Goal: Task Accomplishment & Management: Use online tool/utility

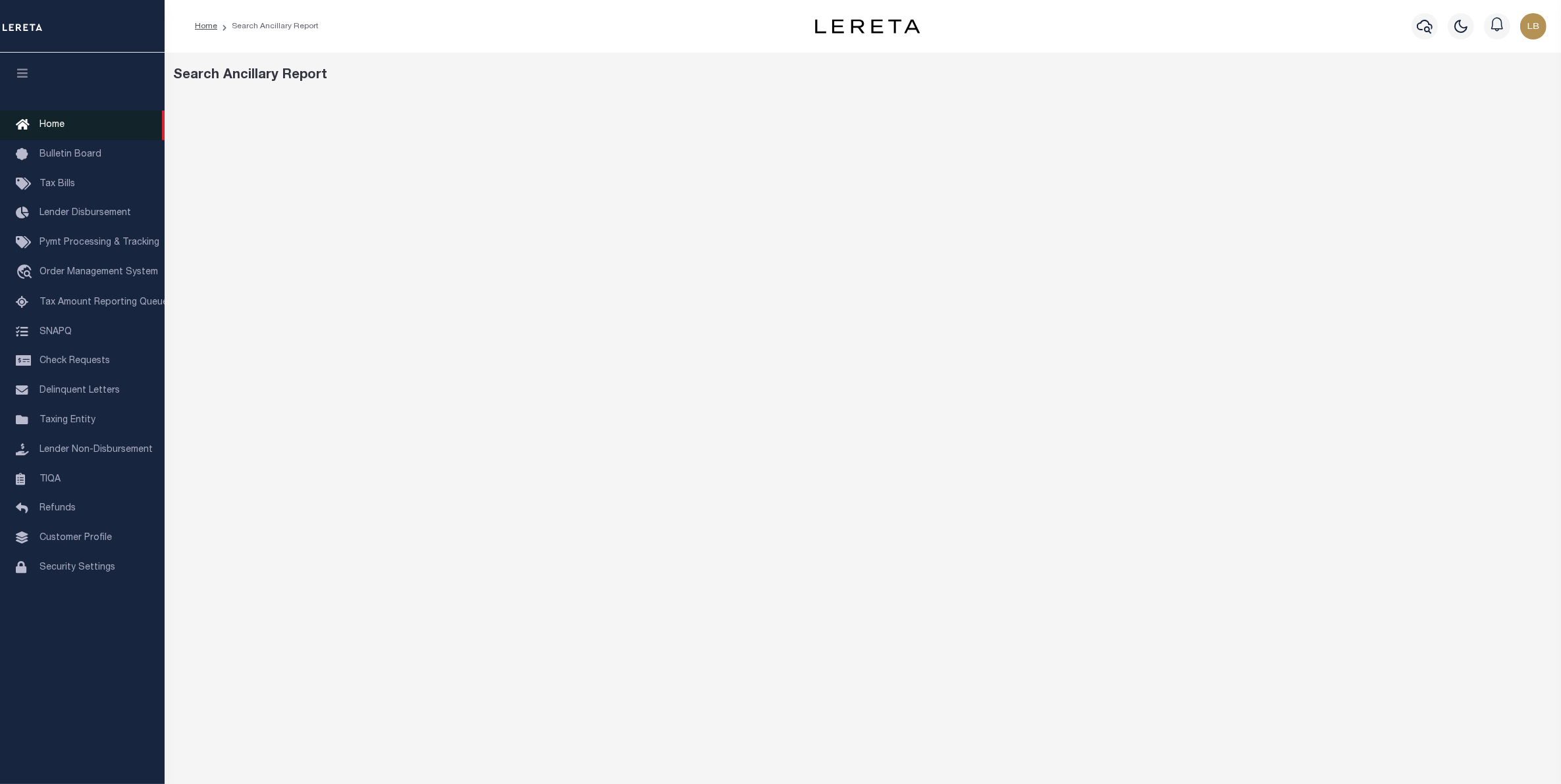
click at [46, 122] on span "Home" at bounding box center [51, 125] width 25 height 9
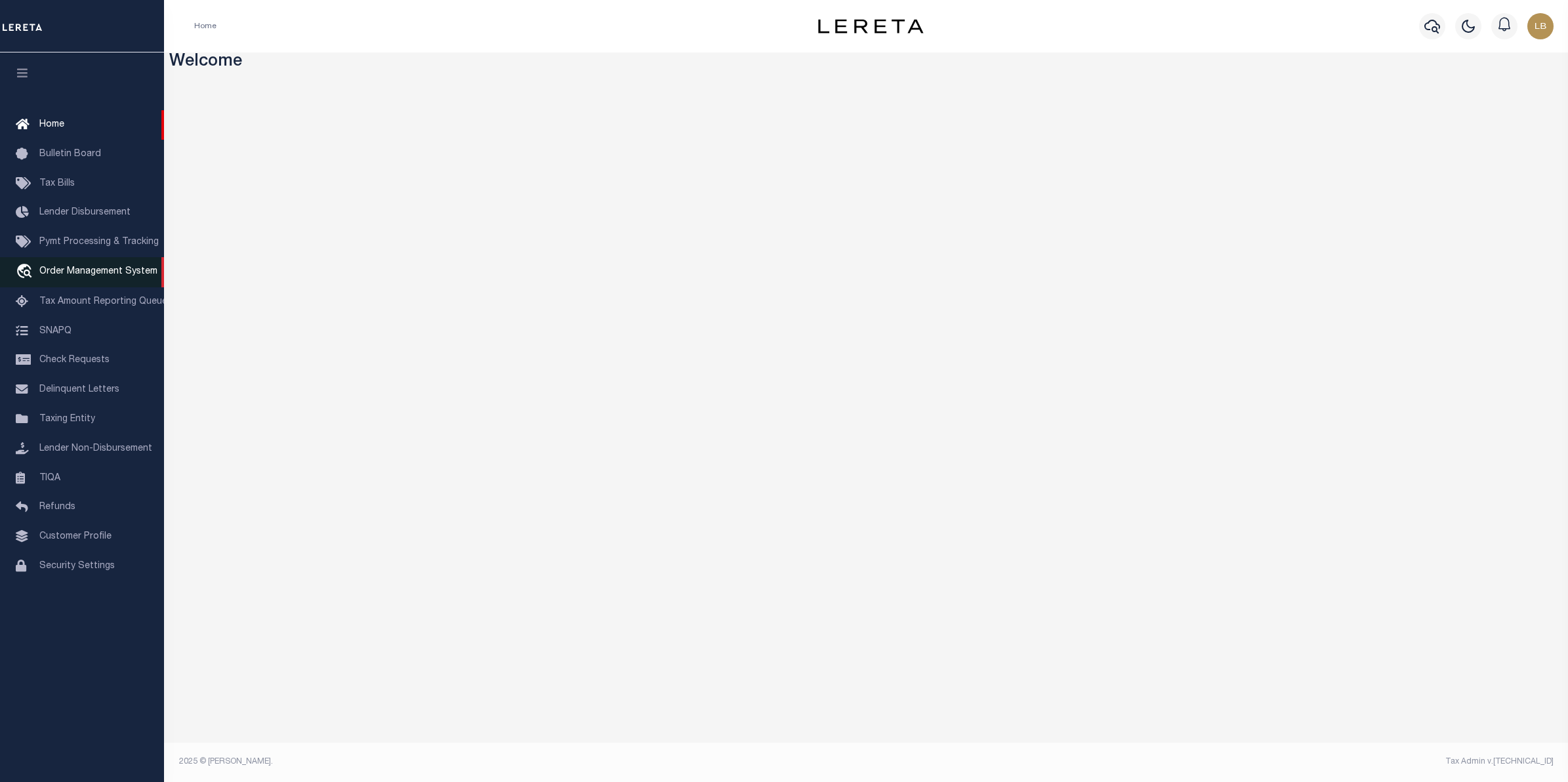
click at [67, 272] on span "Order Management System" at bounding box center [98, 271] width 118 height 9
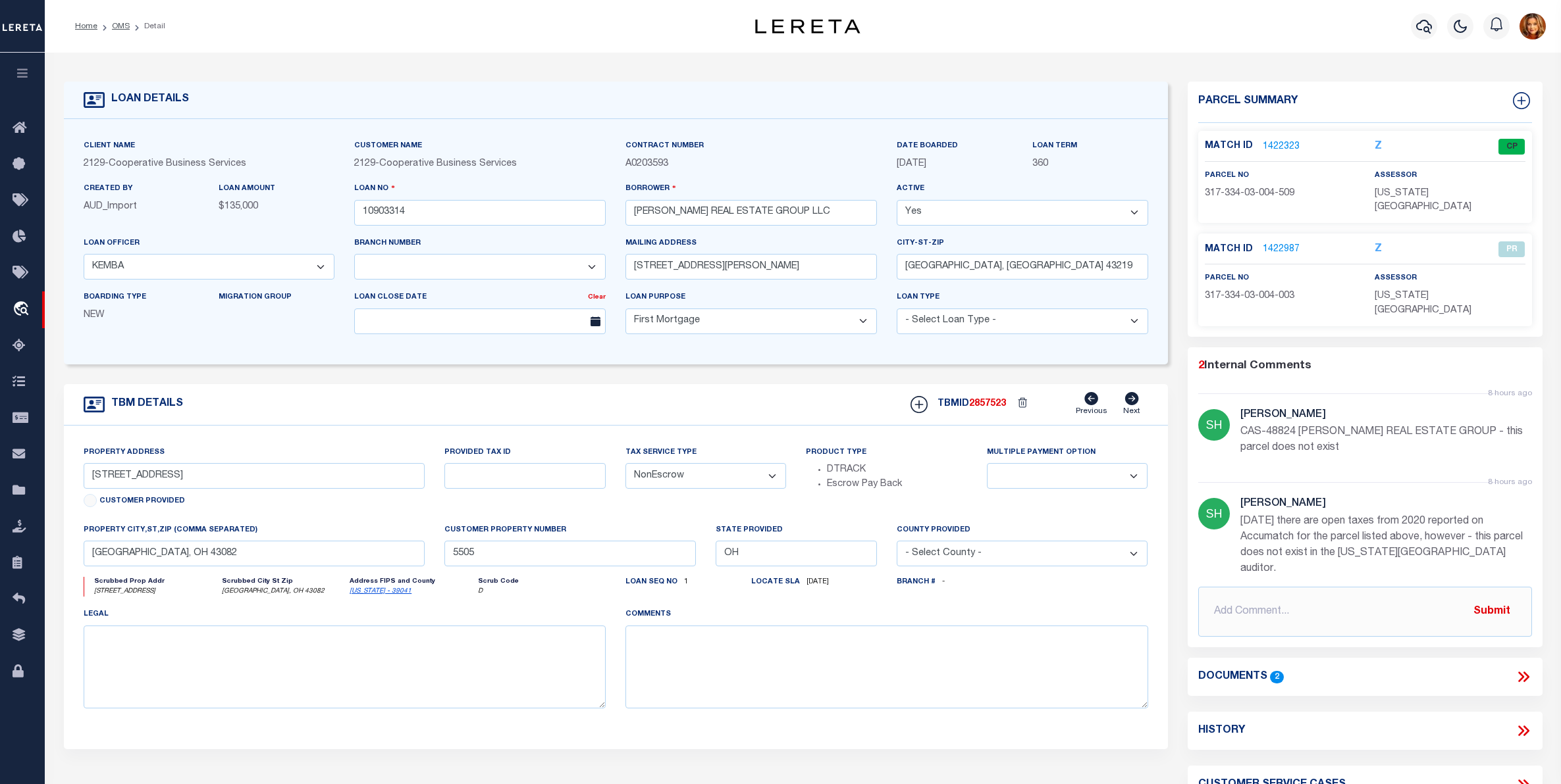
select select "20012"
select select "3334"
select select "10"
select select "NonEscrow"
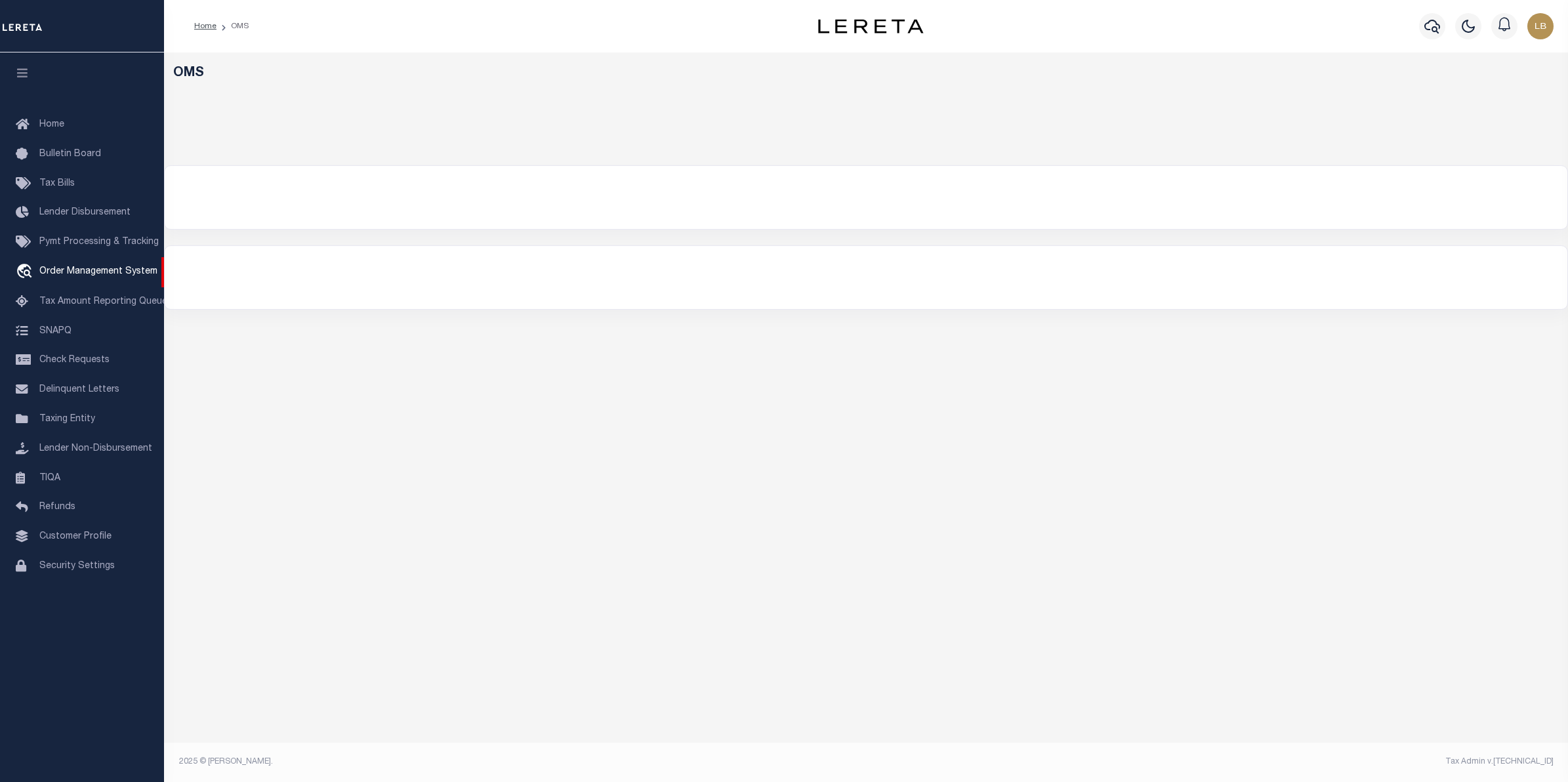
select select "200"
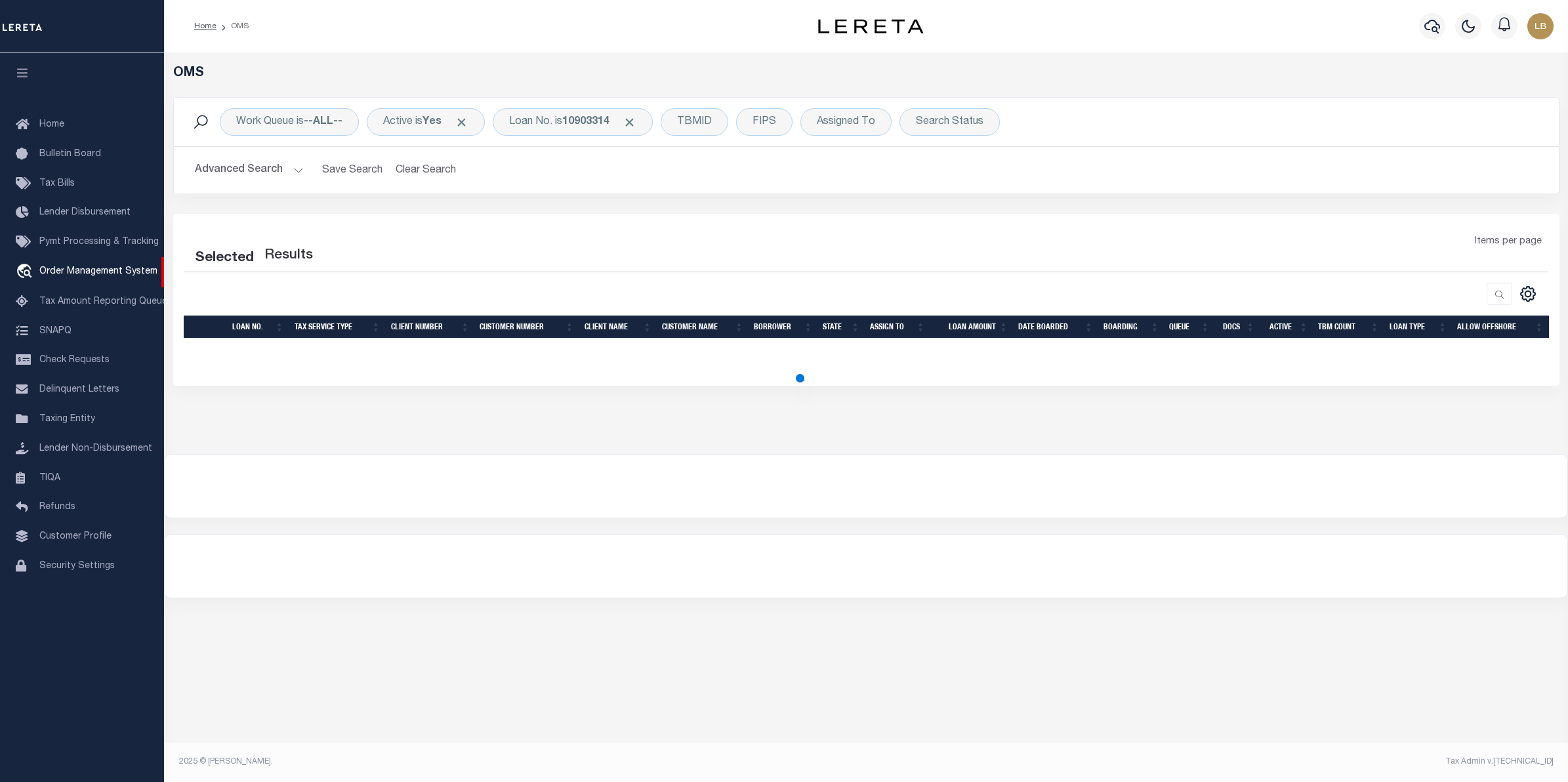
select select "200"
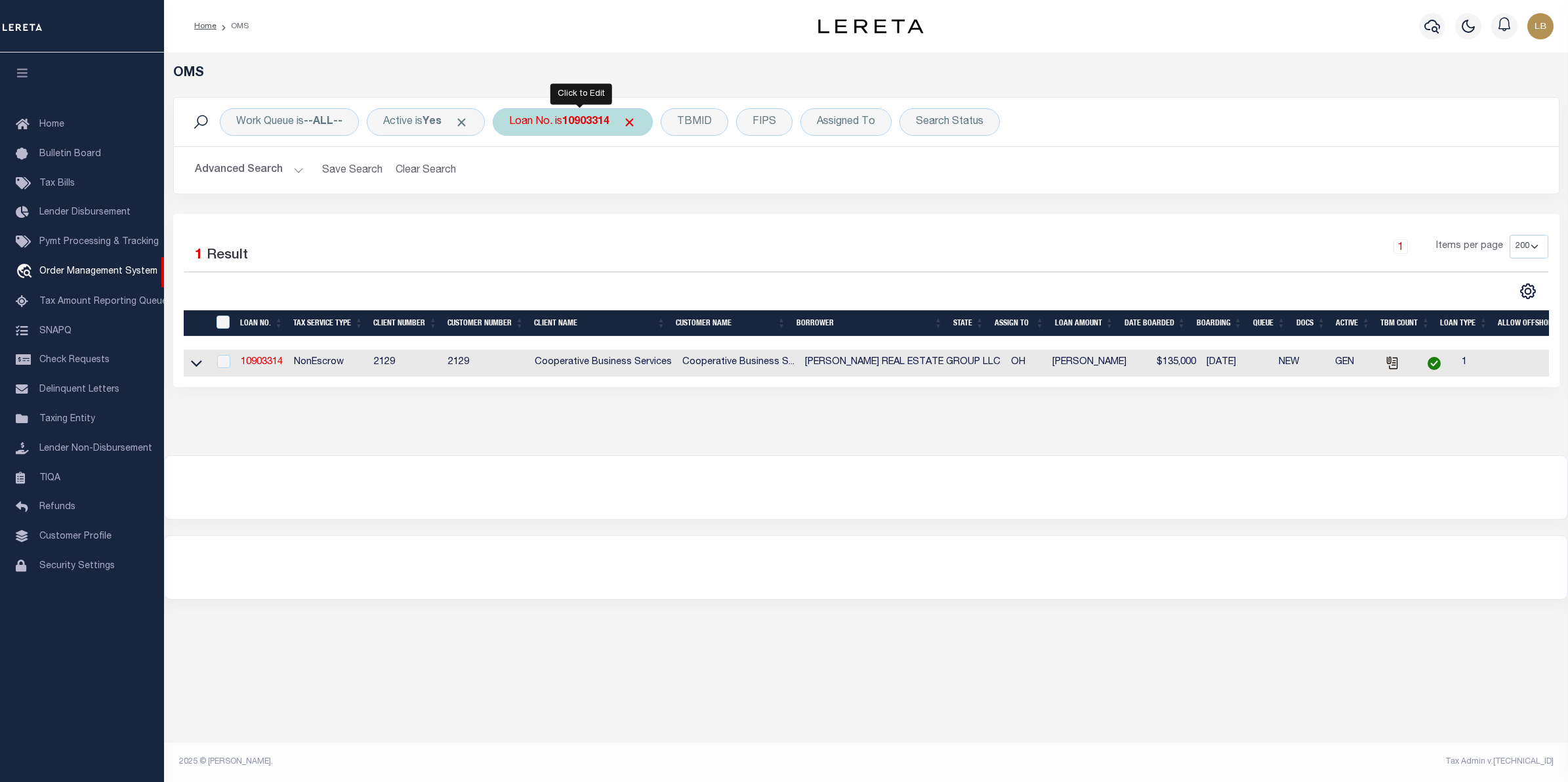
click at [607, 120] on b "10903314" at bounding box center [586, 122] width 48 height 10
type input "201605443"
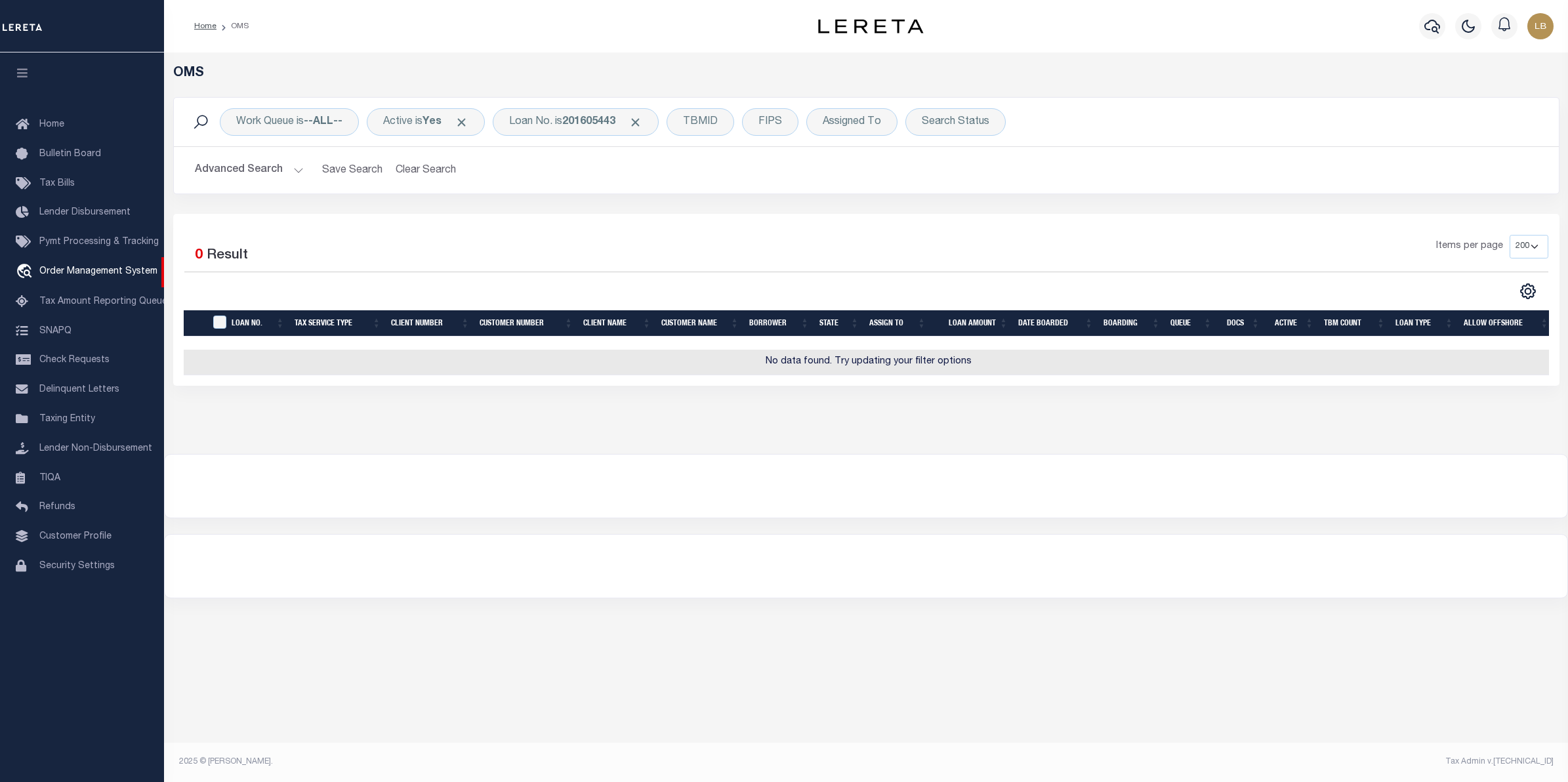
click at [244, 171] on button "Advanced Search" at bounding box center [249, 170] width 109 height 26
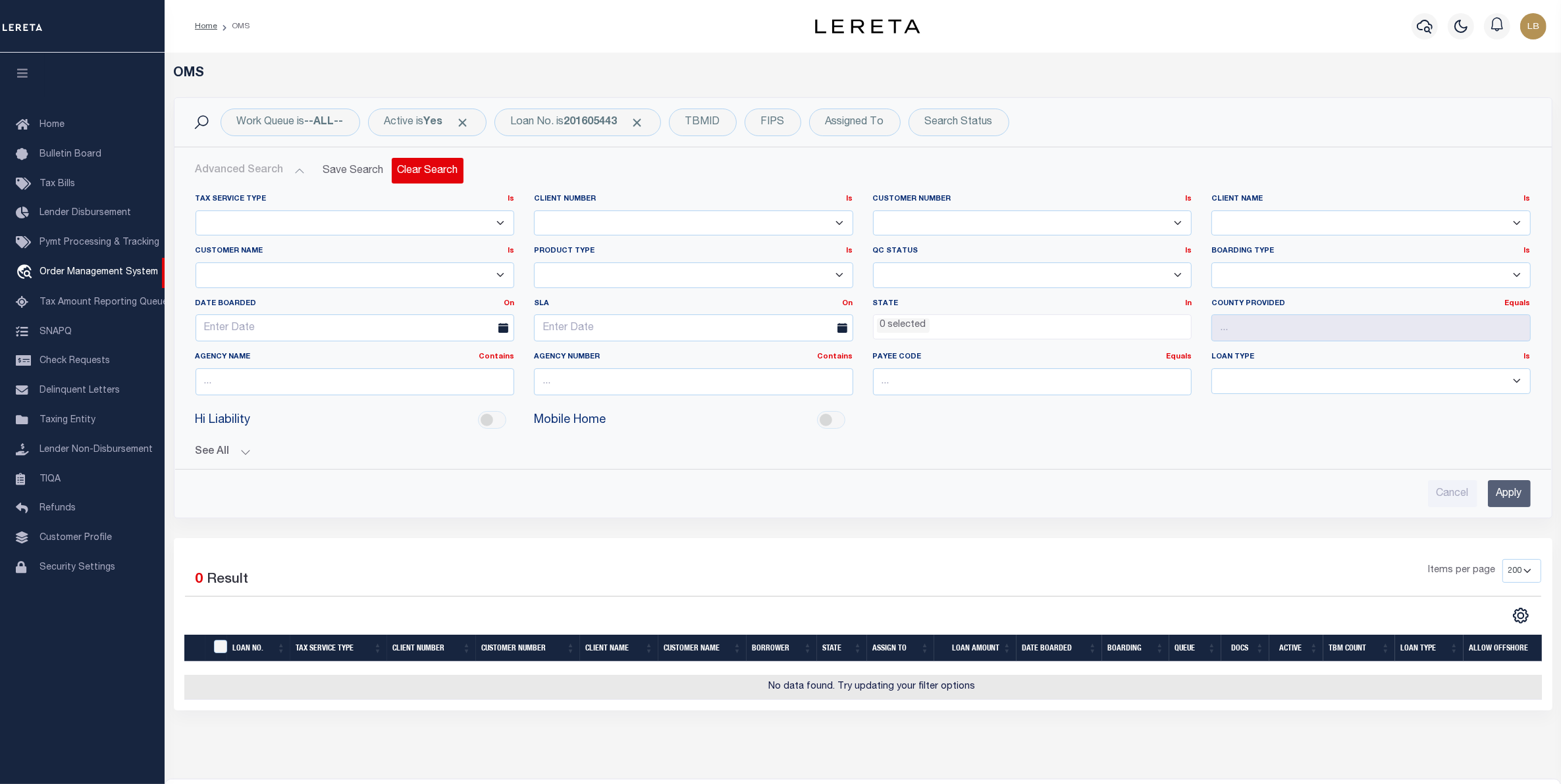
click at [433, 168] on button "Clear Search" at bounding box center [428, 171] width 72 height 26
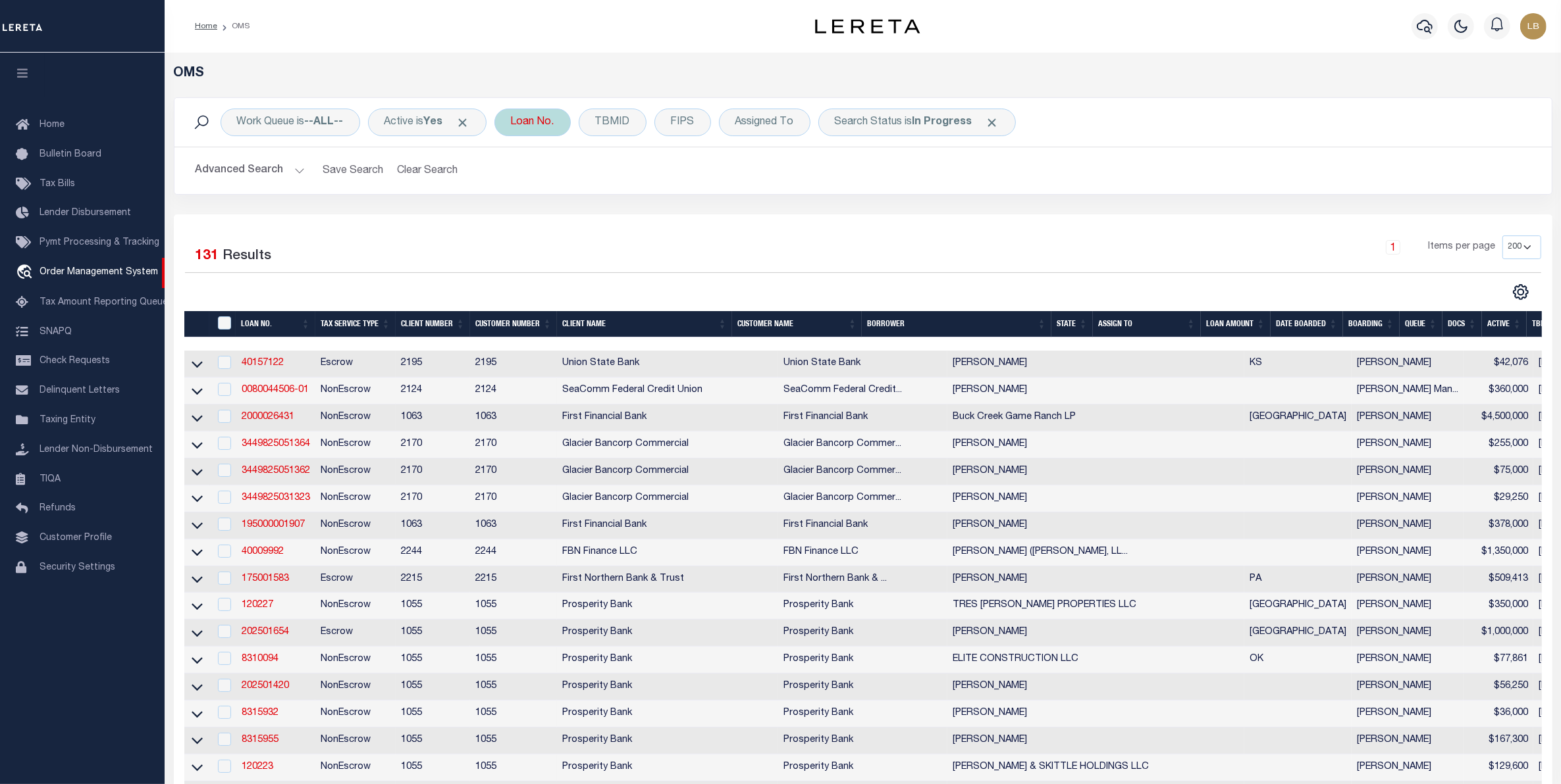
click at [530, 117] on div "Loan No." at bounding box center [532, 122] width 76 height 27
type input "201605443"
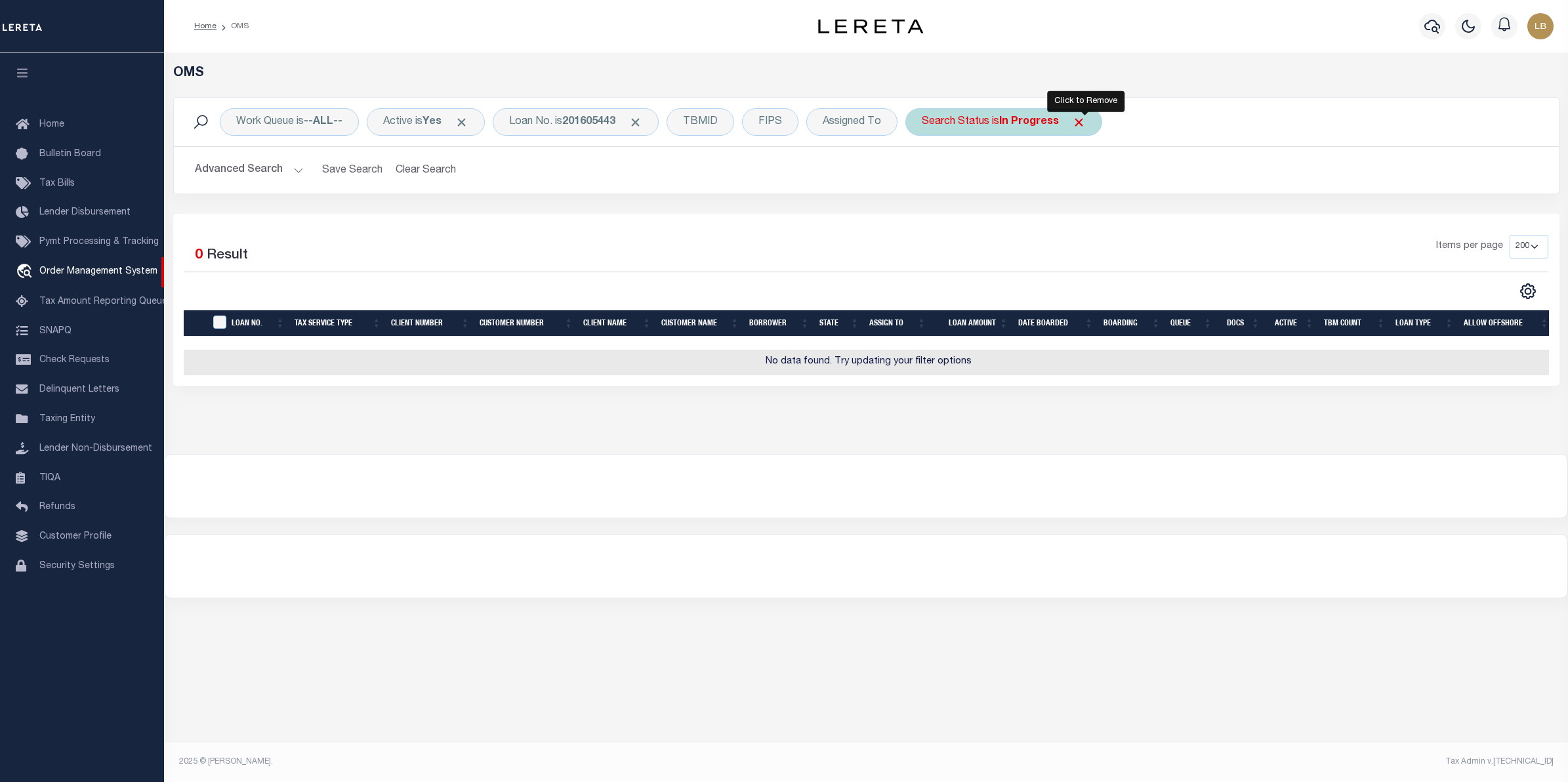
click at [1083, 125] on span "Click to Remove" at bounding box center [1079, 123] width 14 height 14
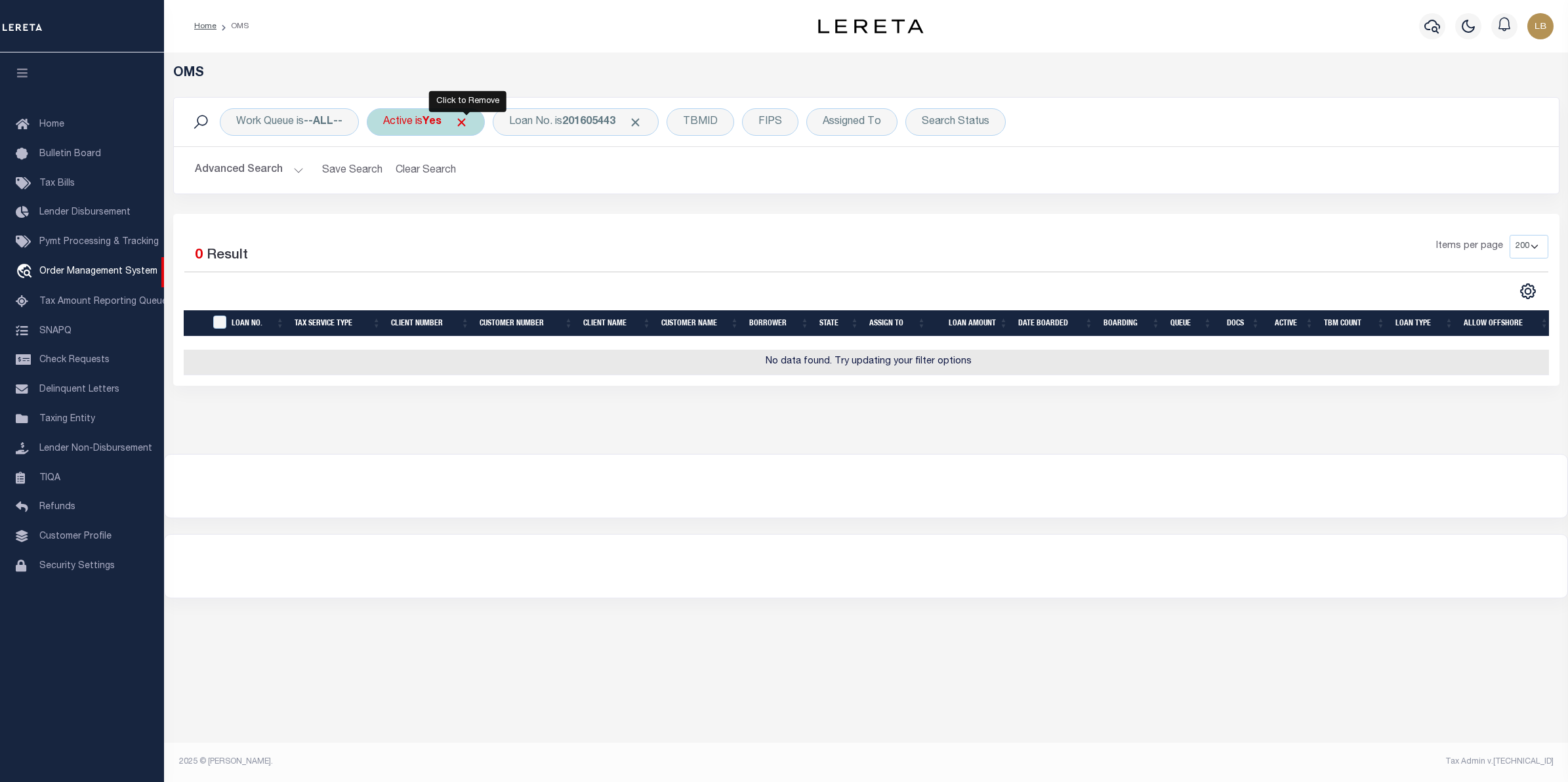
click at [469, 125] on span "Click to Remove" at bounding box center [462, 123] width 14 height 14
click at [400, 129] on div "Active" at bounding box center [397, 122] width 62 height 27
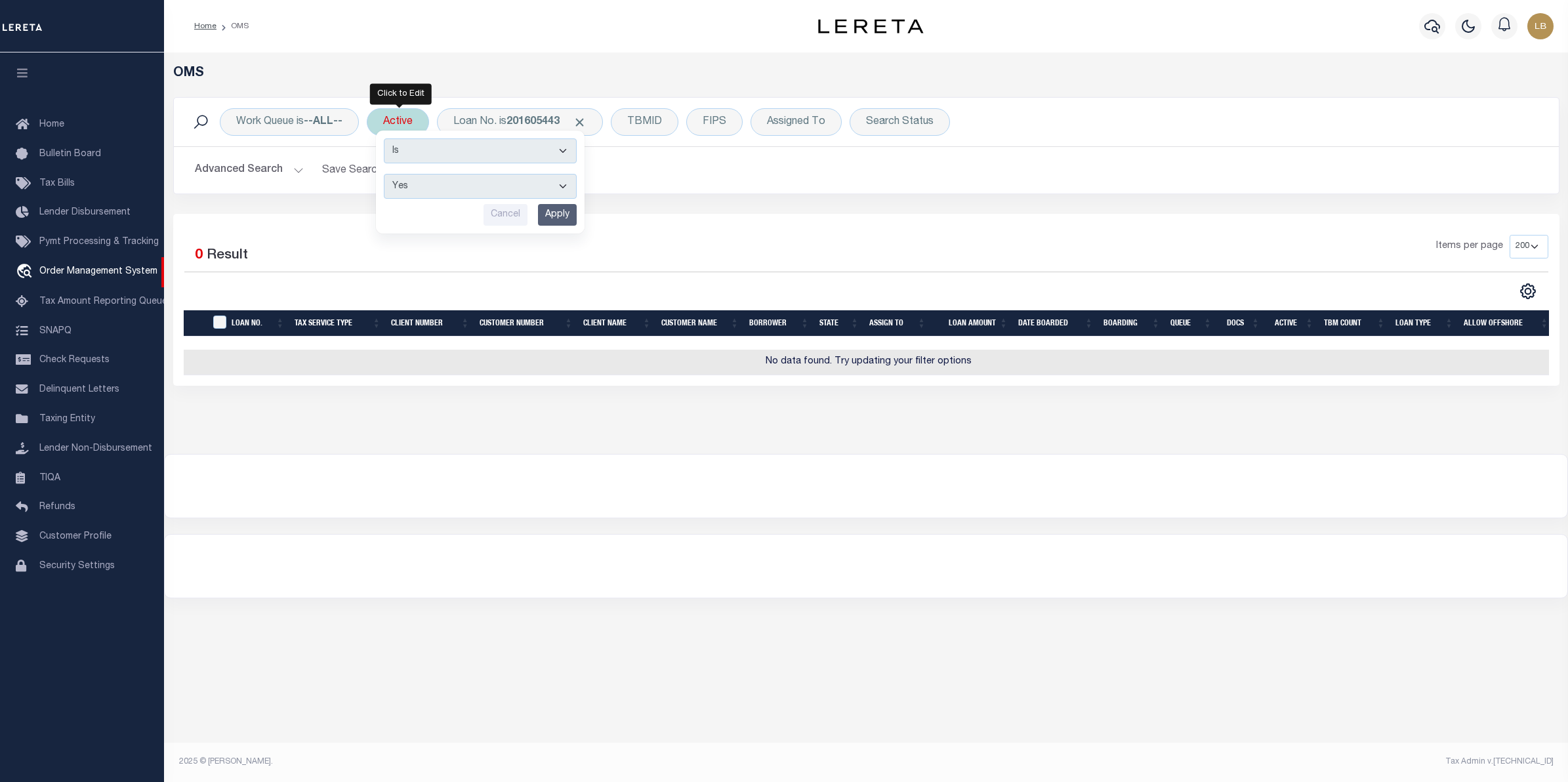
click at [571, 218] on input "Apply" at bounding box center [557, 214] width 39 height 21
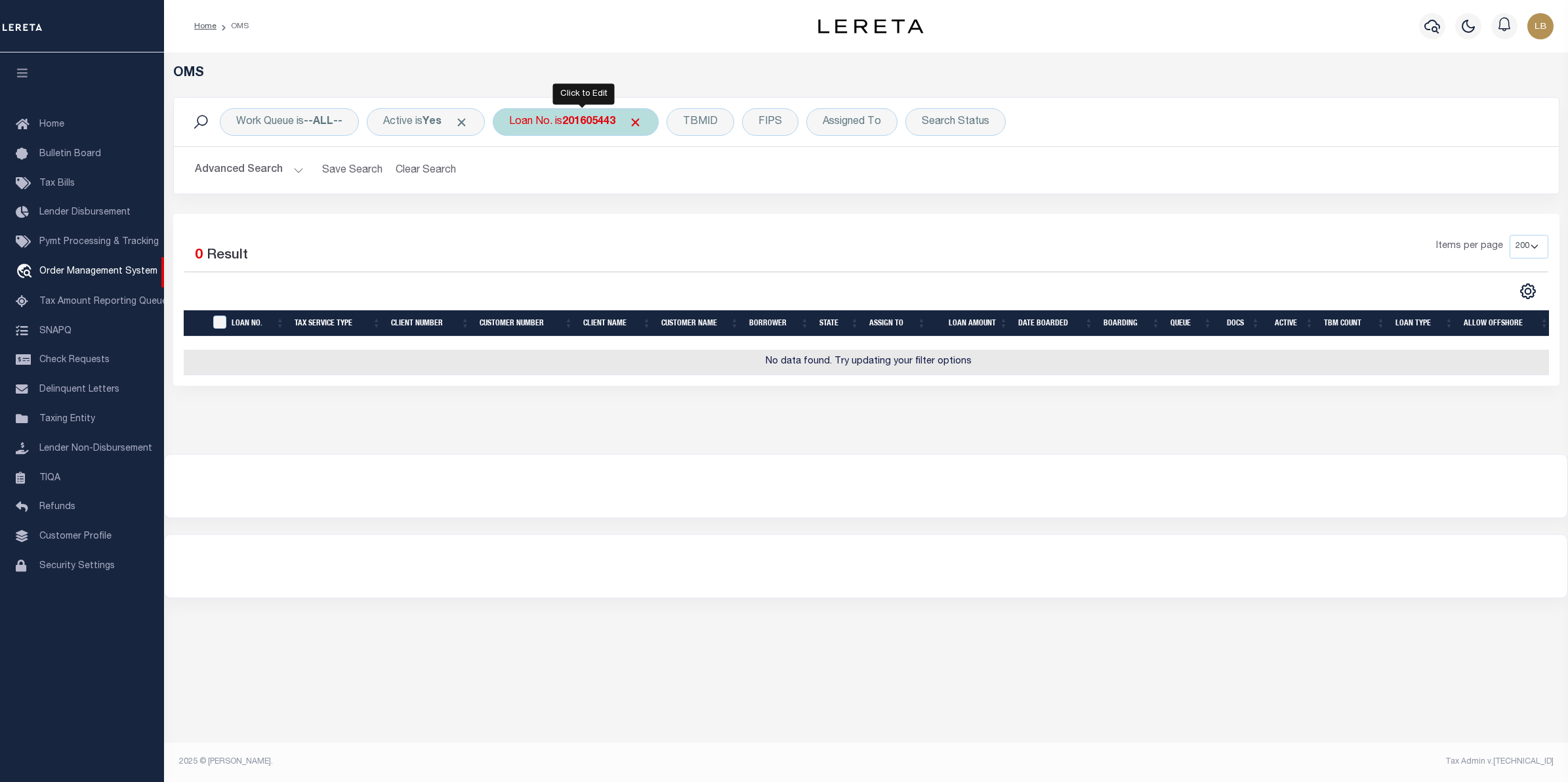
click at [584, 115] on div "Loan No. is 201605443" at bounding box center [575, 122] width 166 height 27
type input "201600175"
click at [585, 122] on b "201600175" at bounding box center [589, 122] width 53 height 10
type input "2016001758"
click at [248, 168] on button "Advanced Search" at bounding box center [249, 170] width 109 height 26
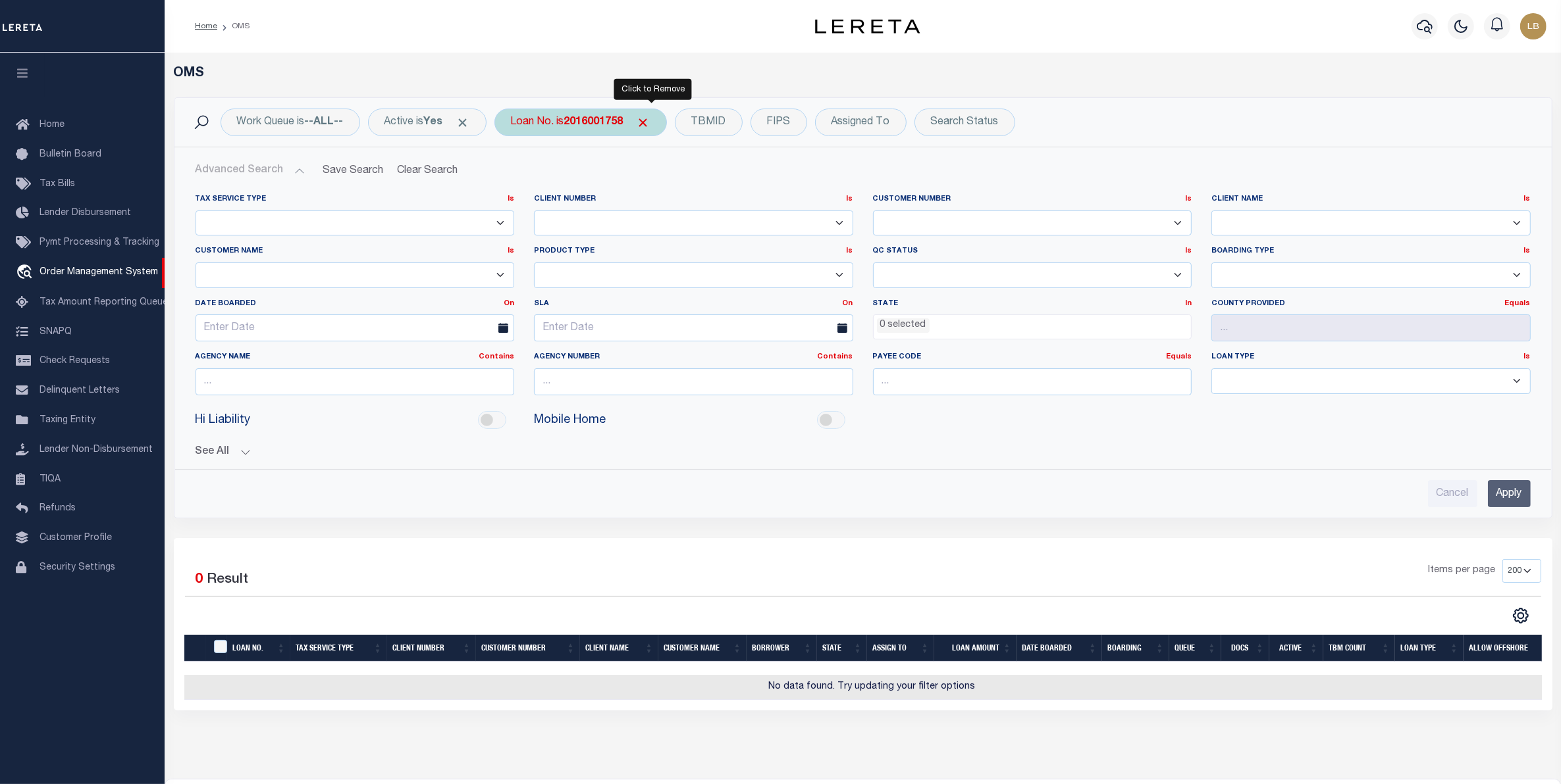
drag, startPoint x: 652, startPoint y: 123, endPoint x: 634, endPoint y: 122, distance: 18.0
click at [650, 122] on span "Click to Remove" at bounding box center [644, 123] width 14 height 14
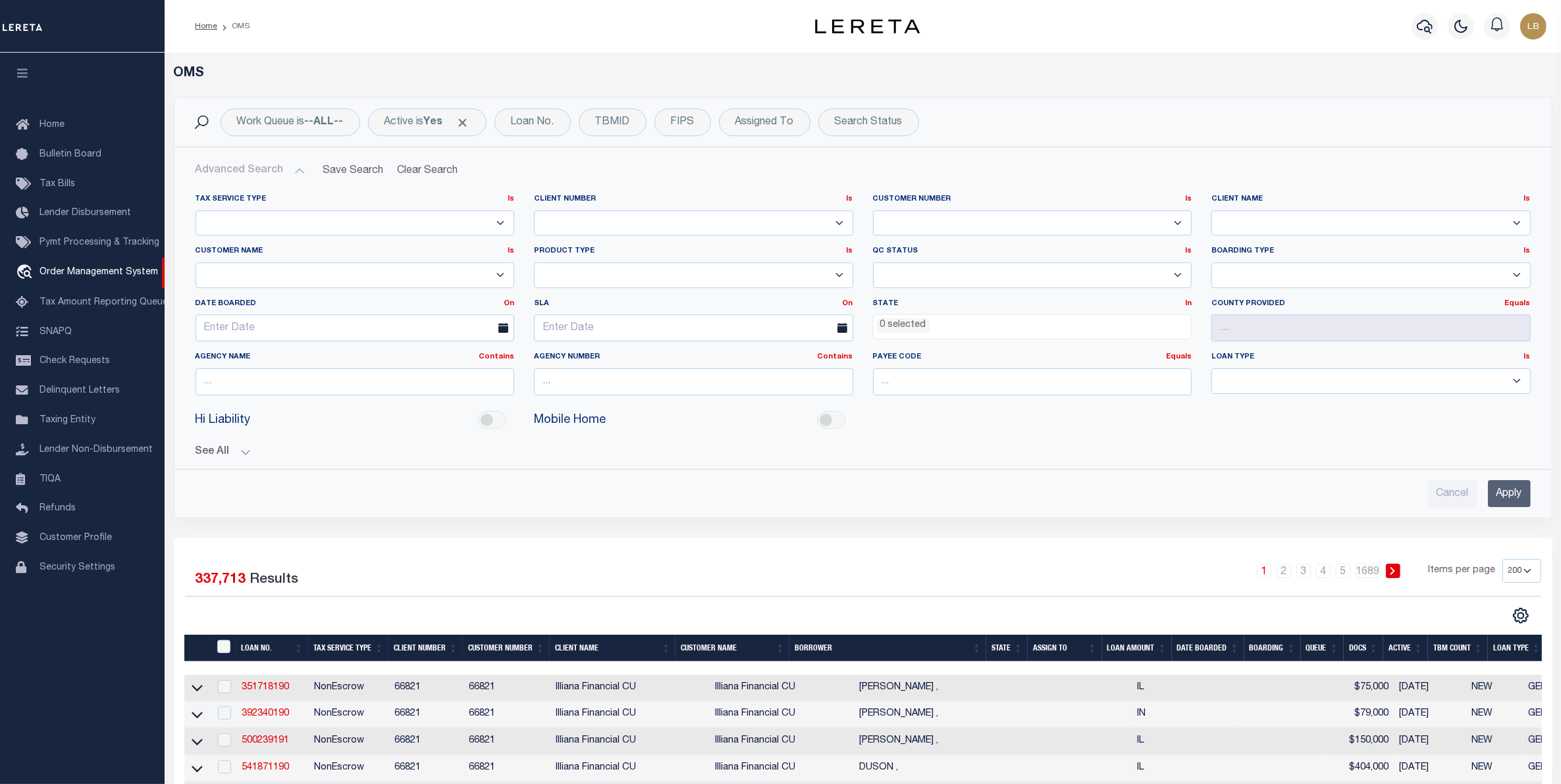
click at [237, 276] on select "Accumatch - Refunds ACM CGS IV-B-B LN LLC ACM CGS IV-B-B RE LLC ACM Florida LN …" at bounding box center [355, 276] width 319 height 26
select select "Renasant Bank"
click at [195, 264] on select "Accumatch - Refunds ACM CGS IV-B-B LN LLC ACM CGS IV-B-B RE LLC ACM Florida LN …" at bounding box center [355, 276] width 319 height 26
click at [863, 119] on div "Search Status" at bounding box center [869, 122] width 101 height 27
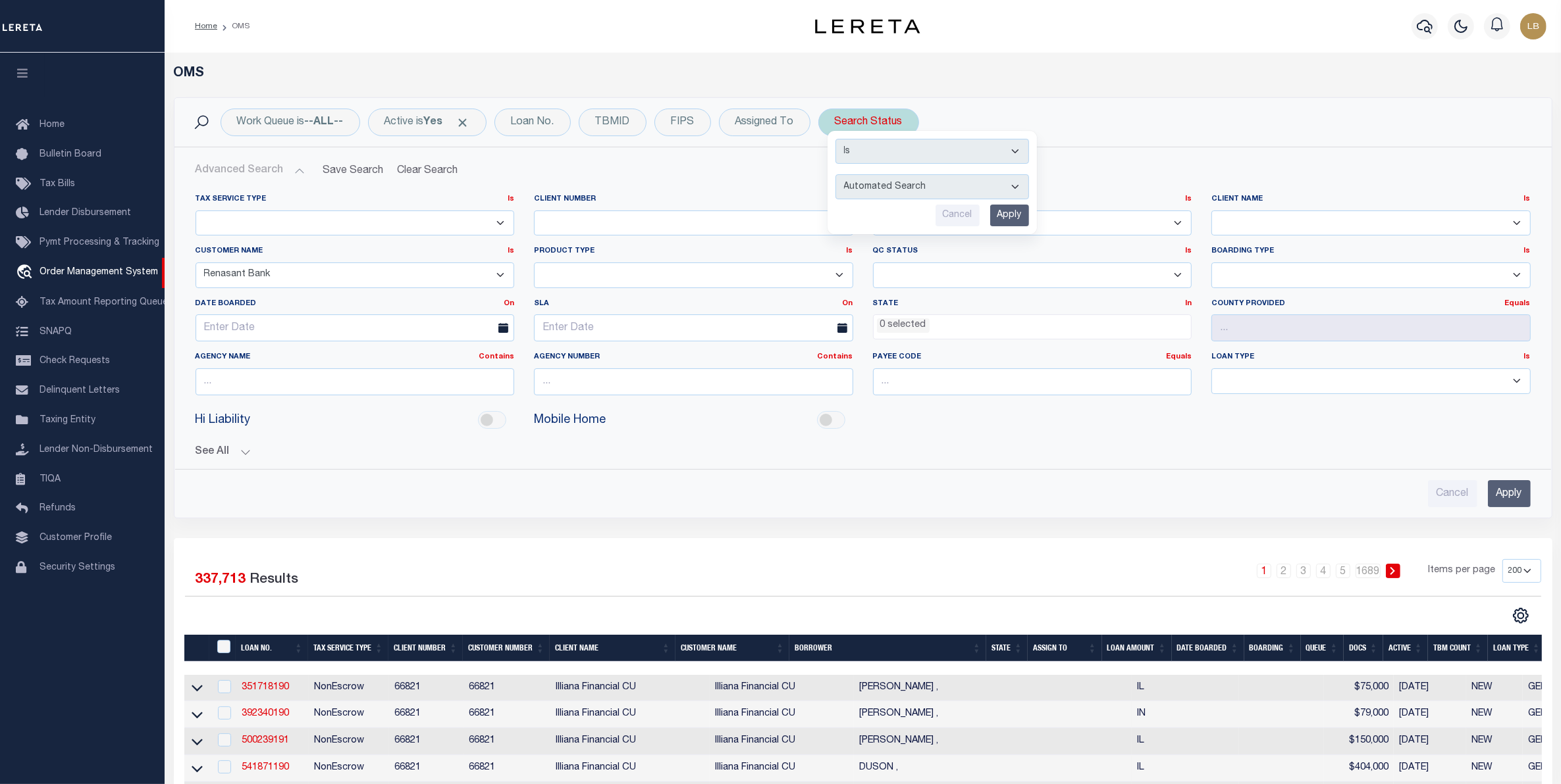
click at [842, 177] on select "Automated Search Bad Parcel Complete Duplicate Parcel High Dollar Reporting In …" at bounding box center [932, 186] width 194 height 25
select select "ND"
click at [838, 175] on select "Automated Search Bad Parcel Complete Duplicate Parcel High Dollar Reporting In …" at bounding box center [932, 186] width 194 height 25
click at [1005, 214] on input "Apply" at bounding box center [1010, 215] width 39 height 21
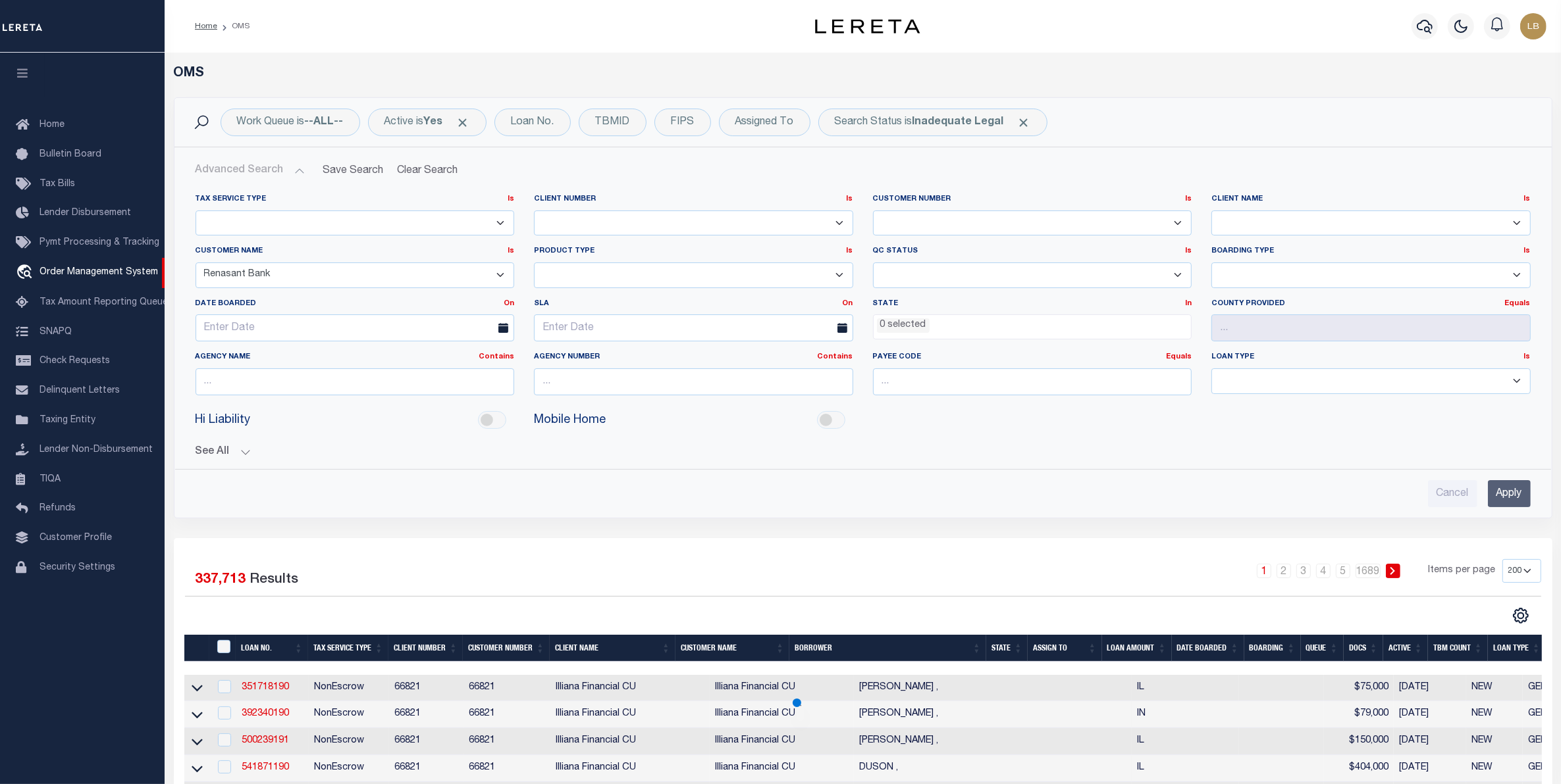
click at [1501, 493] on input "Apply" at bounding box center [1509, 494] width 43 height 27
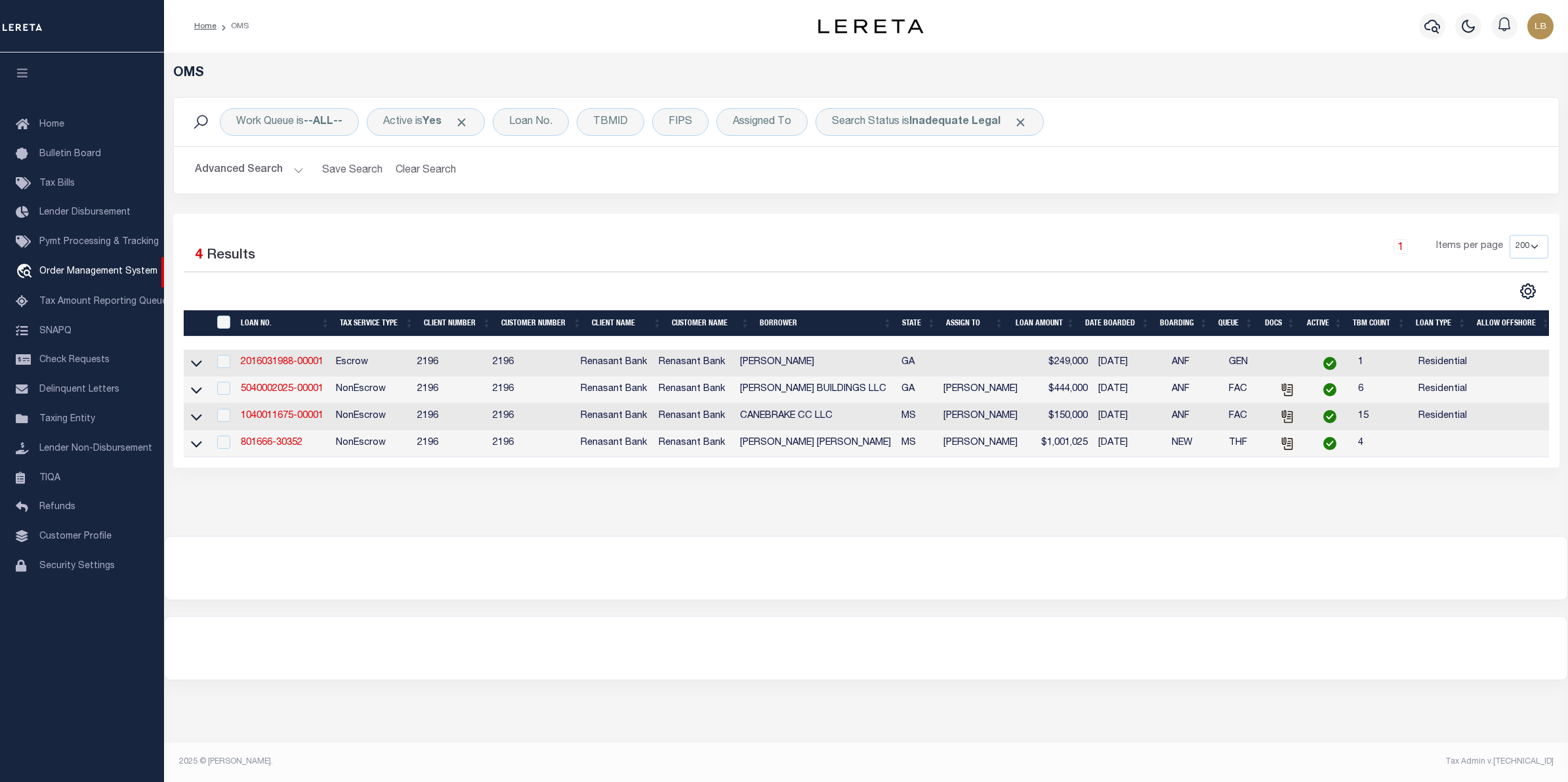
click at [256, 175] on button "Advanced Search" at bounding box center [249, 170] width 109 height 26
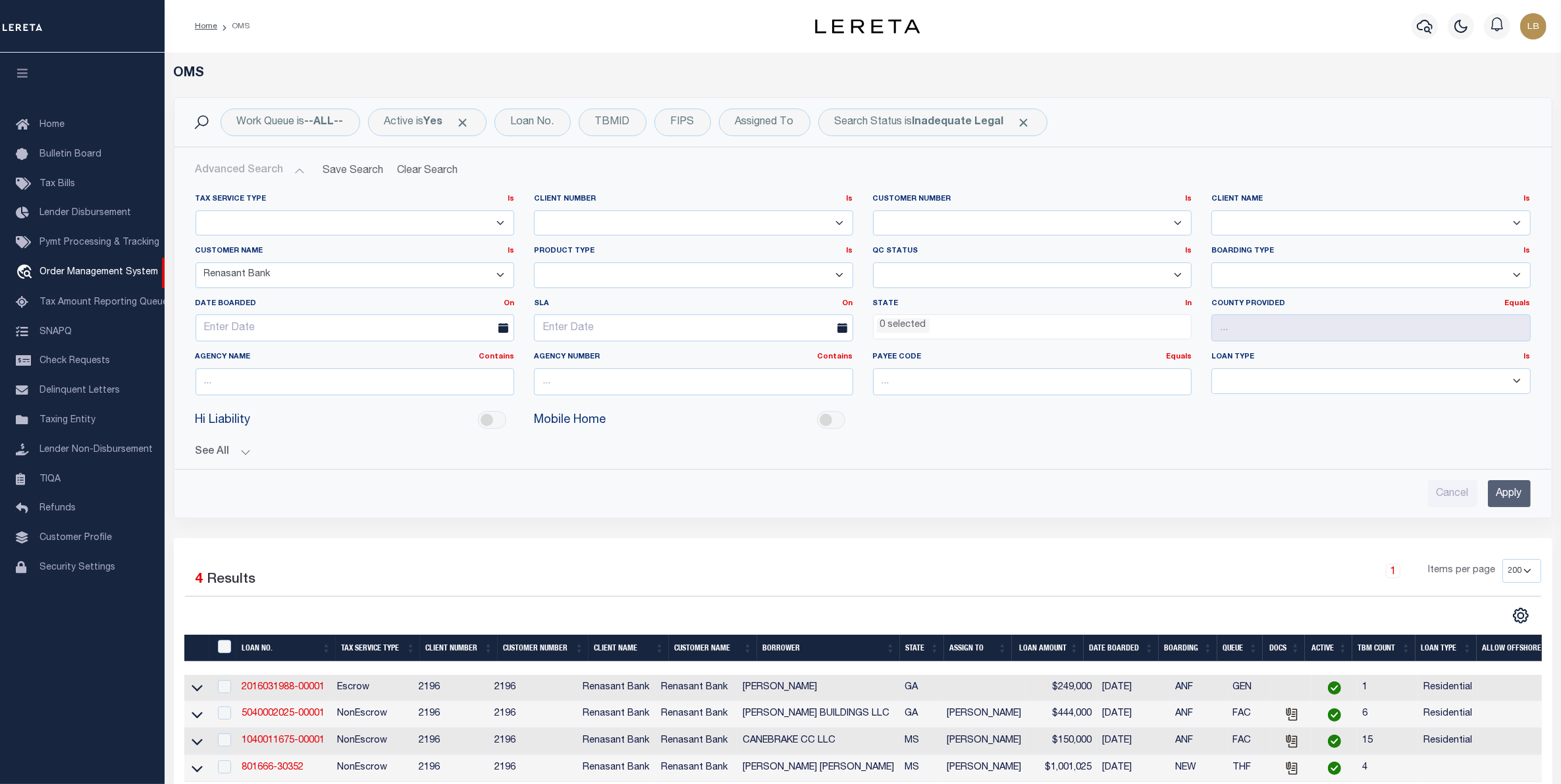
click at [1449, 173] on h2 "Advanced Search Save Search Clear Search tblSearchTopScreen_dynamictable_____De…" at bounding box center [863, 171] width 1356 height 26
click at [271, 744] on link "1040011675-00001" at bounding box center [282, 740] width 83 height 9
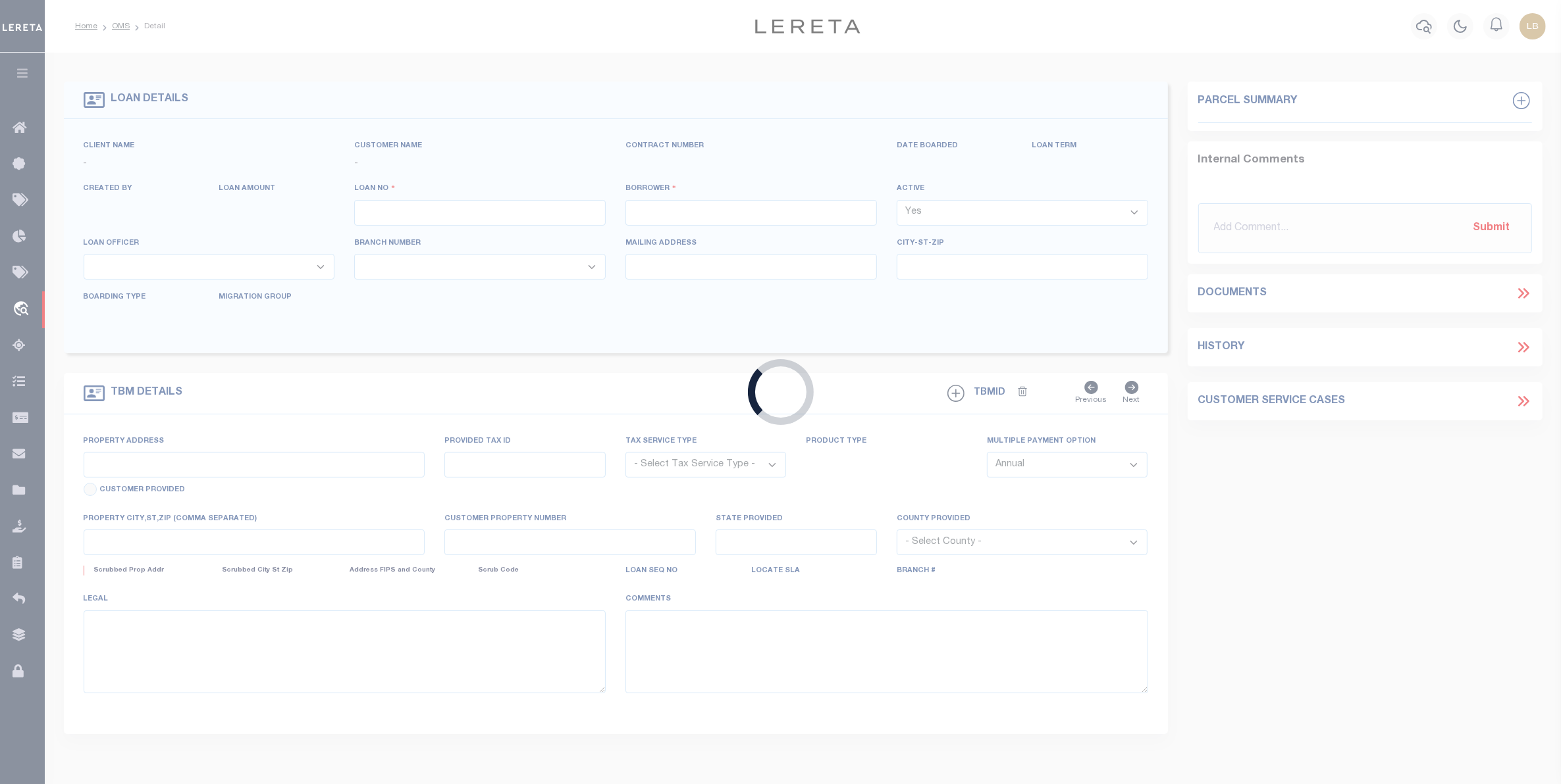
type input "1040011675-00001"
type input "CANEBRAKE CC LLC"
select select
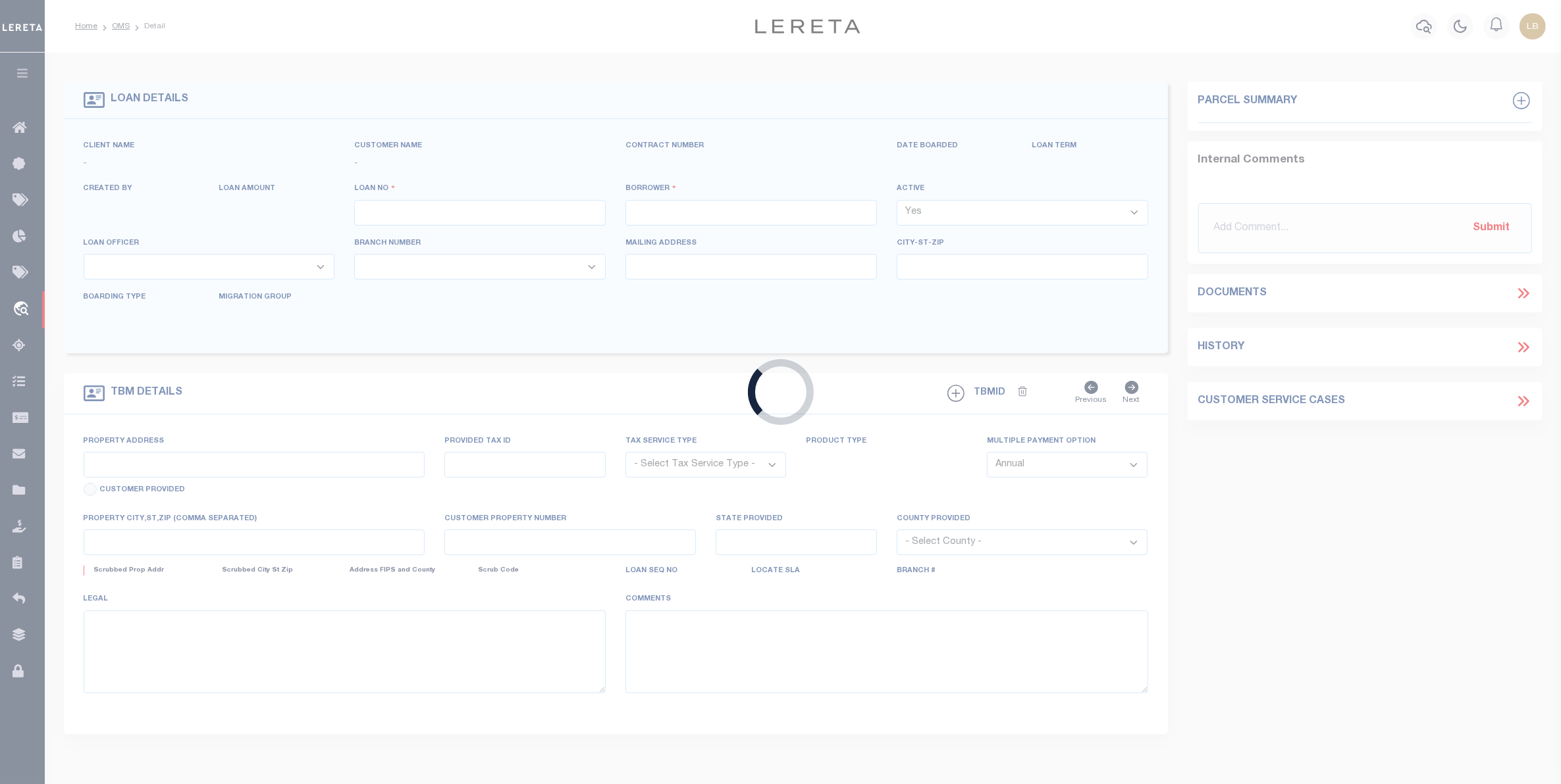
select select "10"
select select
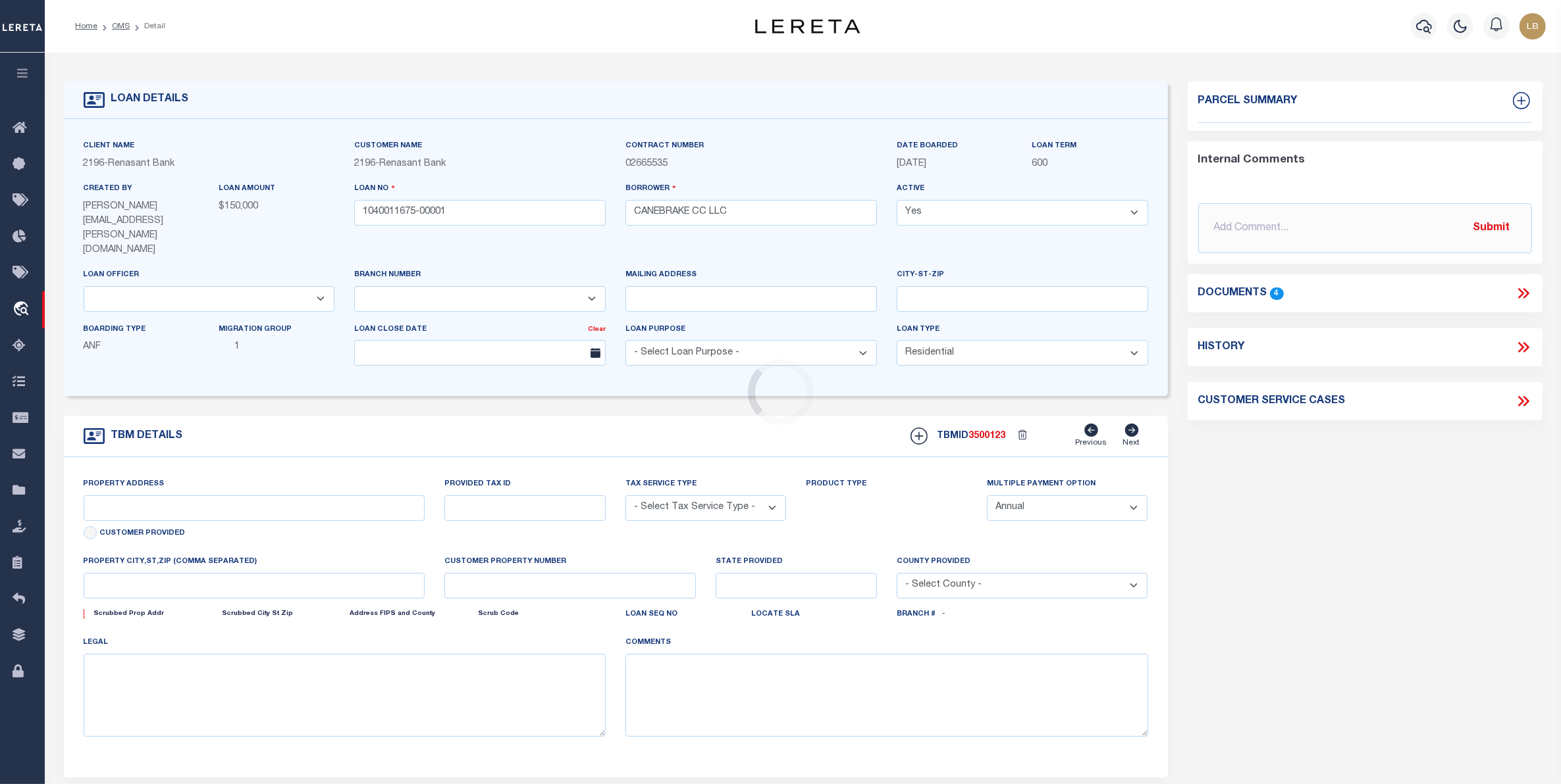
type input "1 CANE DR"
radio input "true"
select select "NonEscrow"
select select
type input "HATTIESBURG MS 39402"
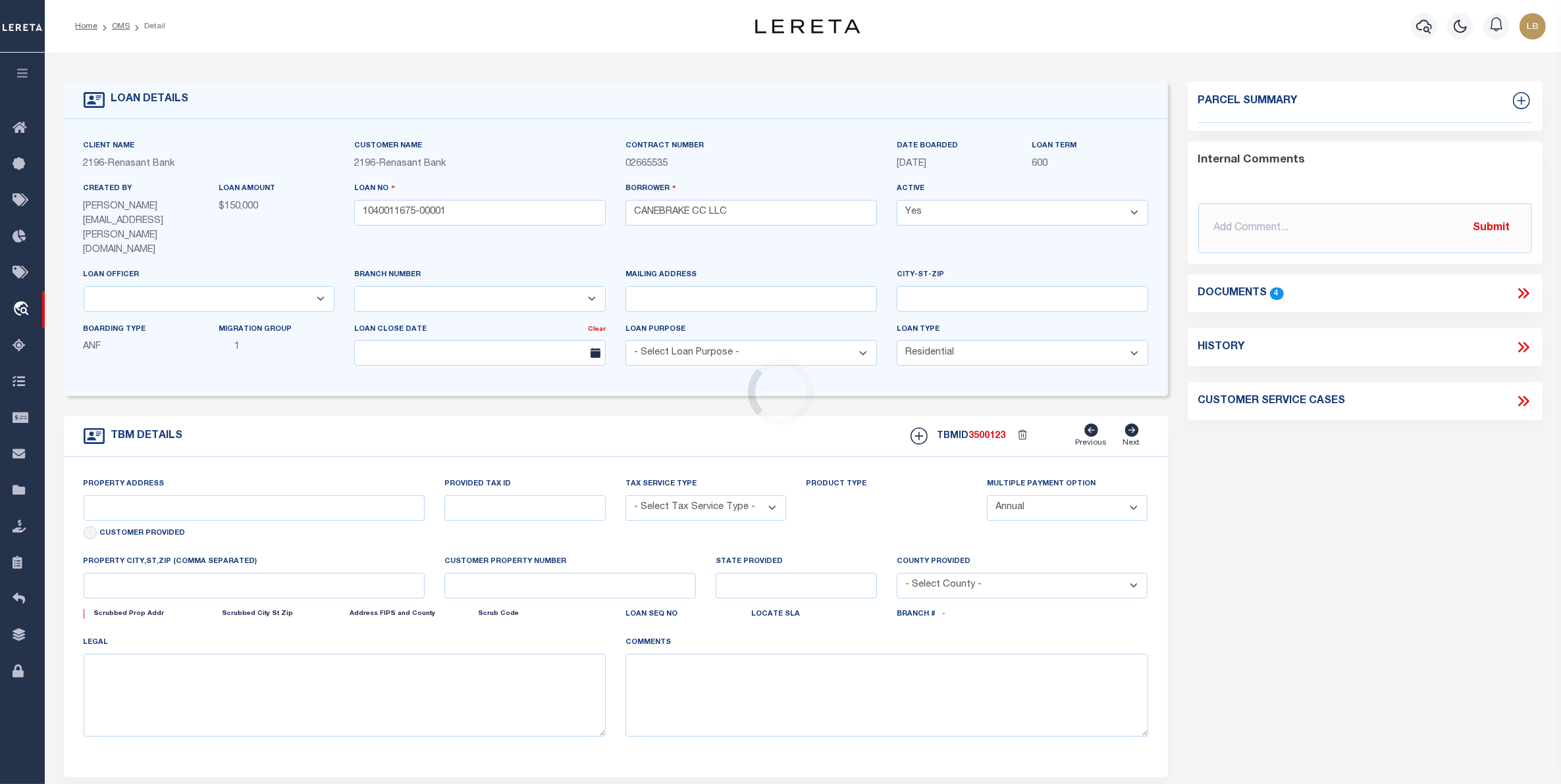
type input "1040011675"
type input "MS"
type textarea "PARCEL: 101F-02-004.000 PARCEL: 101F-02-034.000 PARCEL: 101G-01-034.000 101F-02…"
select select "4983"
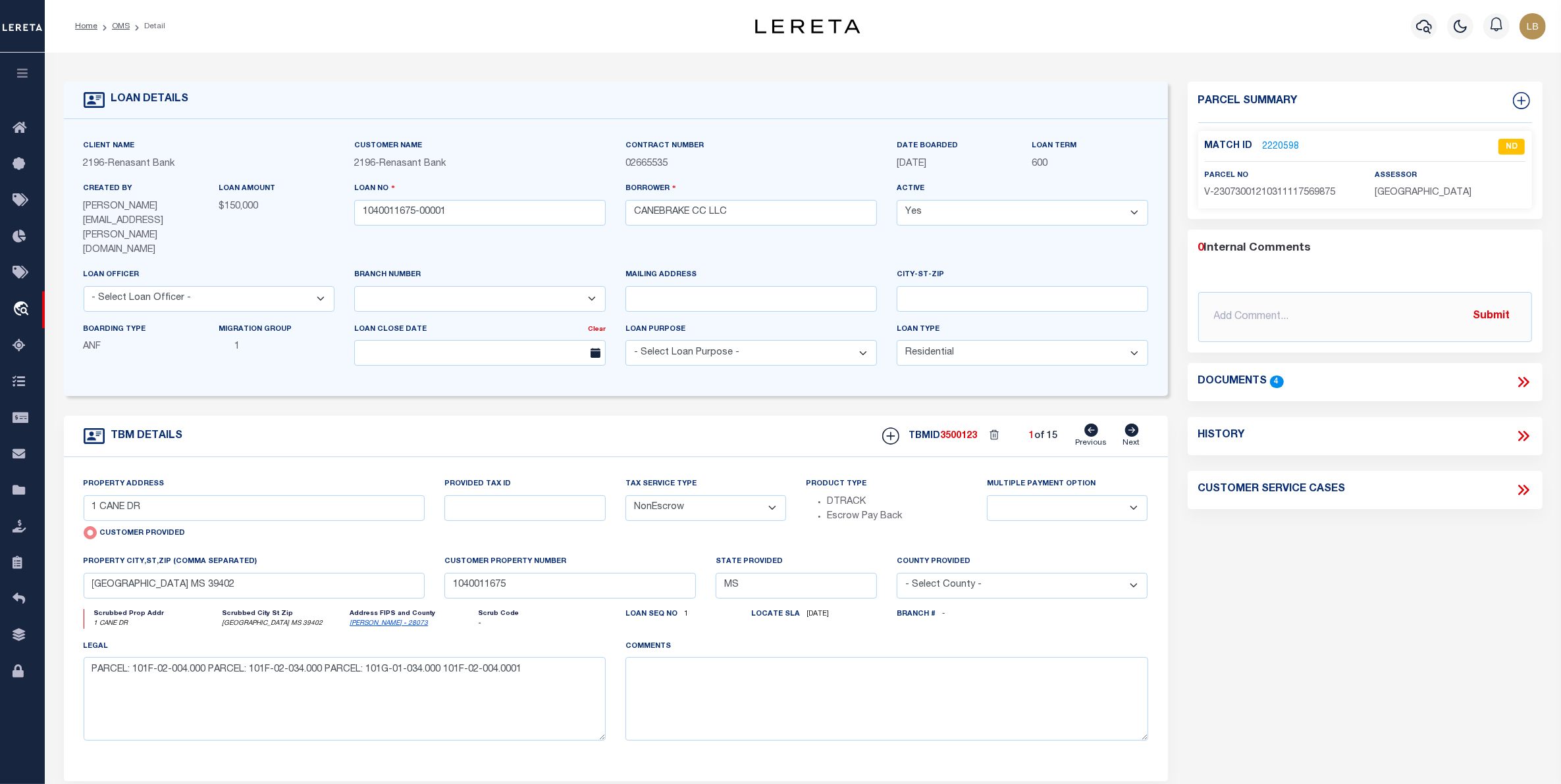
click at [1272, 145] on link "2220598" at bounding box center [1280, 147] width 37 height 14
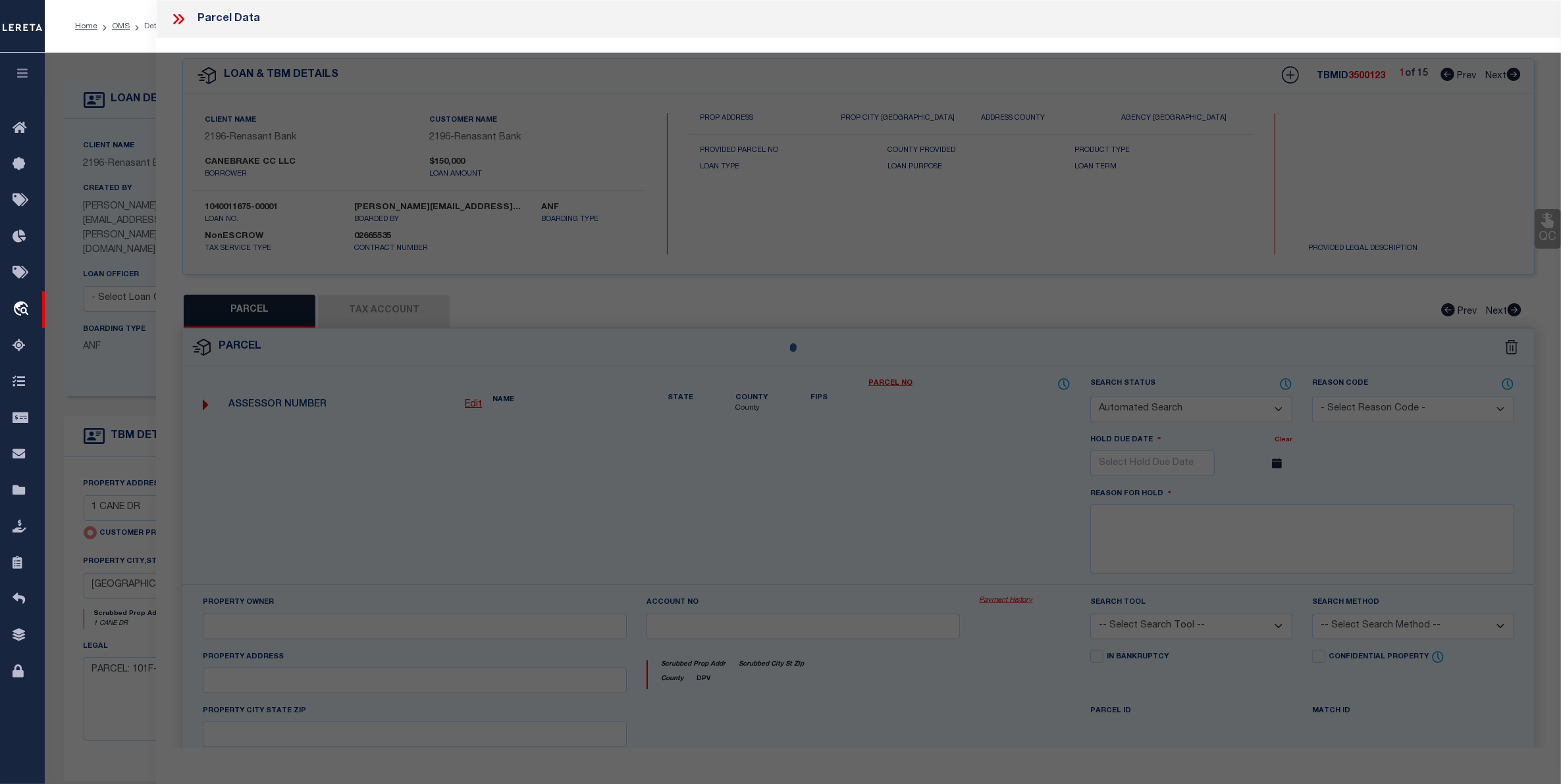
checkbox input "false"
select select "ND"
type input "1 CANE DR"
type input "HATTIESBURG MS 39402"
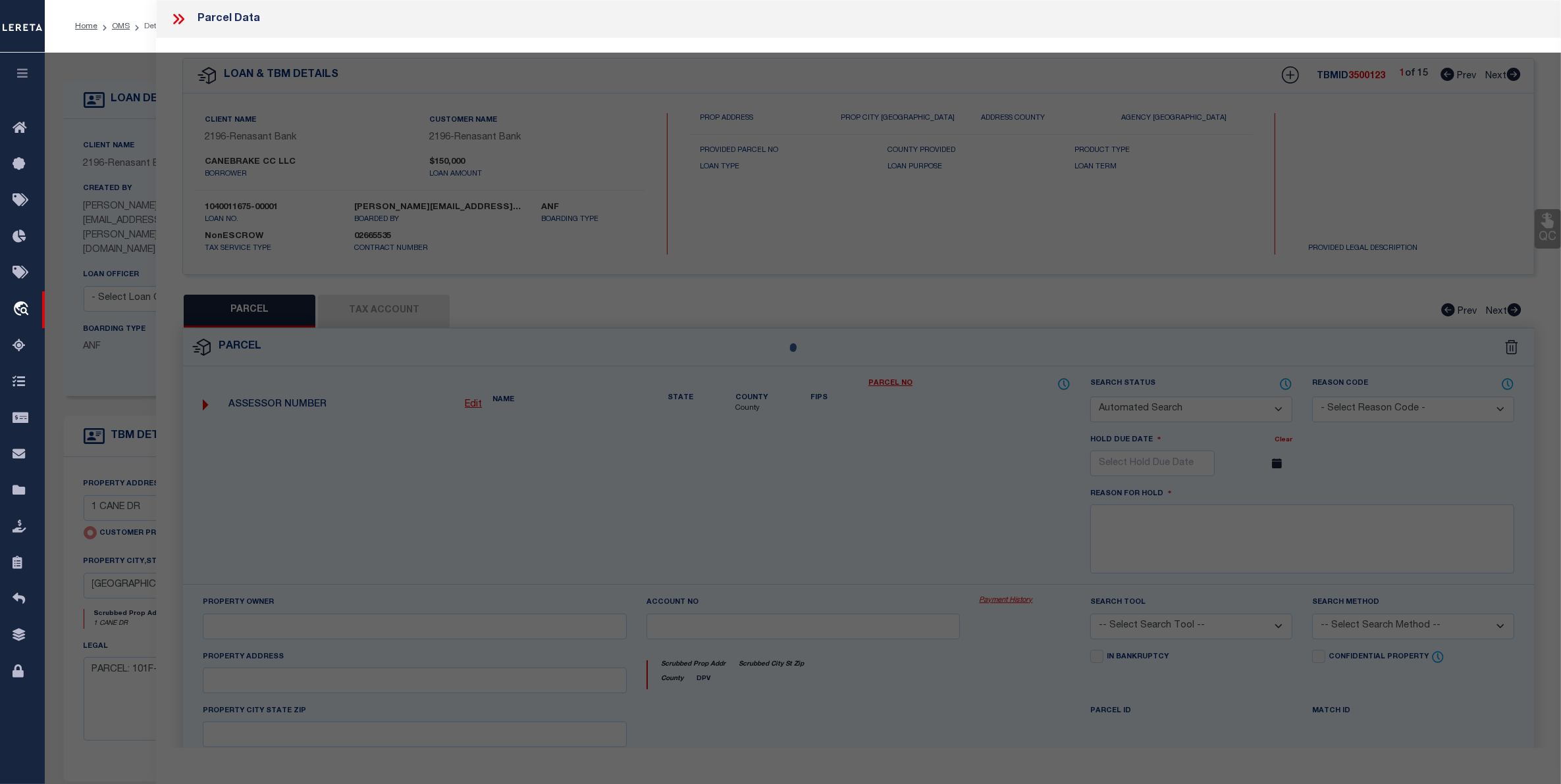
type textarea "Sent multiple times, same legal attached, Unable to identify the exact parcels.…"
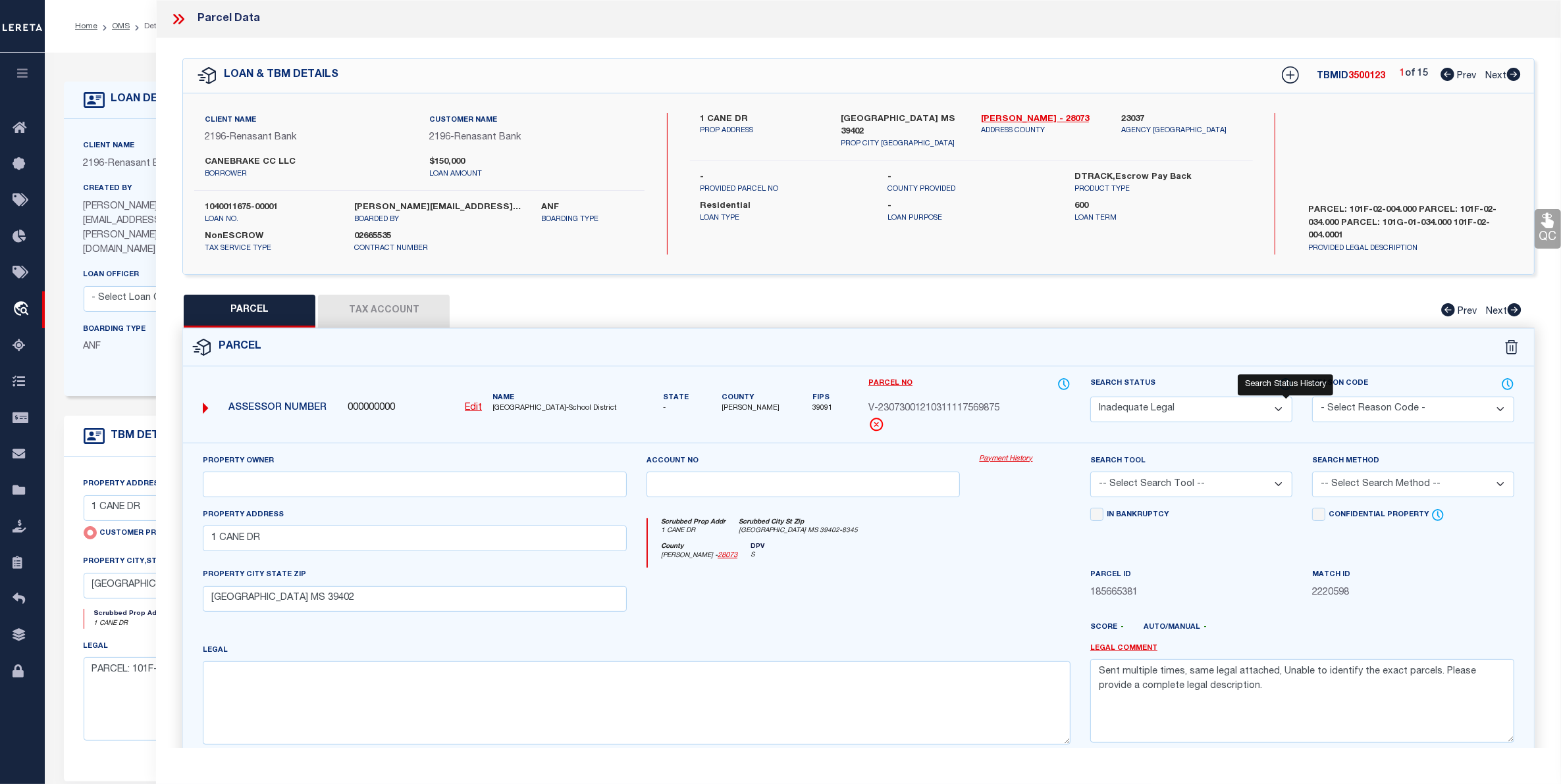
click at [1284, 386] on icon at bounding box center [1285, 384] width 13 height 15
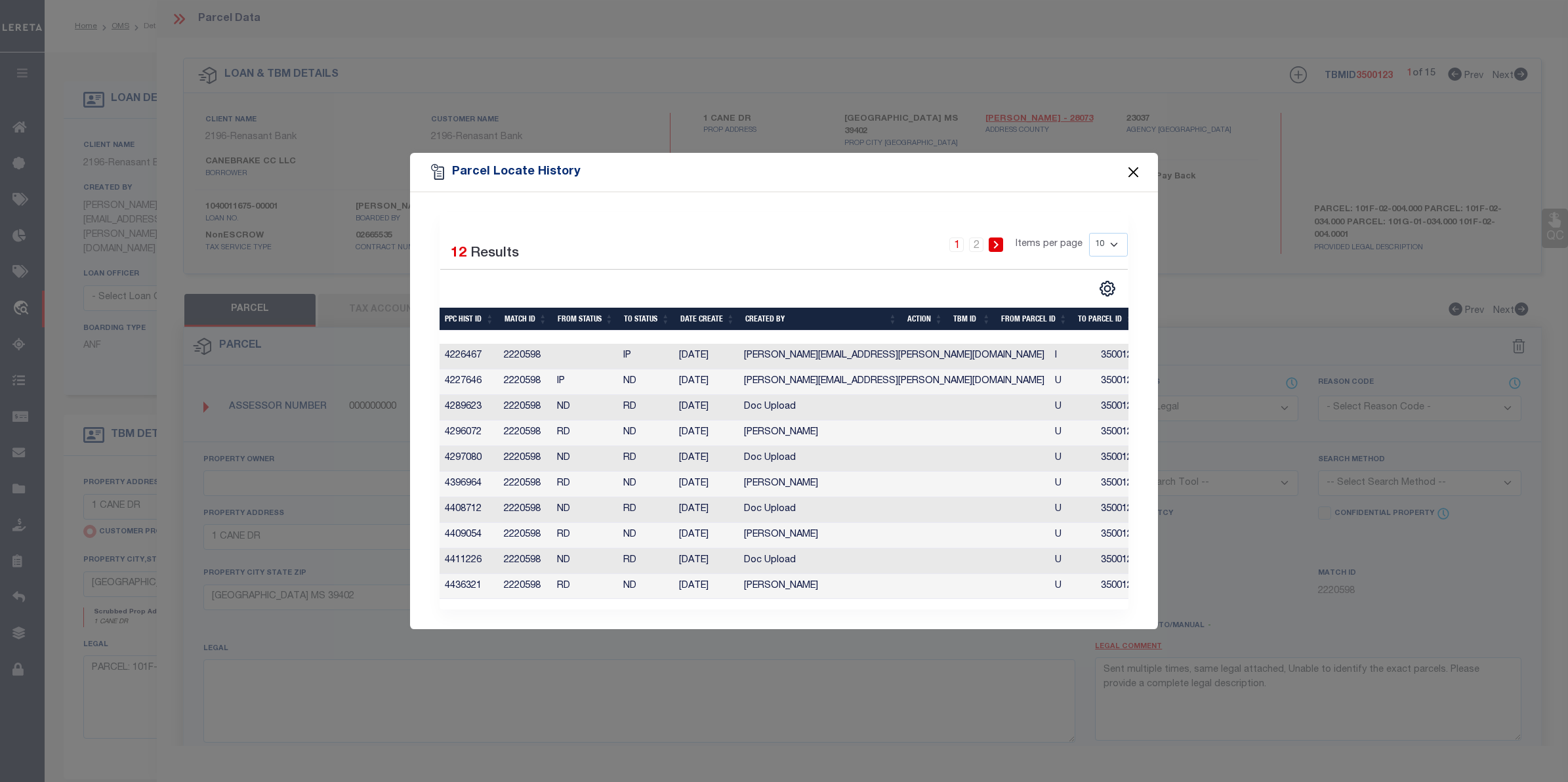
click at [1129, 171] on button "Close" at bounding box center [1134, 172] width 17 height 17
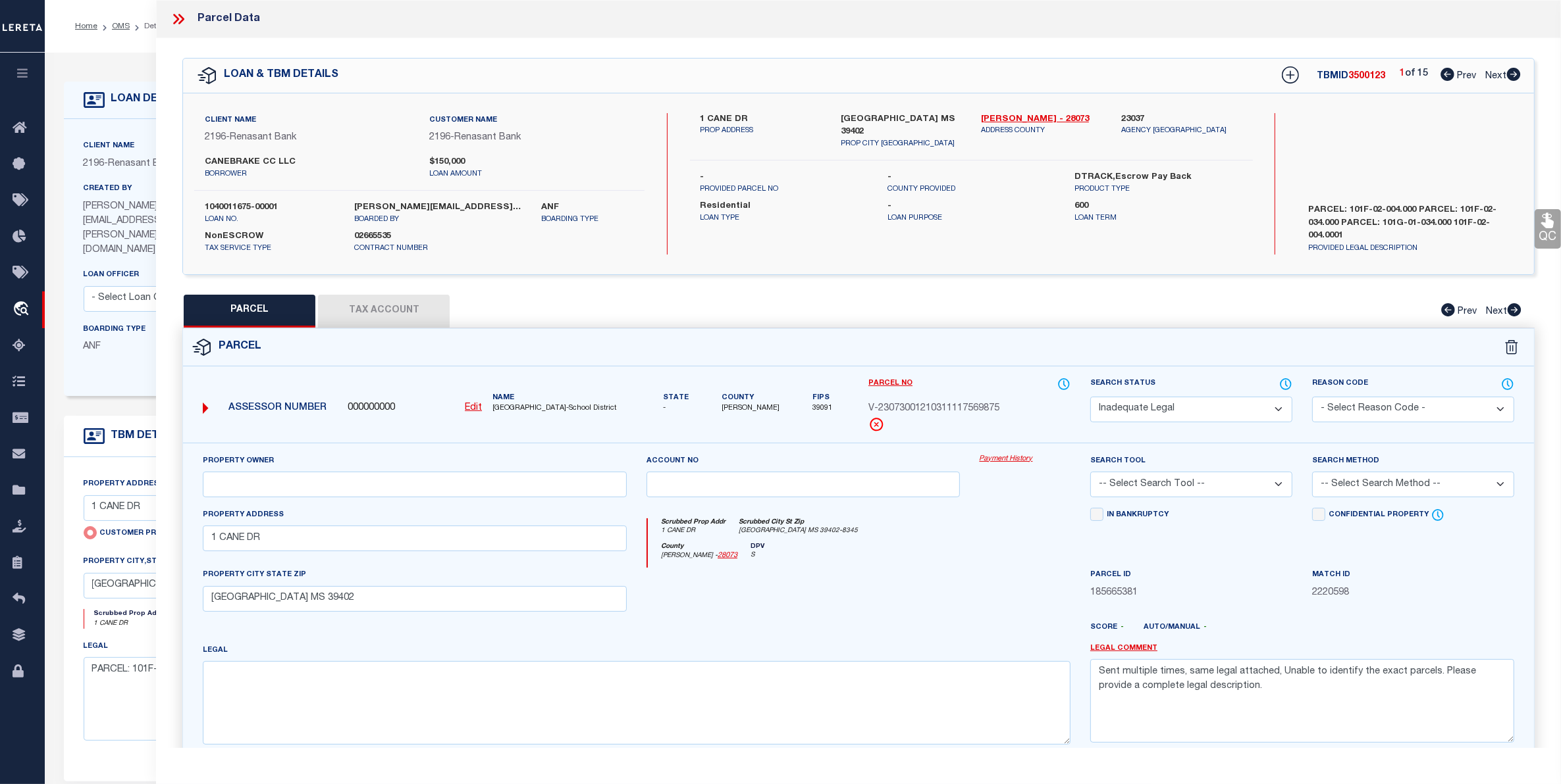
click at [178, 14] on icon at bounding box center [178, 19] width 17 height 17
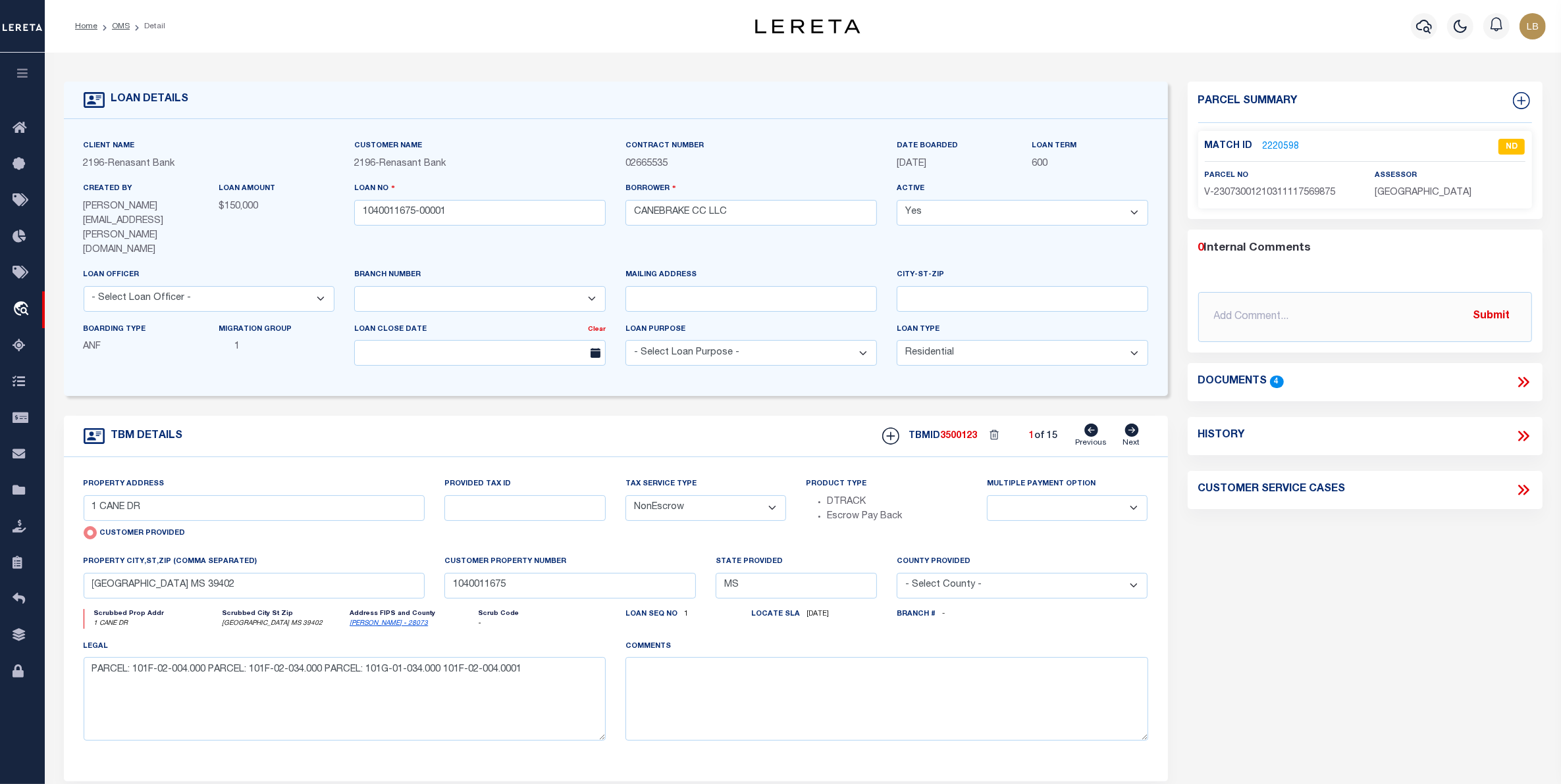
click at [1521, 372] on div "Documents 4" at bounding box center [1365, 382] width 355 height 38
click at [1521, 380] on icon at bounding box center [1521, 382] width 6 height 10
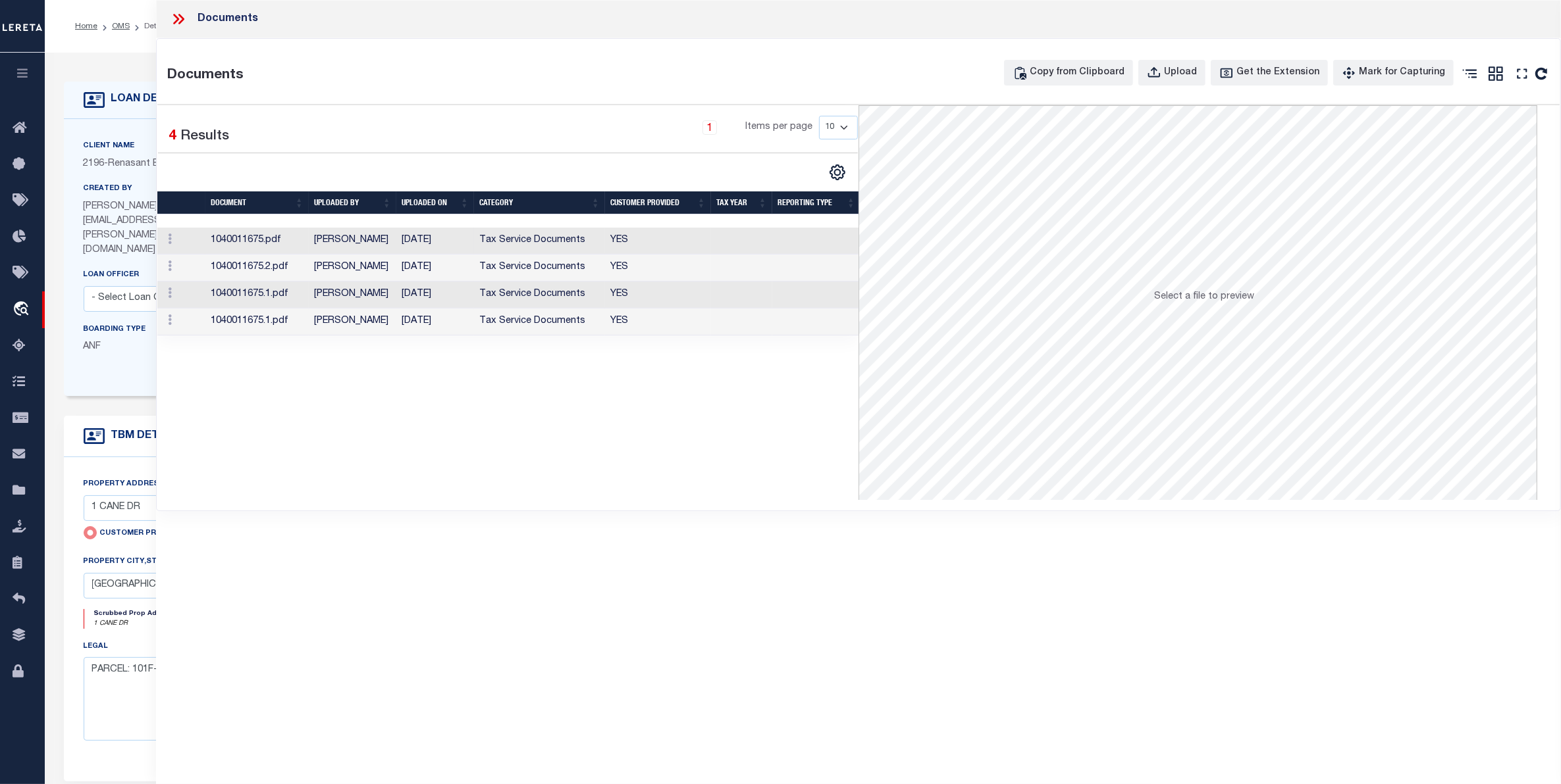
click at [435, 245] on td "08/29/2025" at bounding box center [434, 241] width 78 height 27
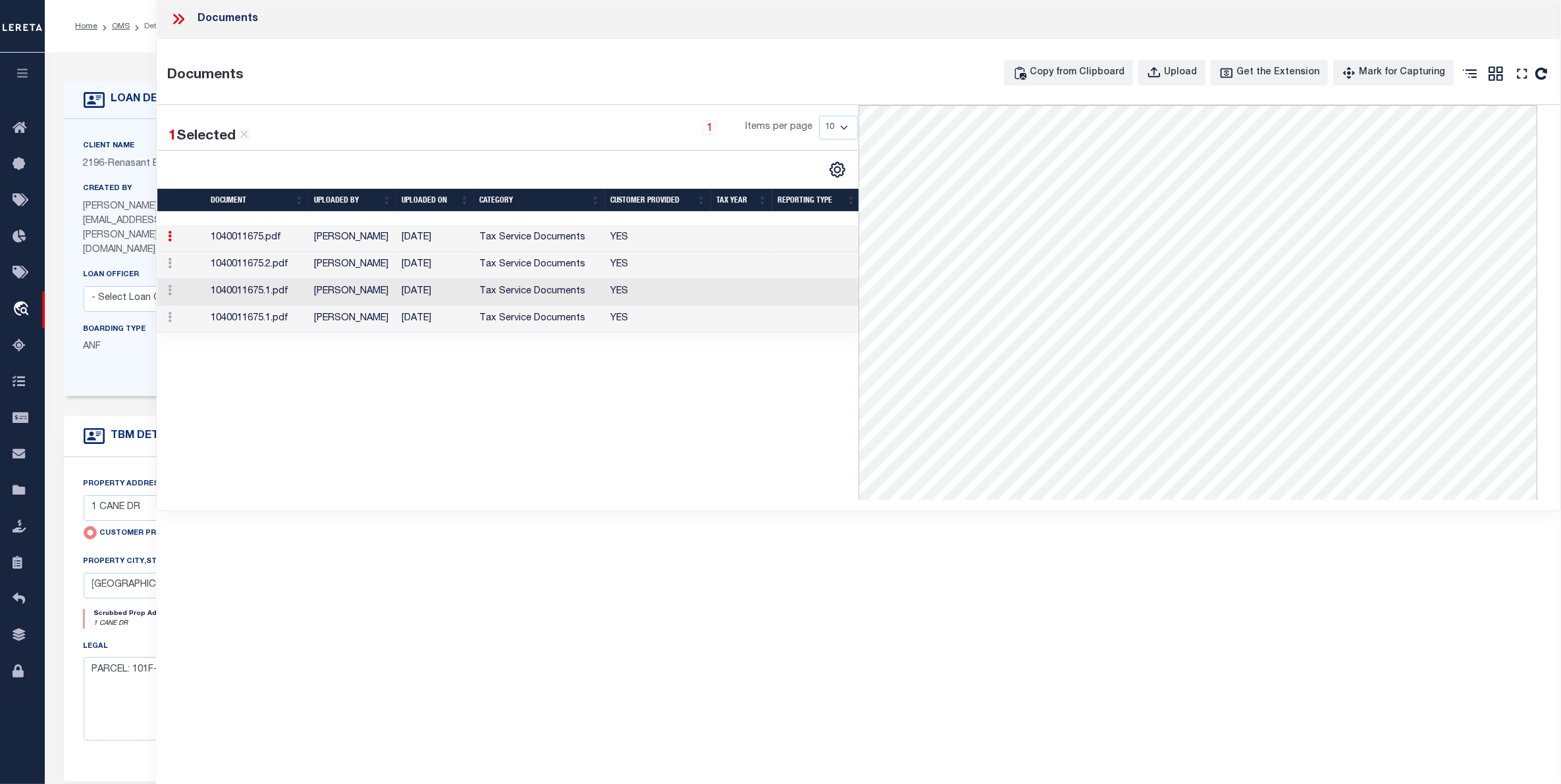
click at [381, 267] on td "Paige Bradford" at bounding box center [352, 265] width 88 height 27
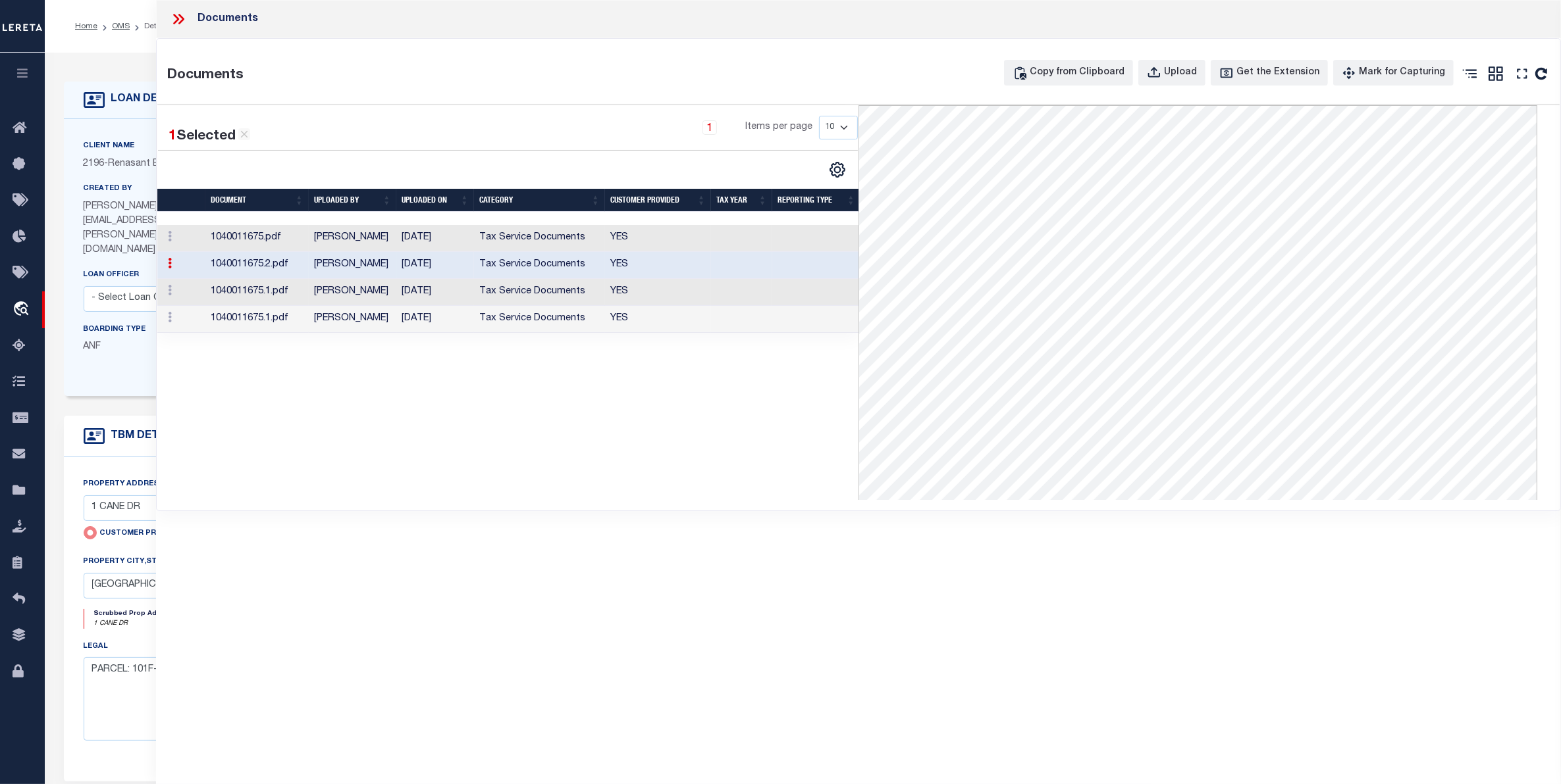
click at [179, 19] on icon at bounding box center [178, 19] width 17 height 17
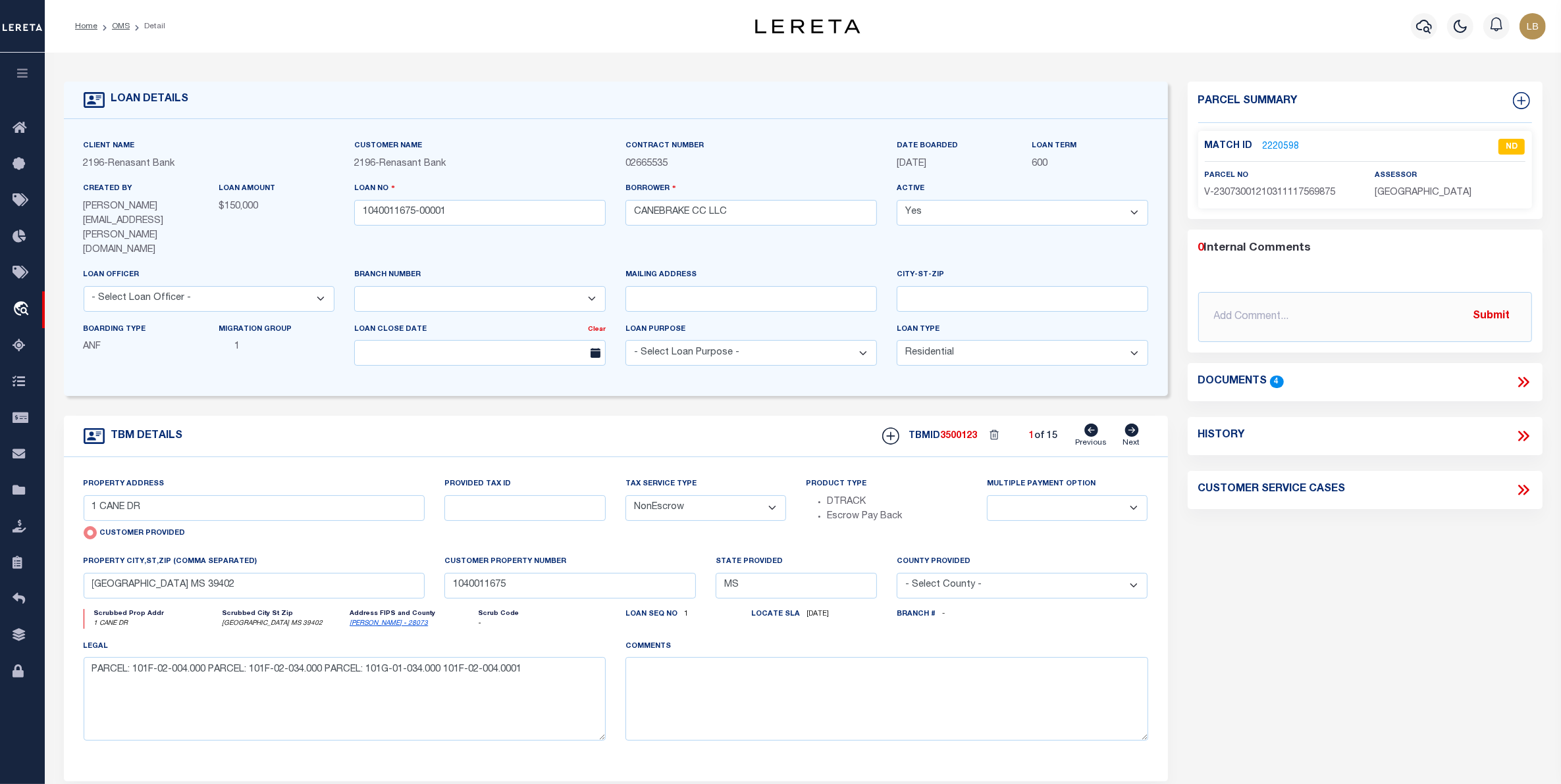
click at [1278, 143] on link "2220598" at bounding box center [1280, 147] width 37 height 14
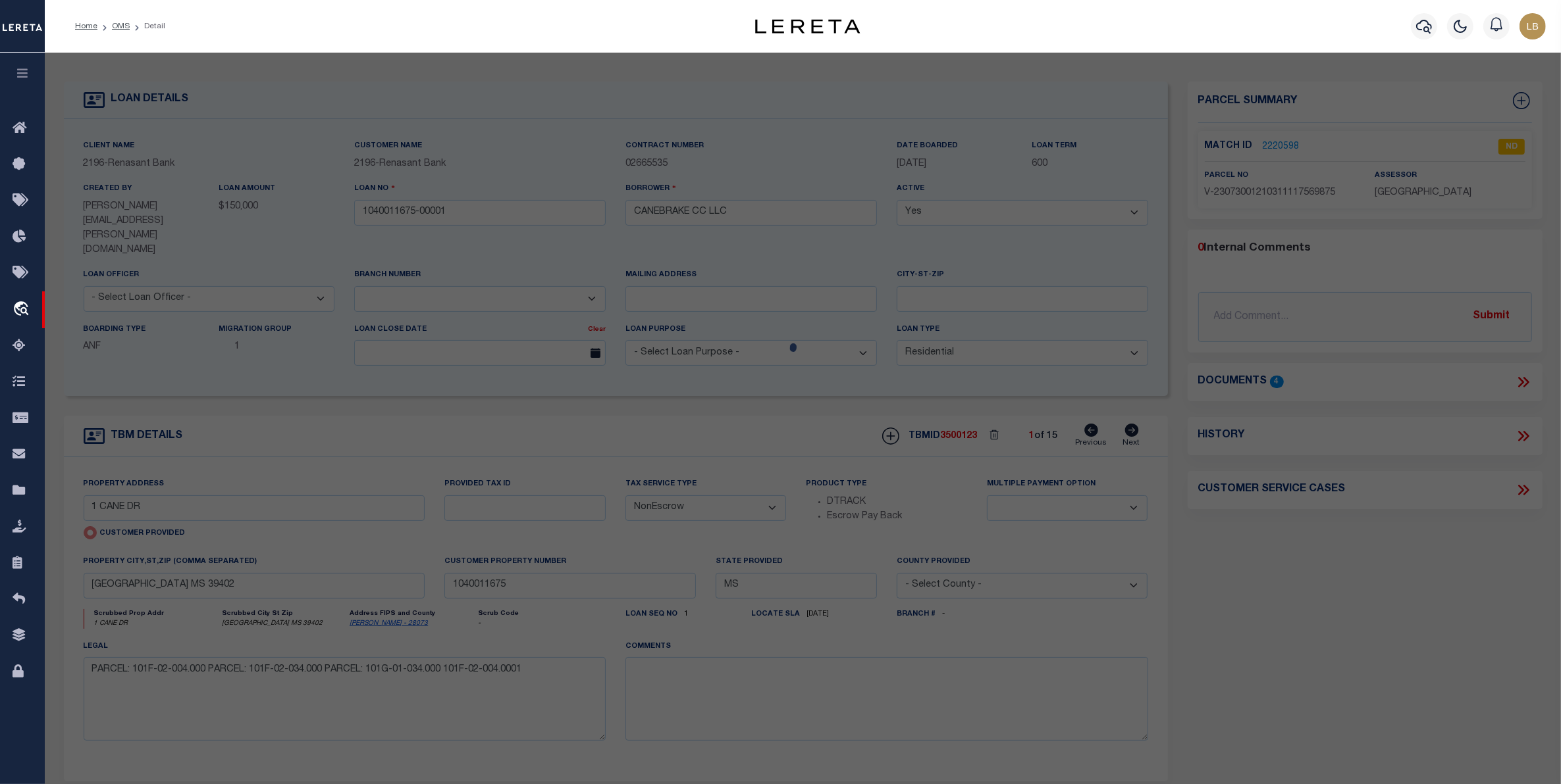
select select "AS"
checkbox input "false"
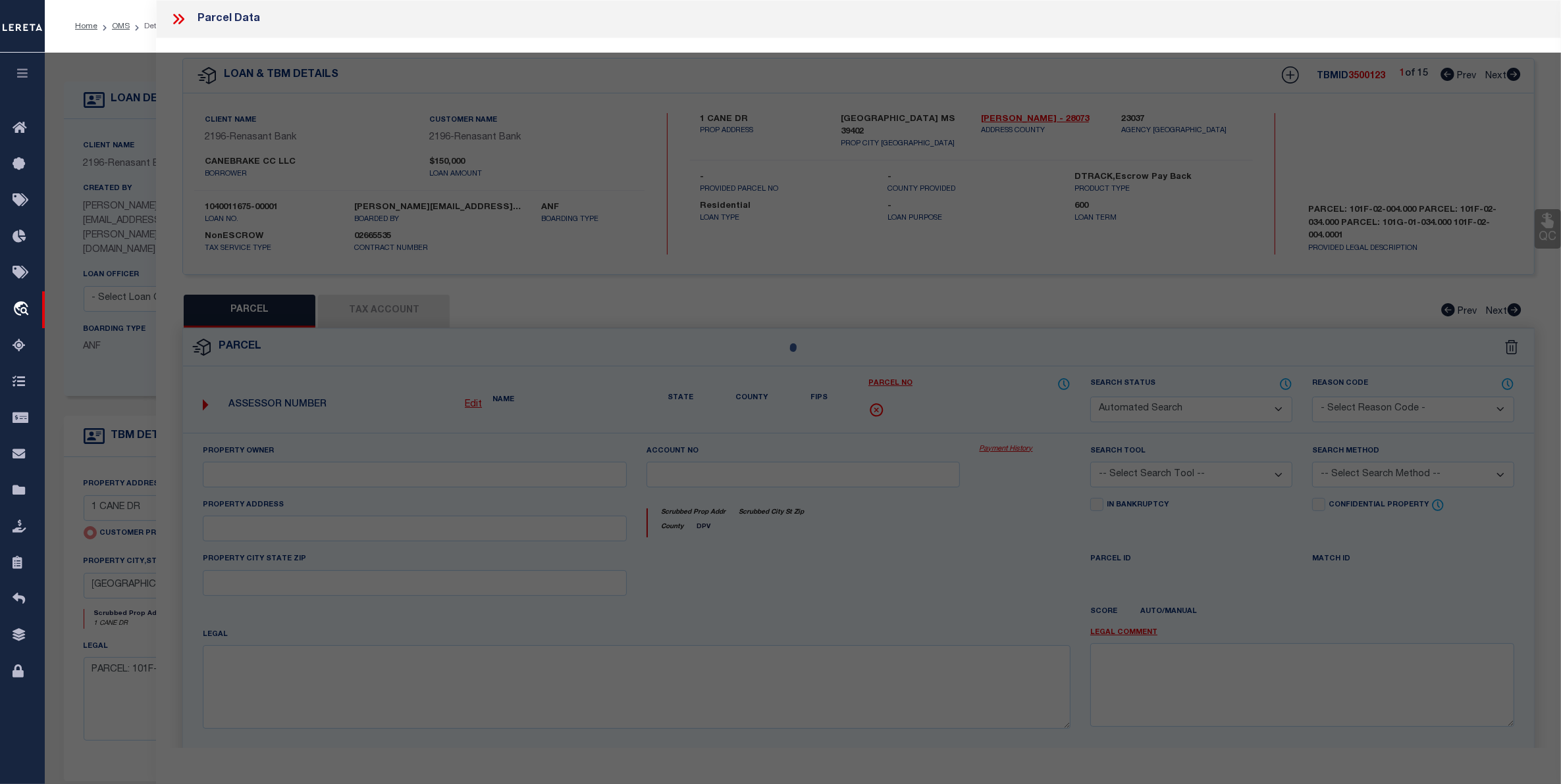
select select "ND"
type input "1 CANE DR"
type input "HATTIESBURG MS 39402"
type textarea "Sent multiple times, same legal attached, Unable to identify the exact parcels.…"
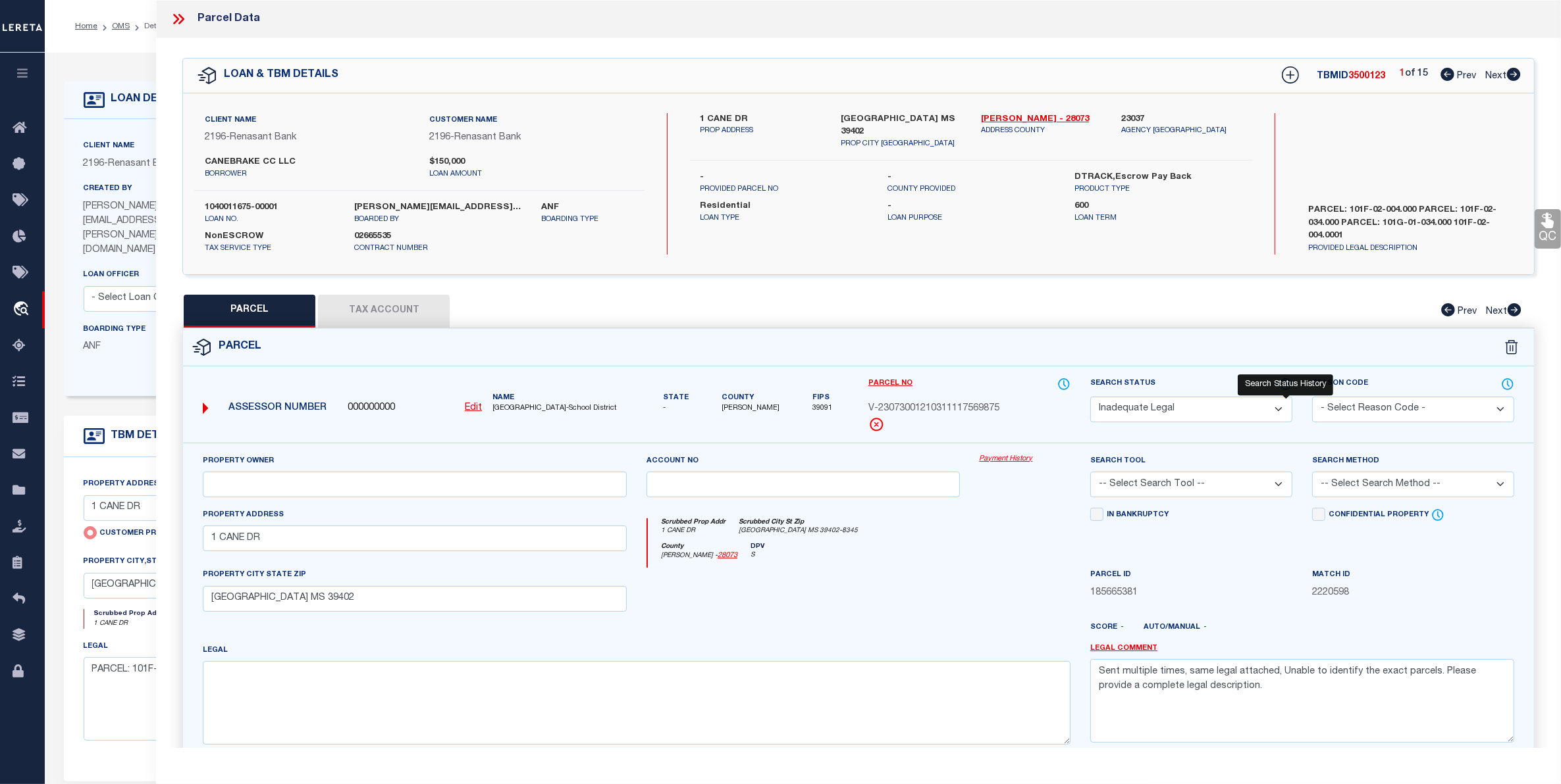
click at [1283, 387] on icon at bounding box center [1285, 384] width 10 height 10
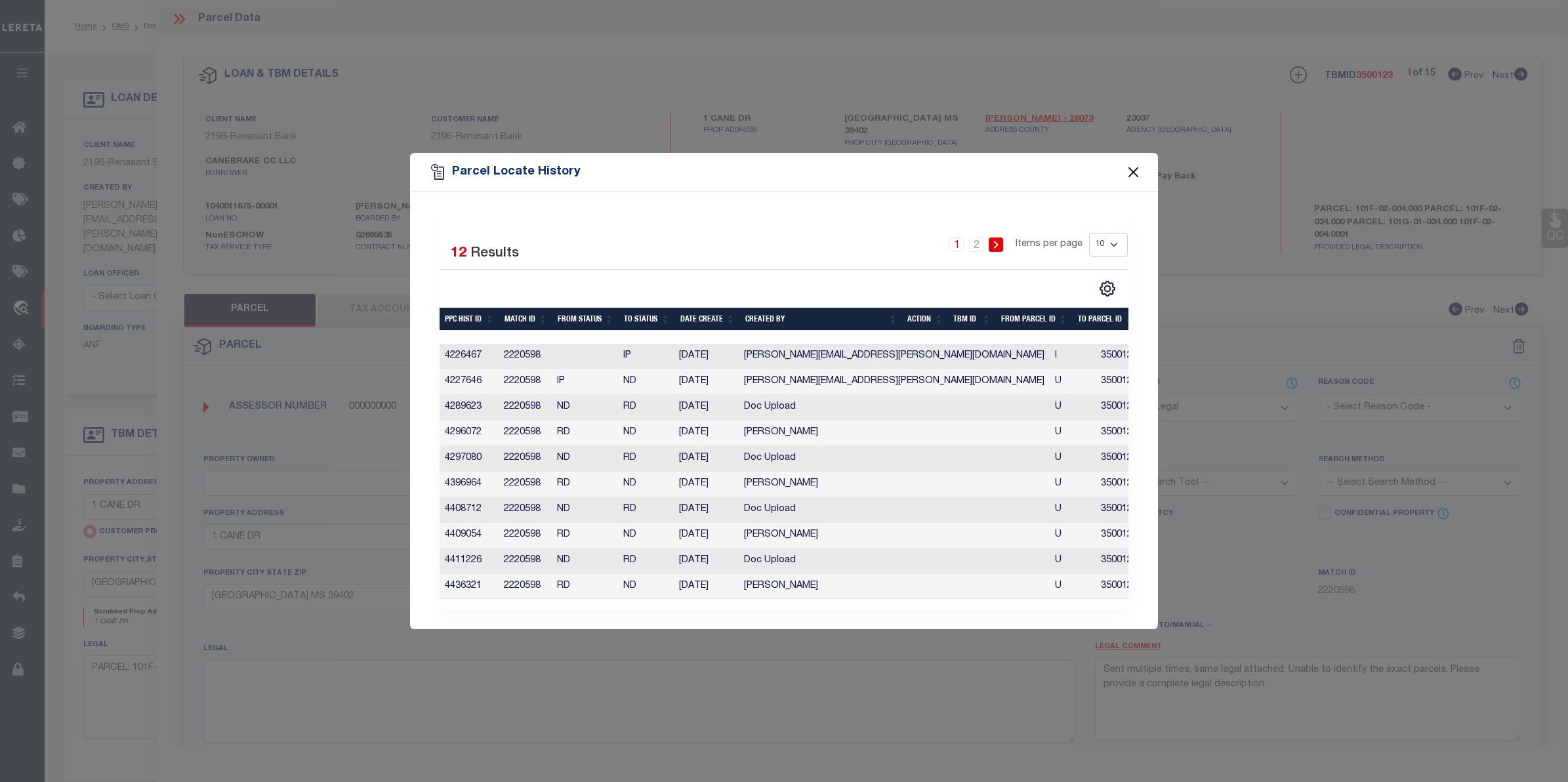
click at [1133, 165] on button "Close" at bounding box center [1134, 172] width 17 height 17
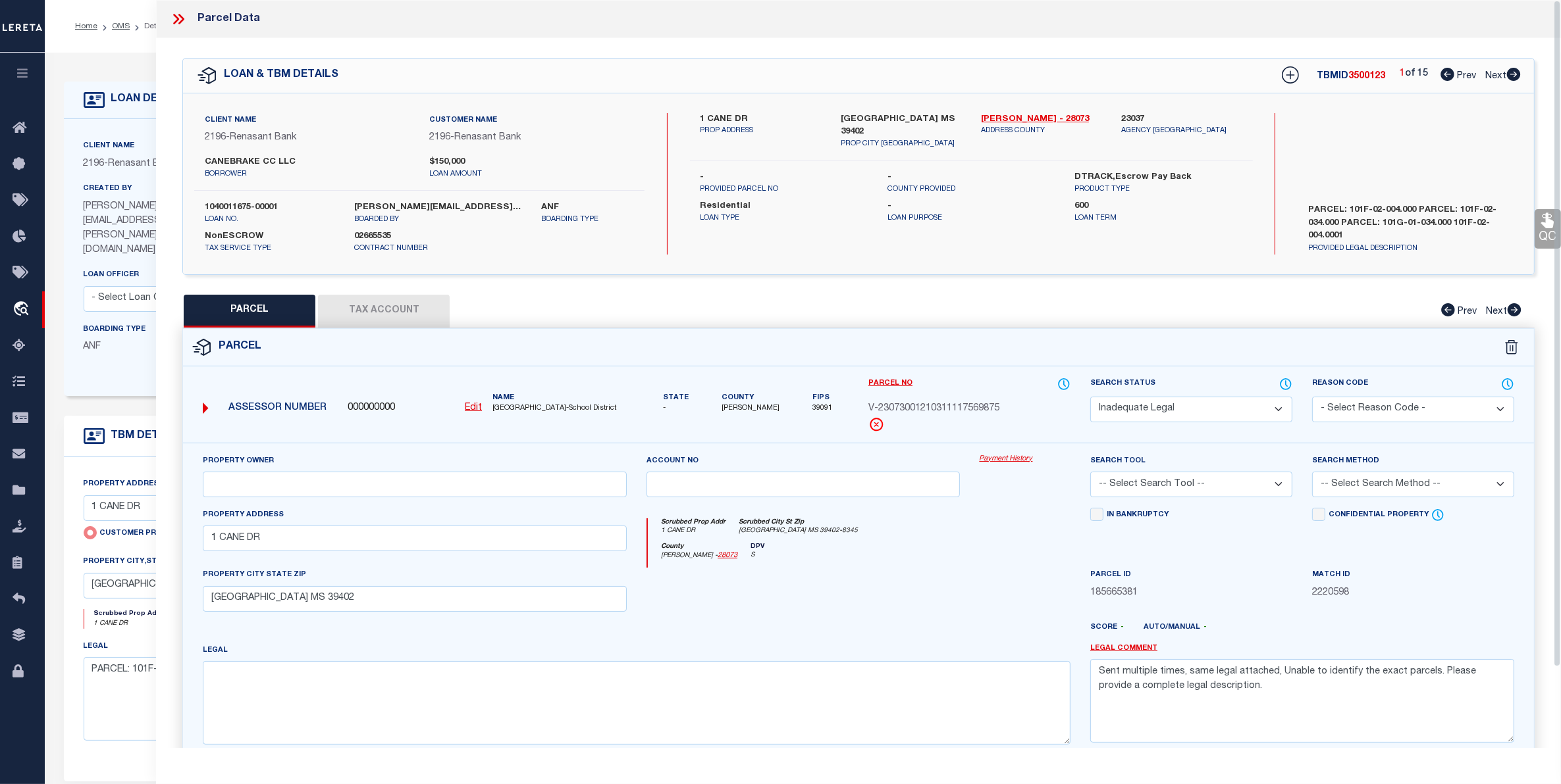
click at [176, 20] on icon at bounding box center [178, 19] width 17 height 17
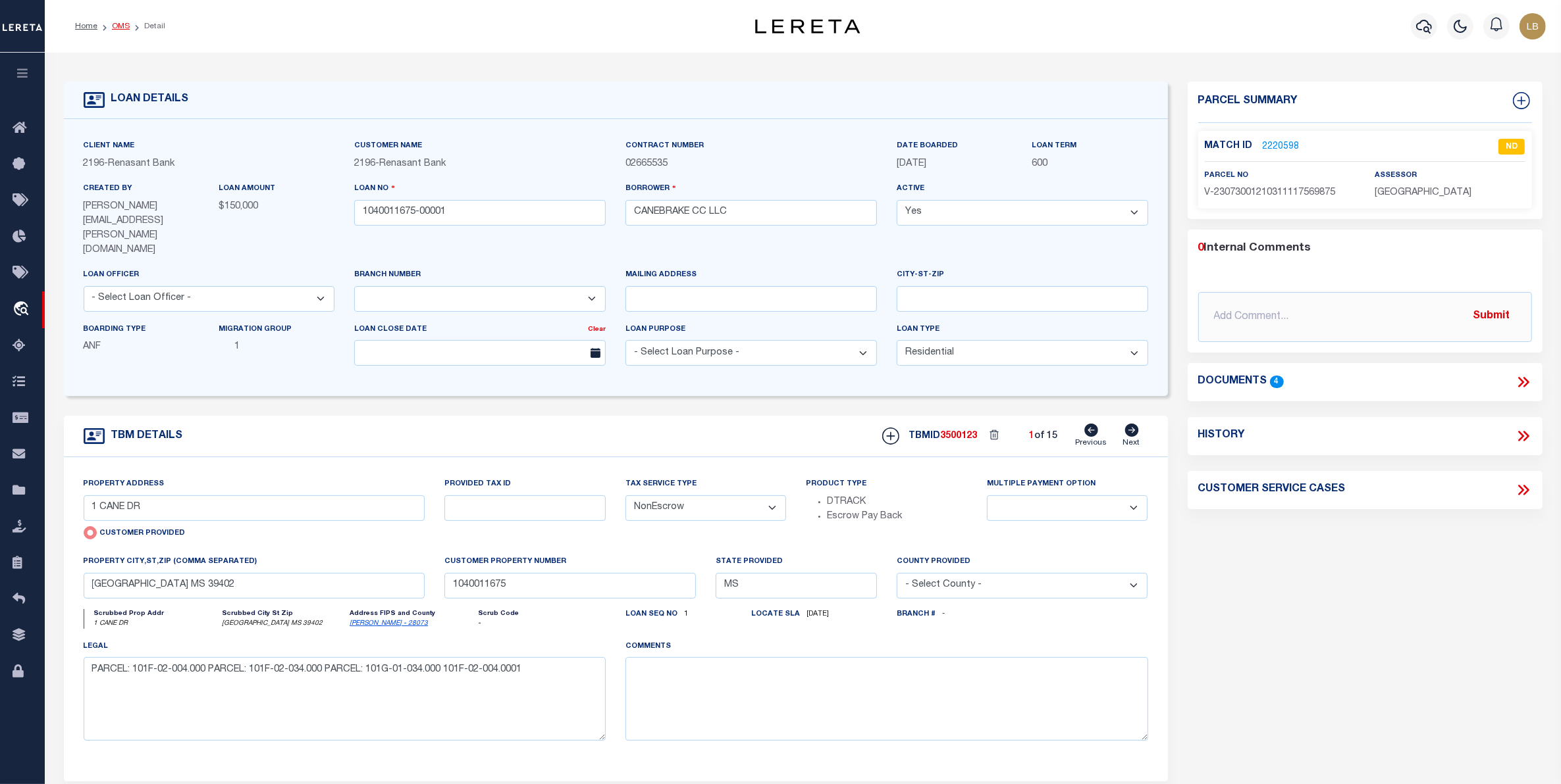
click at [117, 28] on link "OMS" at bounding box center [120, 26] width 18 height 8
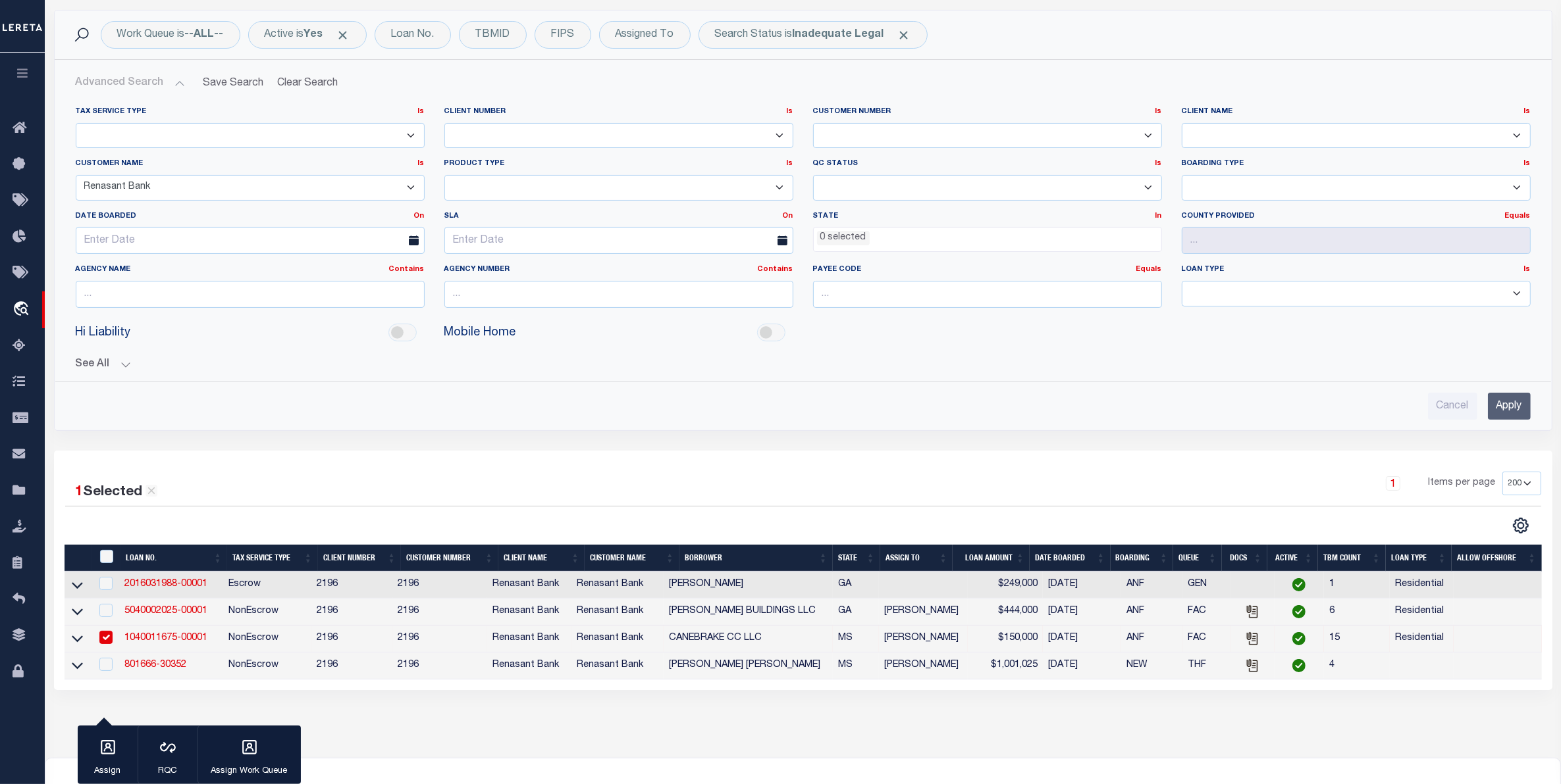
scroll to position [230, 0]
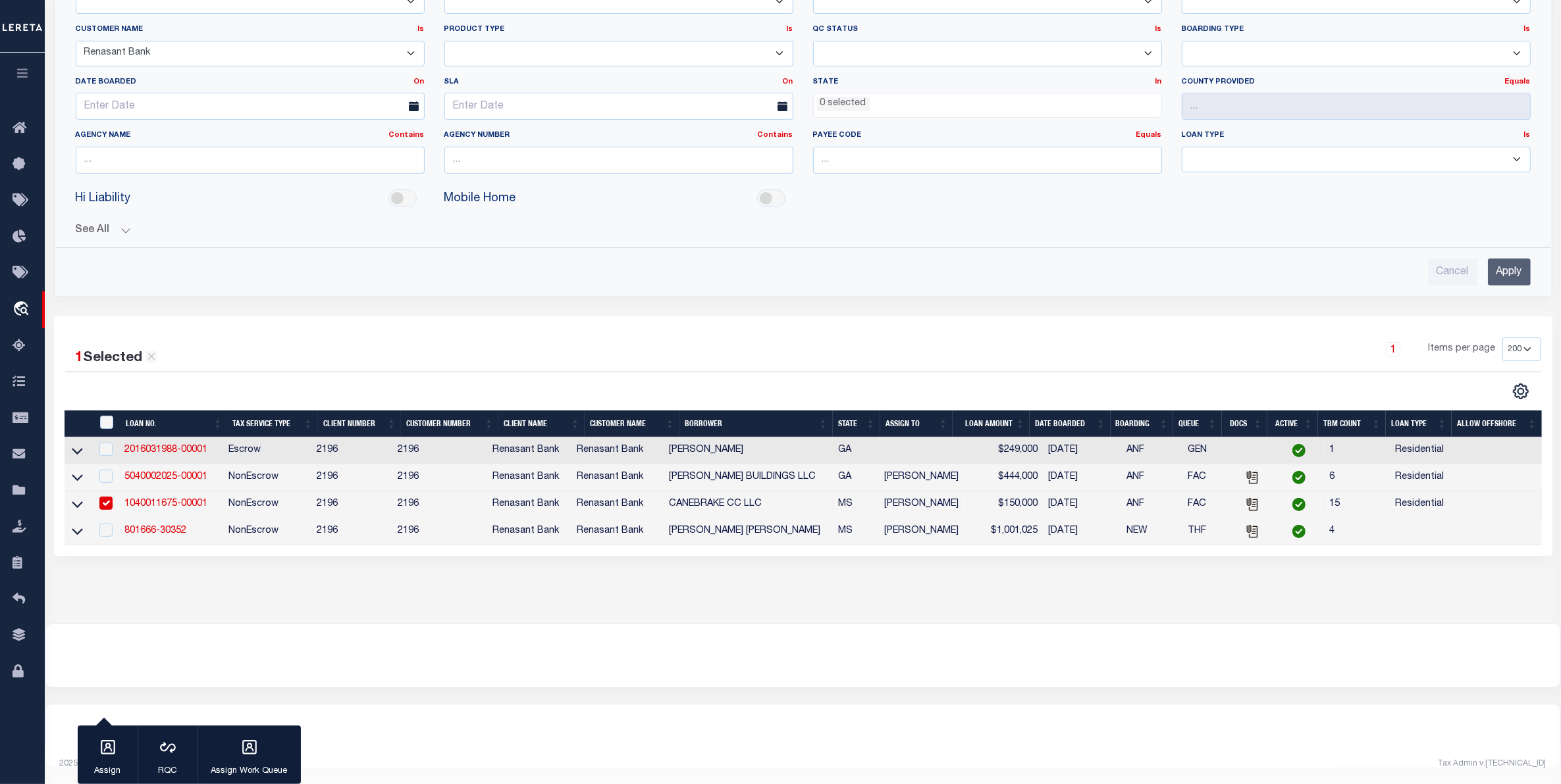
click at [104, 500] on input "checkbox" at bounding box center [105, 502] width 13 height 13
checkbox input "false"
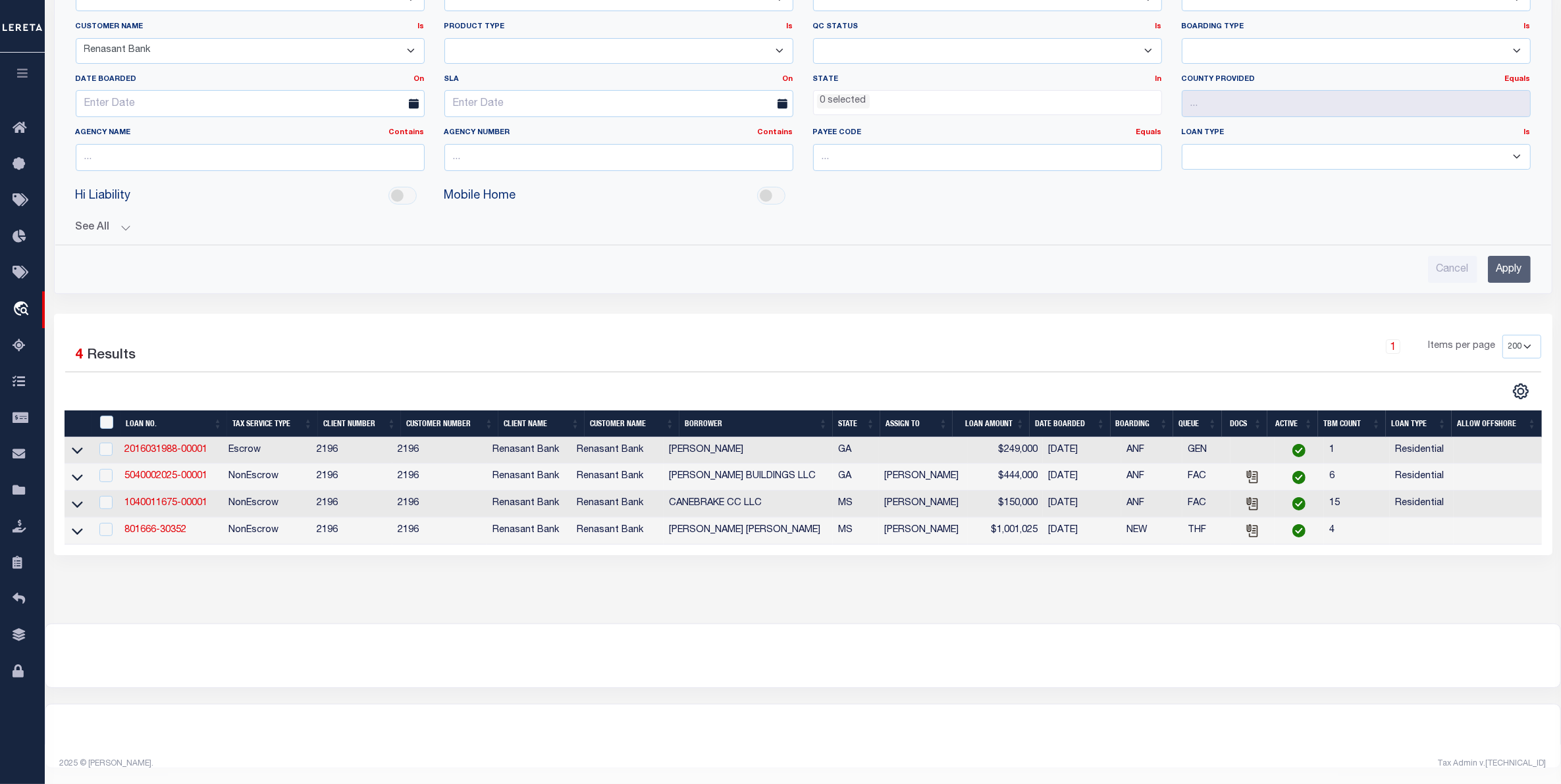
click at [1407, 199] on div "Hi Liability Mobile Home" at bounding box center [803, 196] width 1475 height 30
click at [488, 212] on div "See All BORROWER Contains Contains Is Equals Equals Is" at bounding box center [803, 223] width 1455 height 23
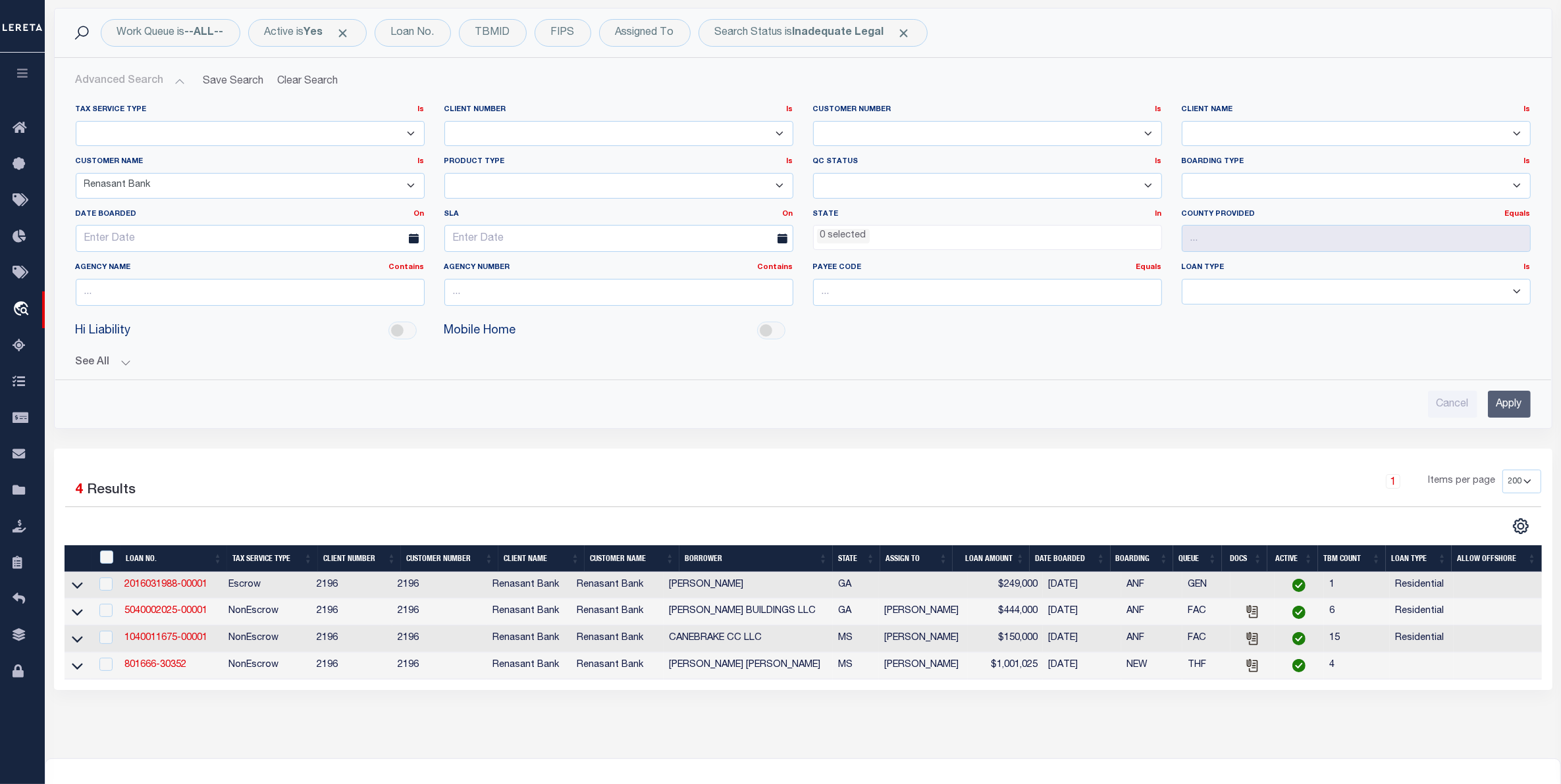
scroll to position [0, 0]
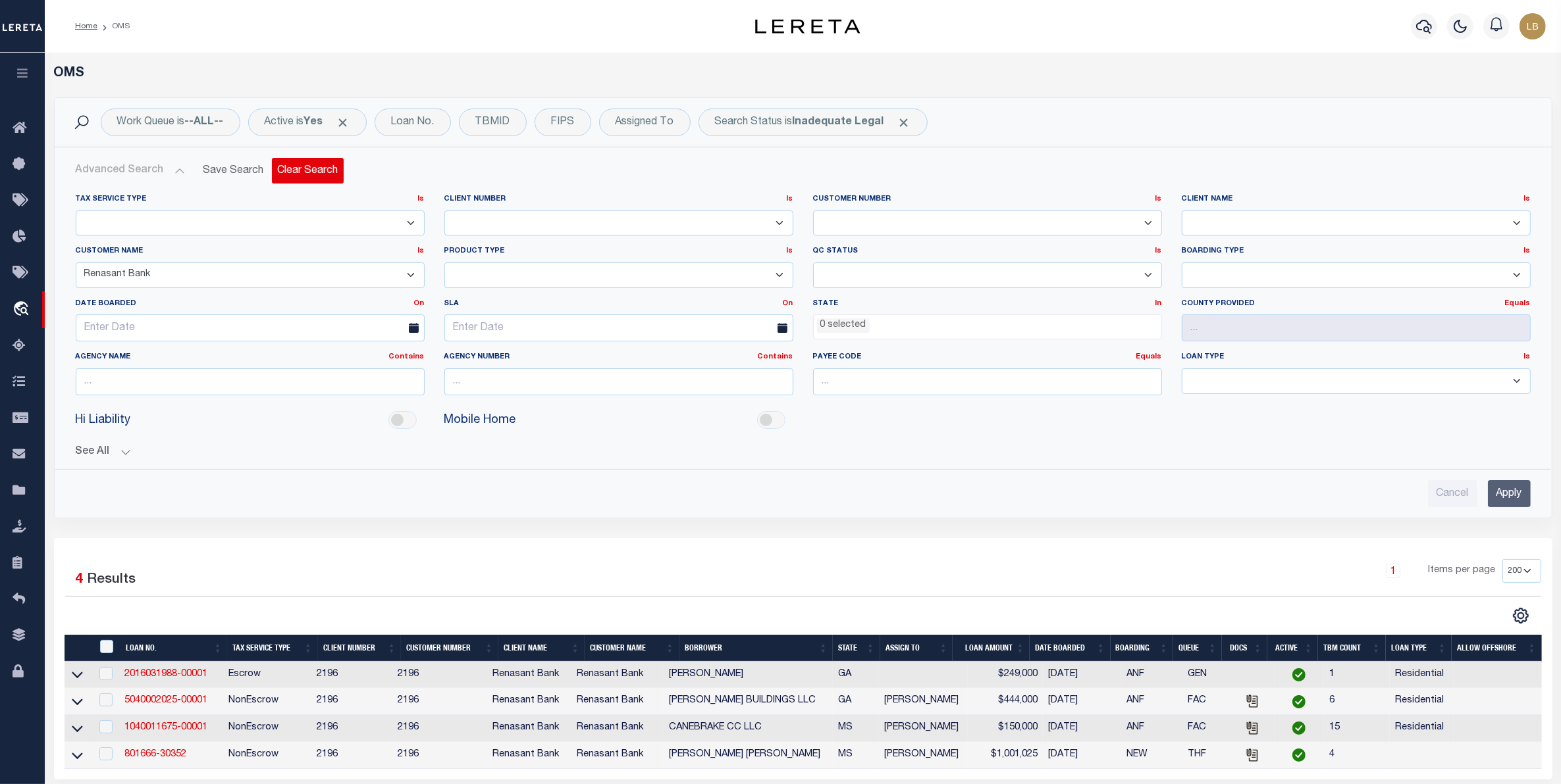
click at [320, 165] on button "Clear Search" at bounding box center [308, 171] width 72 height 26
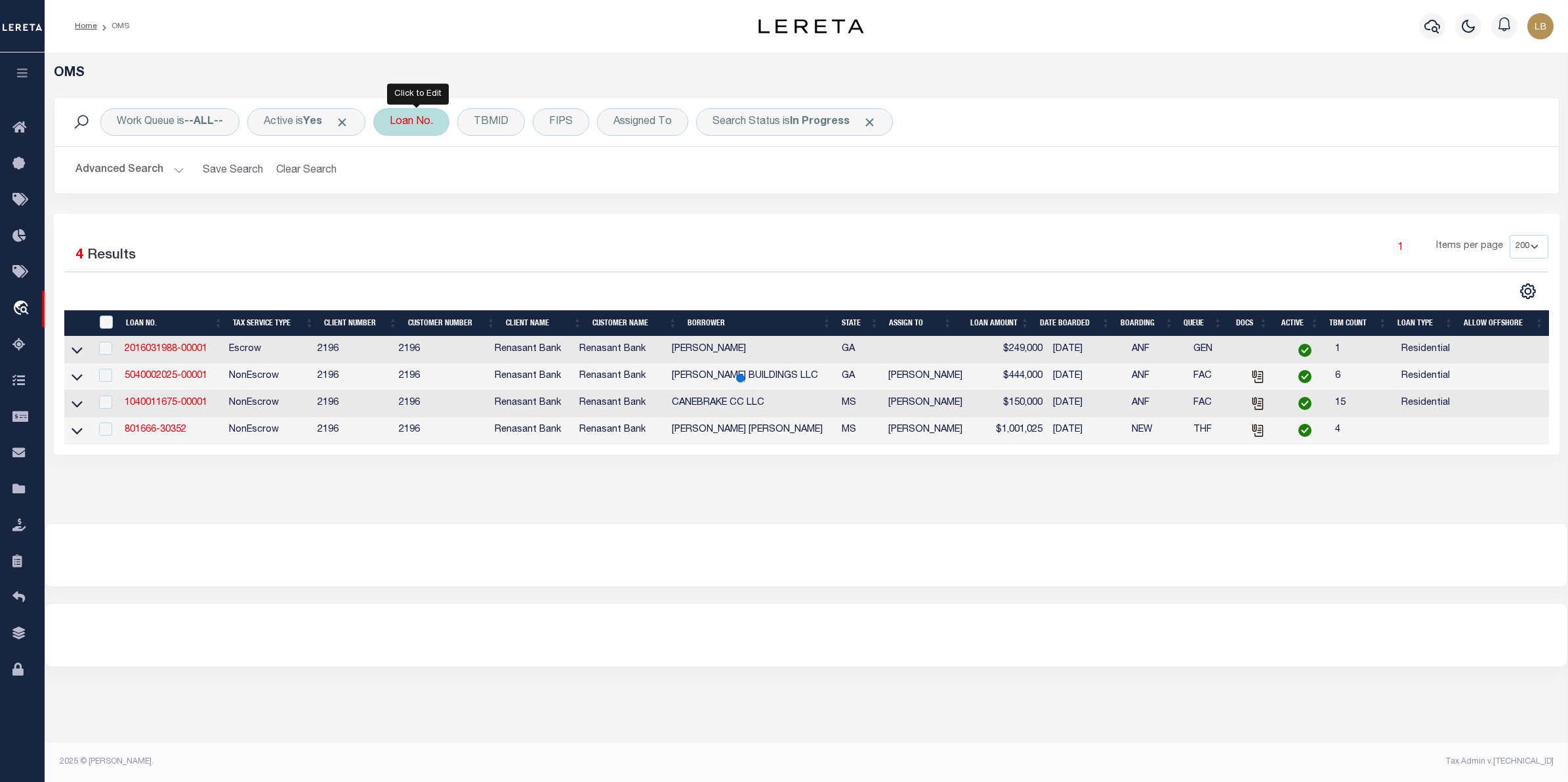
click at [412, 122] on div "Loan No." at bounding box center [411, 122] width 76 height 27
click at [427, 192] on input "text" at bounding box center [487, 186] width 193 height 25
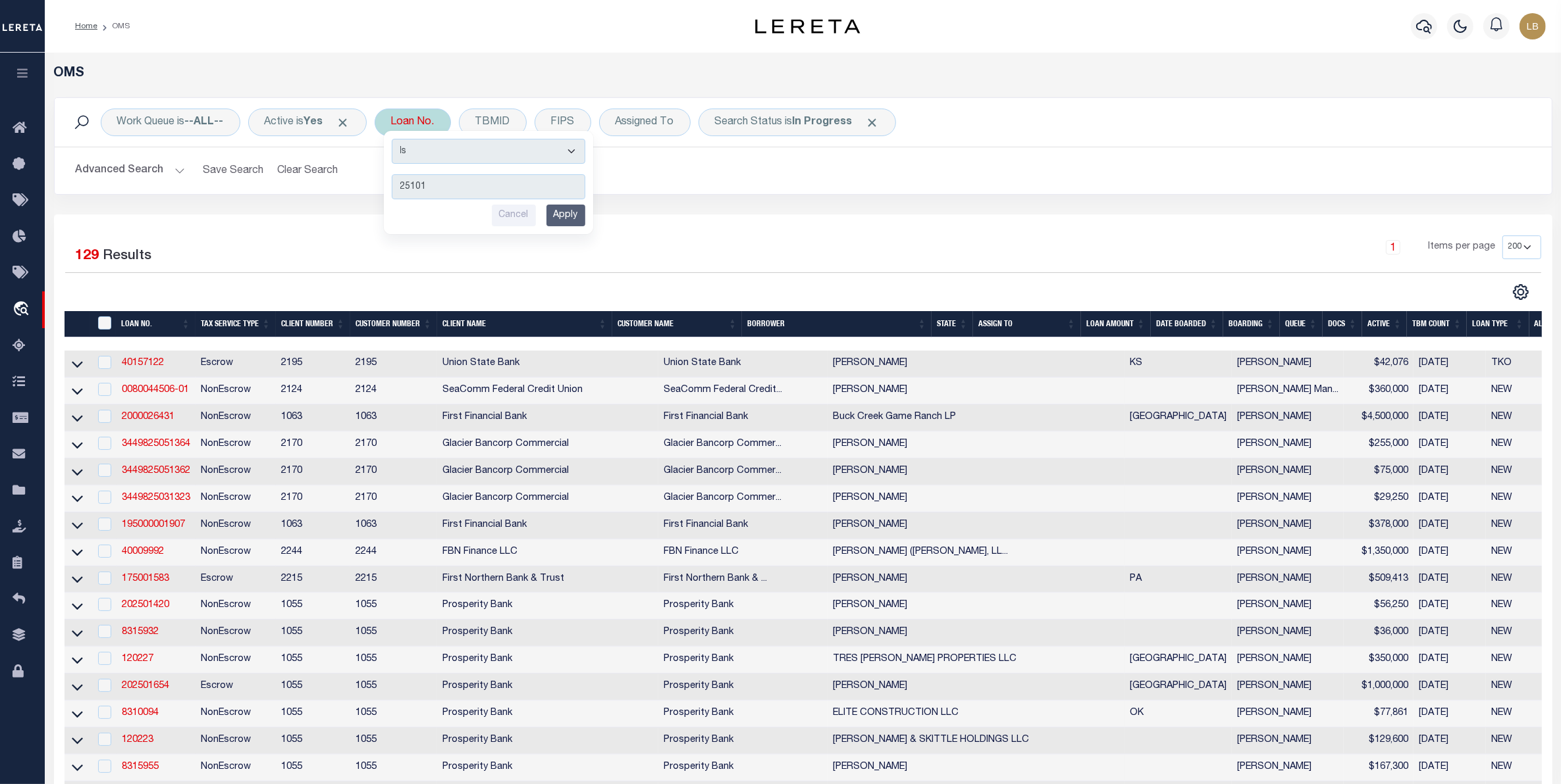
type input "25101"
click at [568, 212] on input "Apply" at bounding box center [566, 215] width 39 height 21
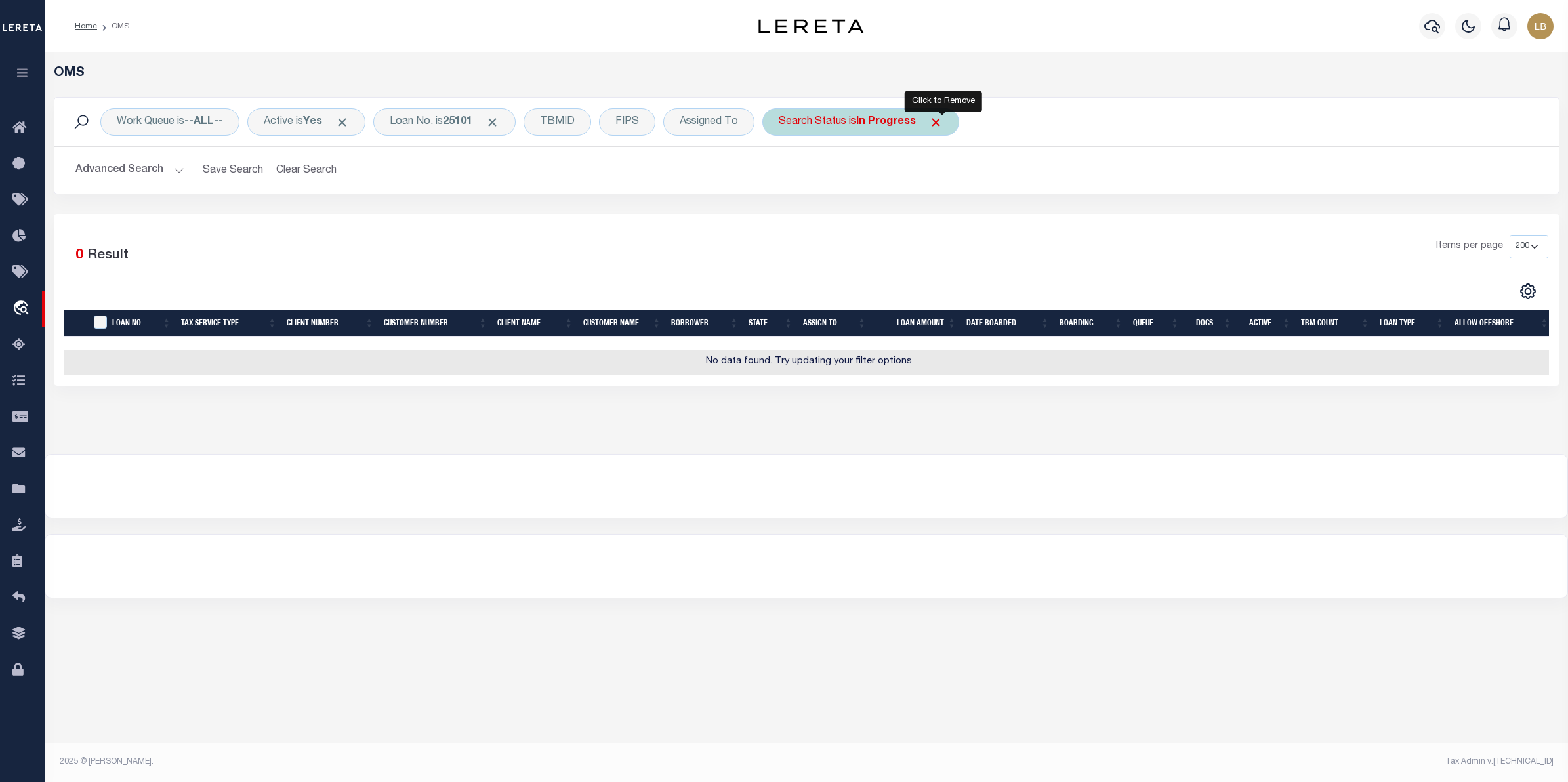
click at [943, 122] on span "Click to Remove" at bounding box center [936, 123] width 14 height 14
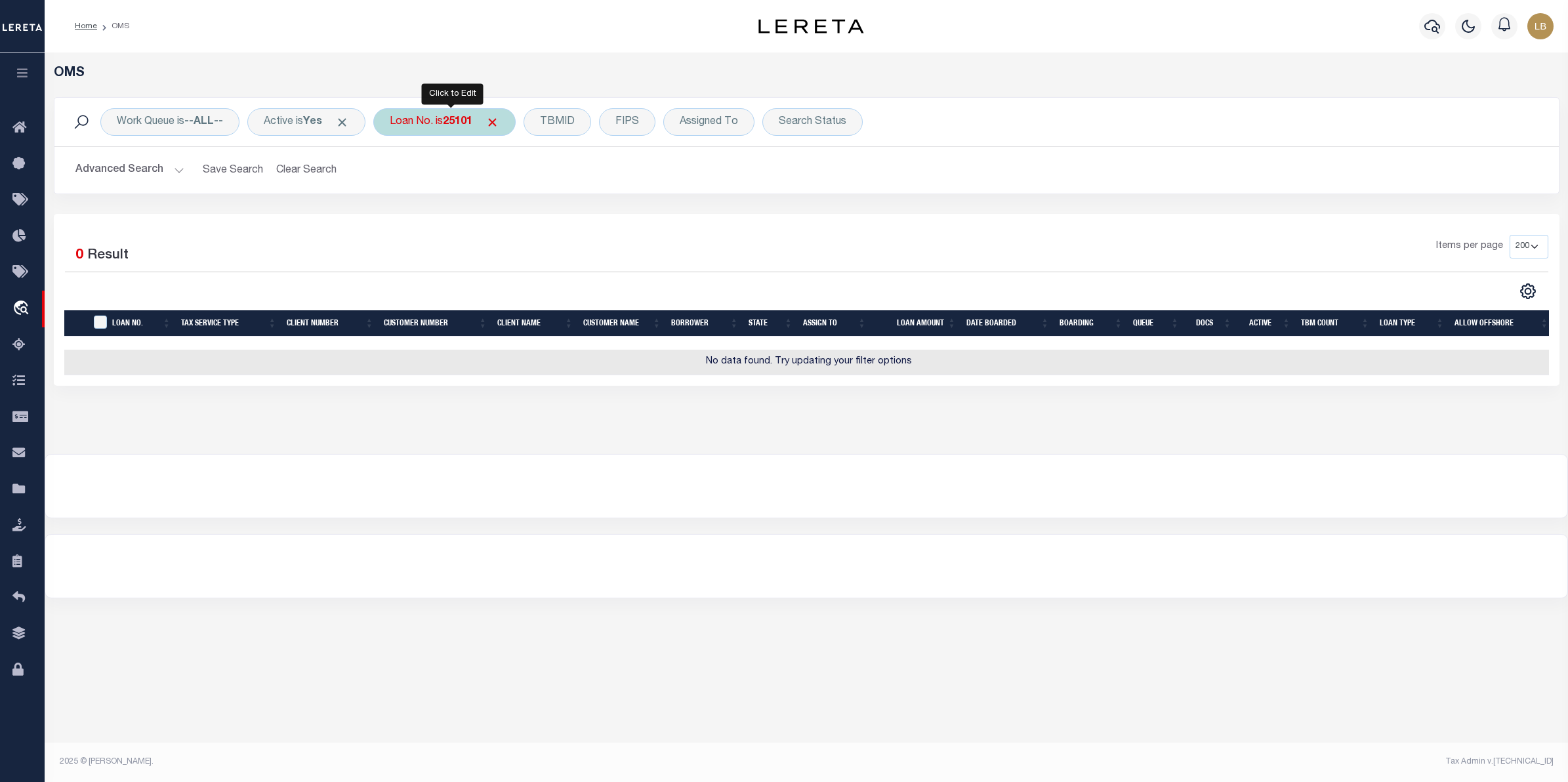
click at [448, 123] on div "Loan No. is 25101" at bounding box center [444, 122] width 142 height 27
type input "25101ND"
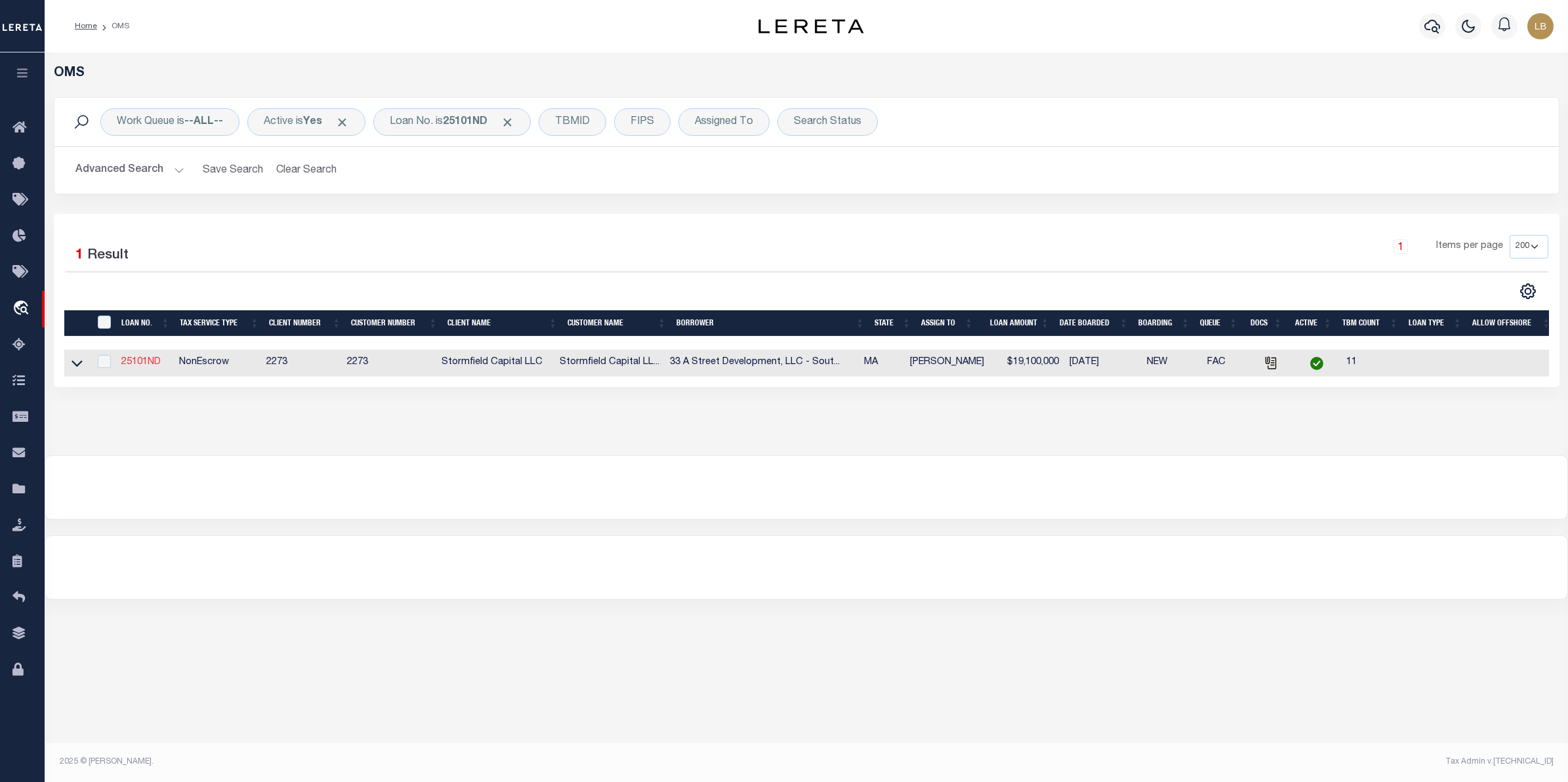
click at [149, 367] on link "25101ND" at bounding box center [141, 362] width 39 height 9
type input "25101ND"
type input "33 A Street Development, LLC - South Boston, MA"
select select
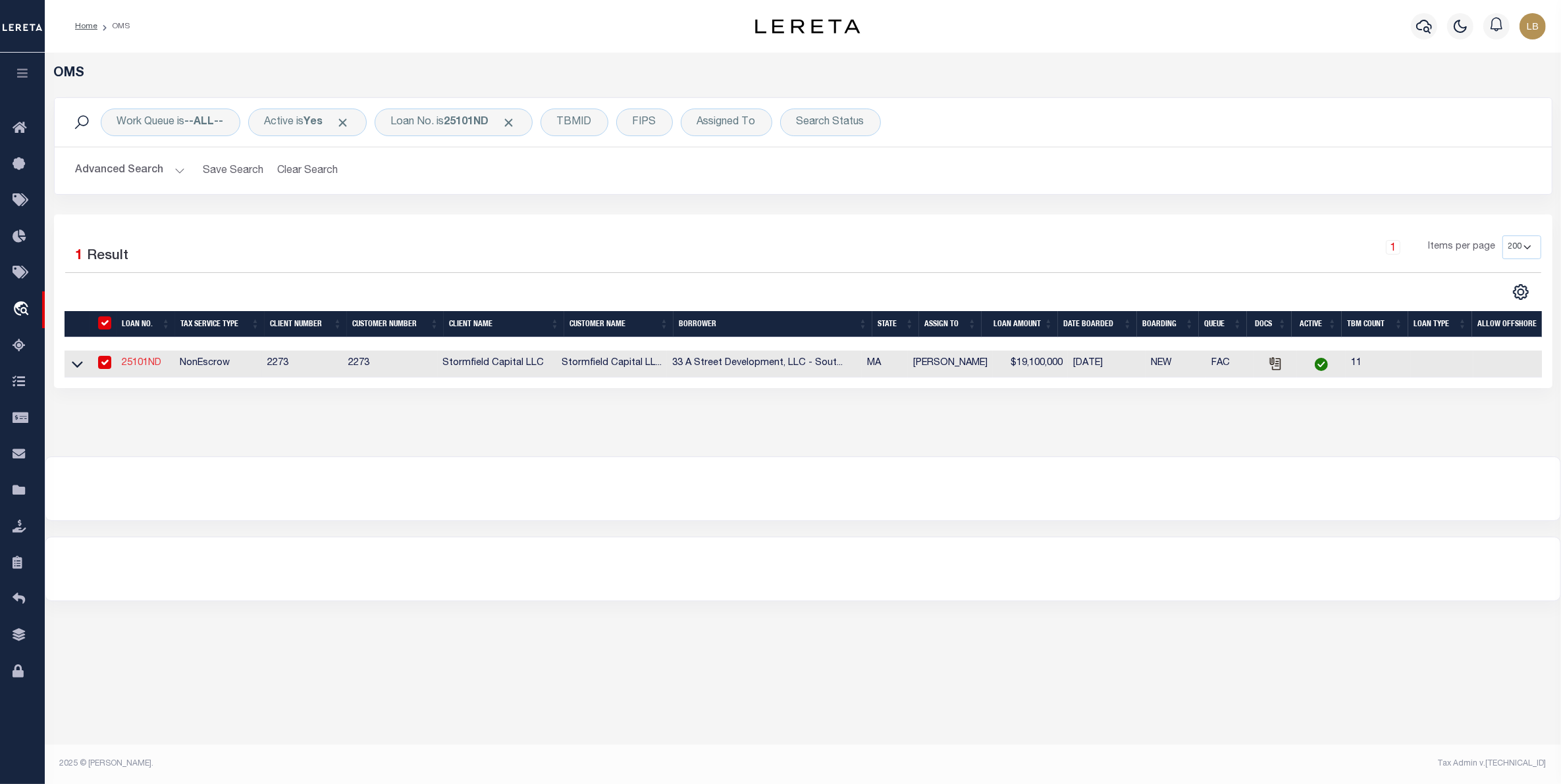
type input "33 A Street"
type input "Boston MA 02127"
select select "400"
select select
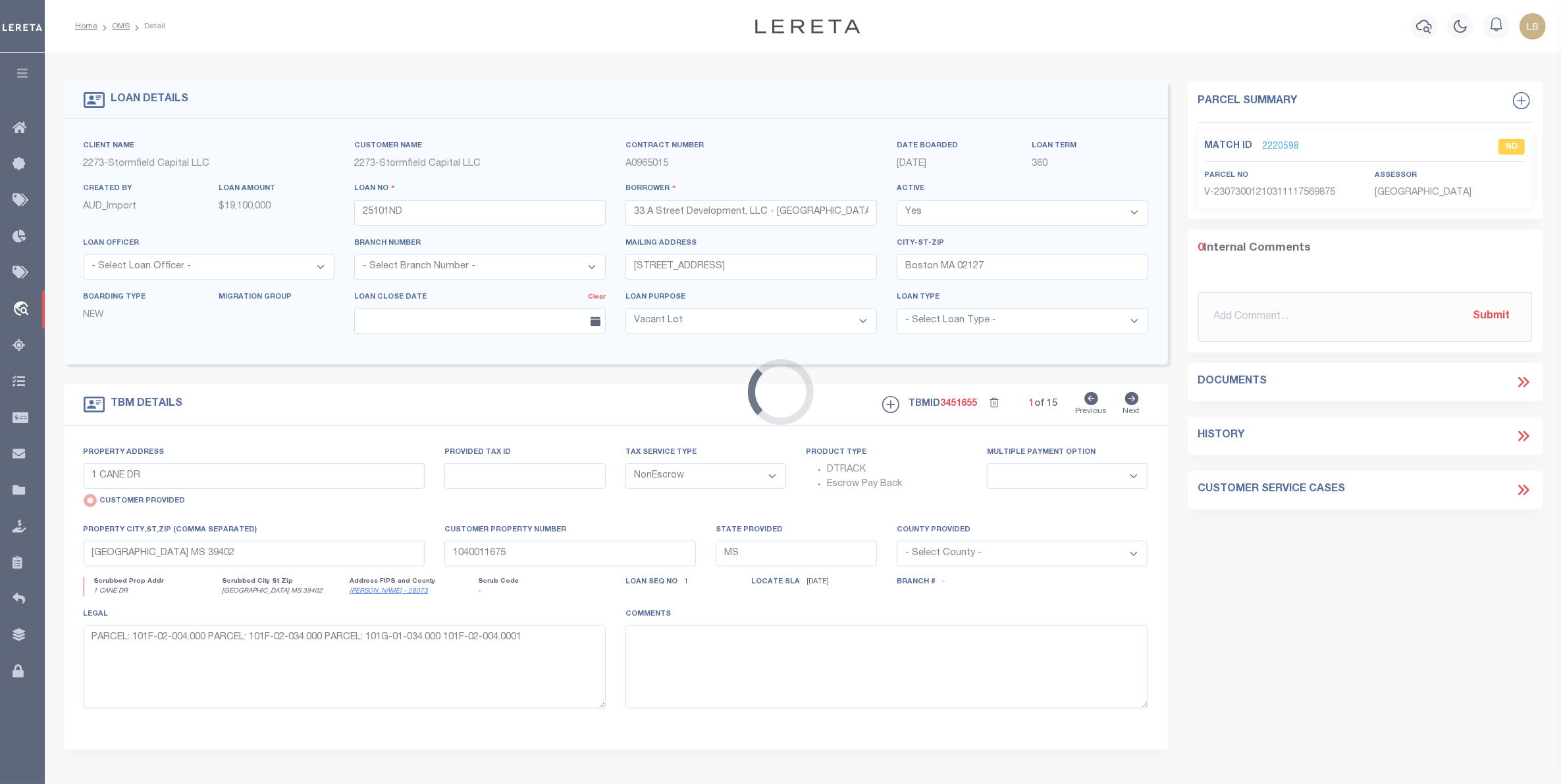
select select "84862"
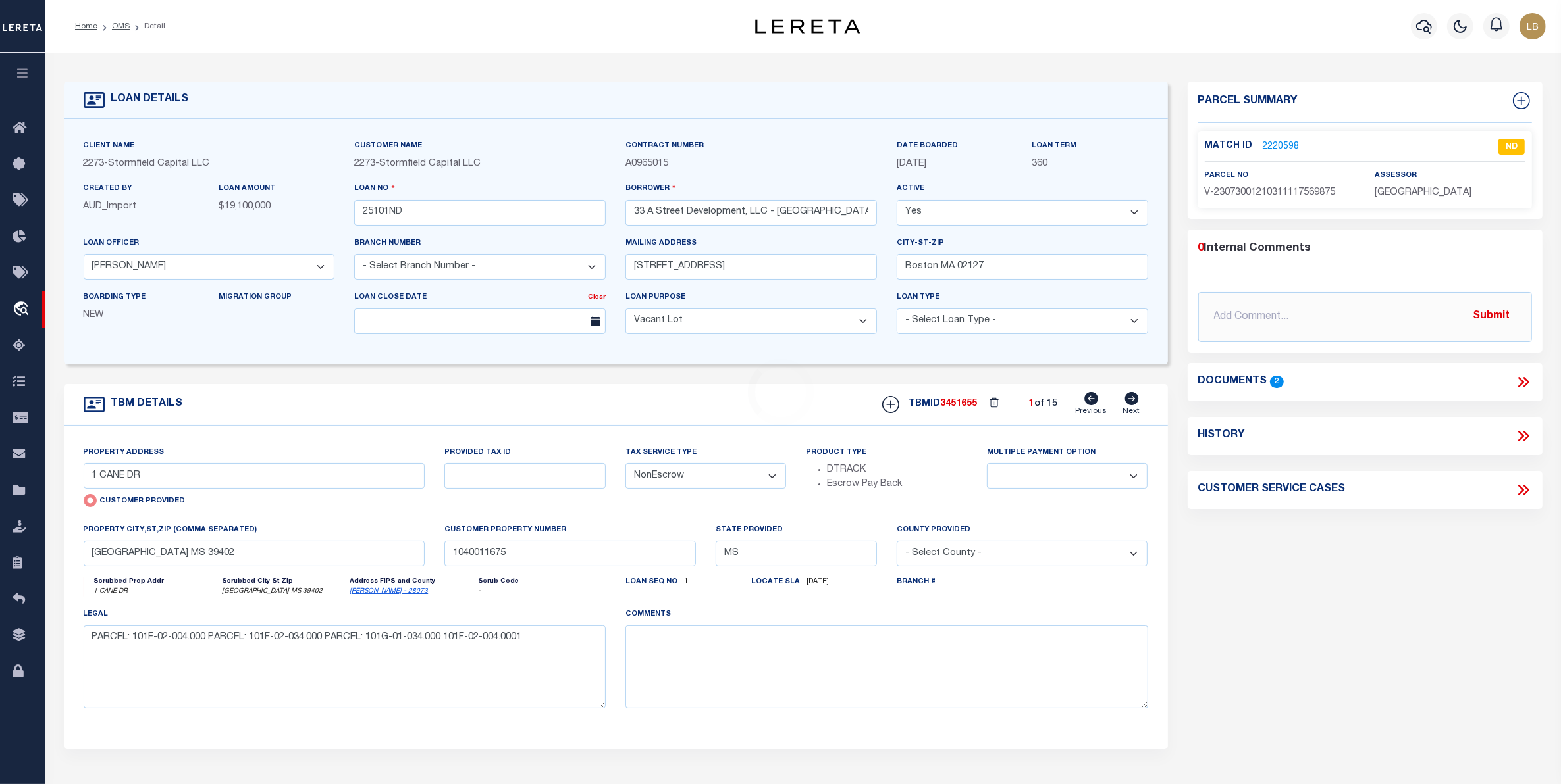
type input "33 A St #104"
radio input "false"
type input "600155000"
select select
type input "Boston MA 02127"
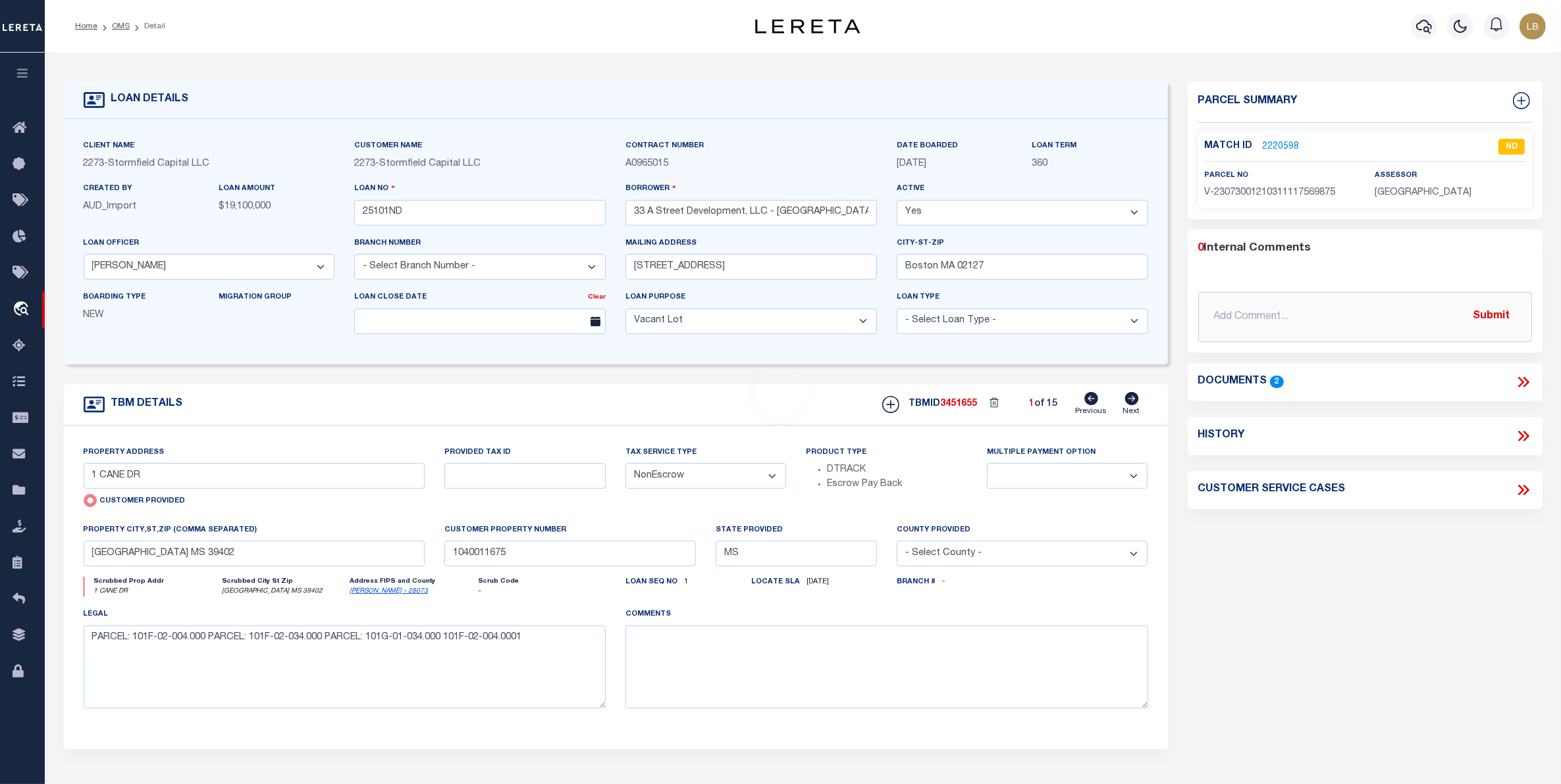
type input "MA"
select select
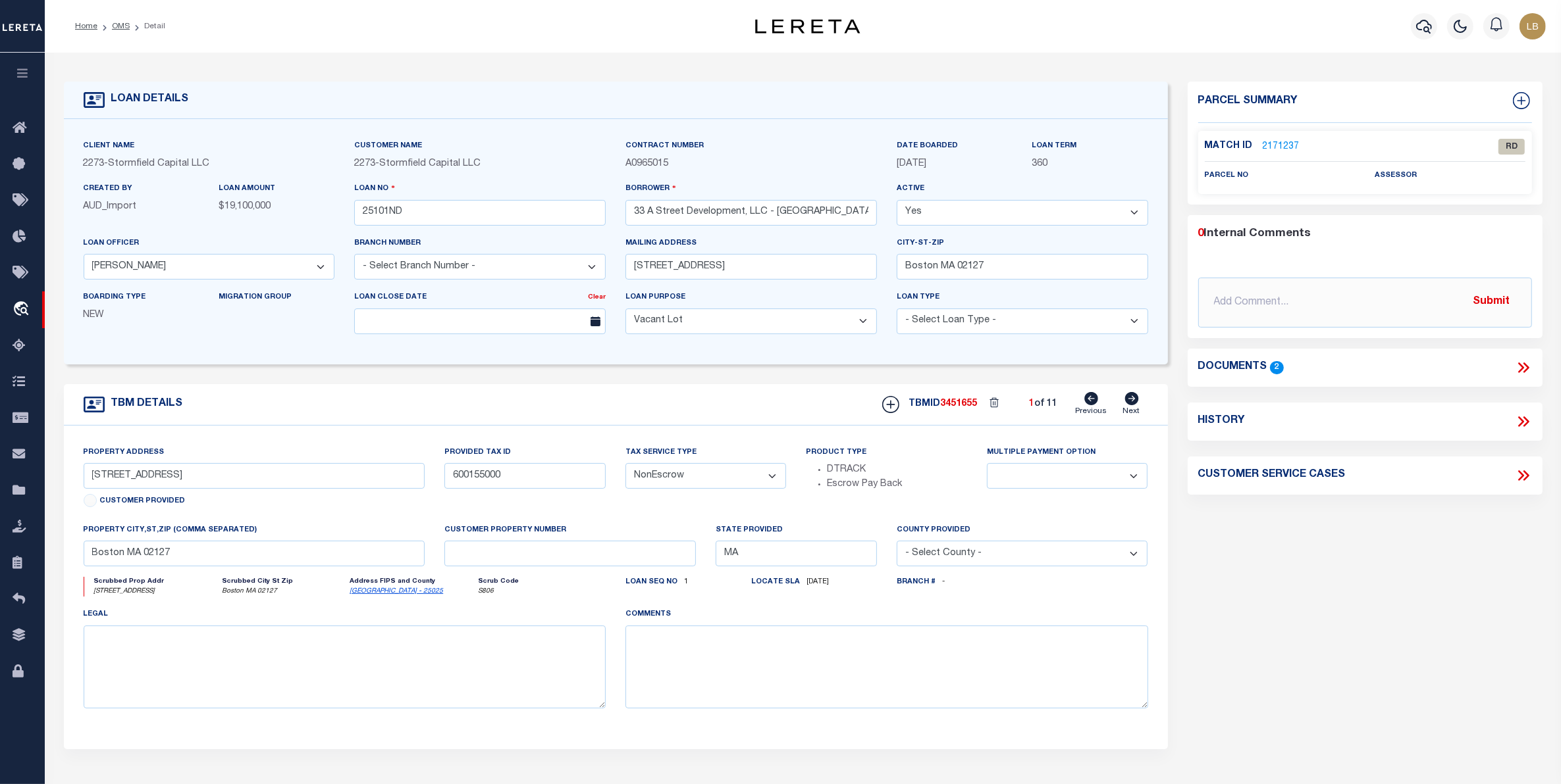
click at [1524, 367] on icon at bounding box center [1523, 368] width 17 height 17
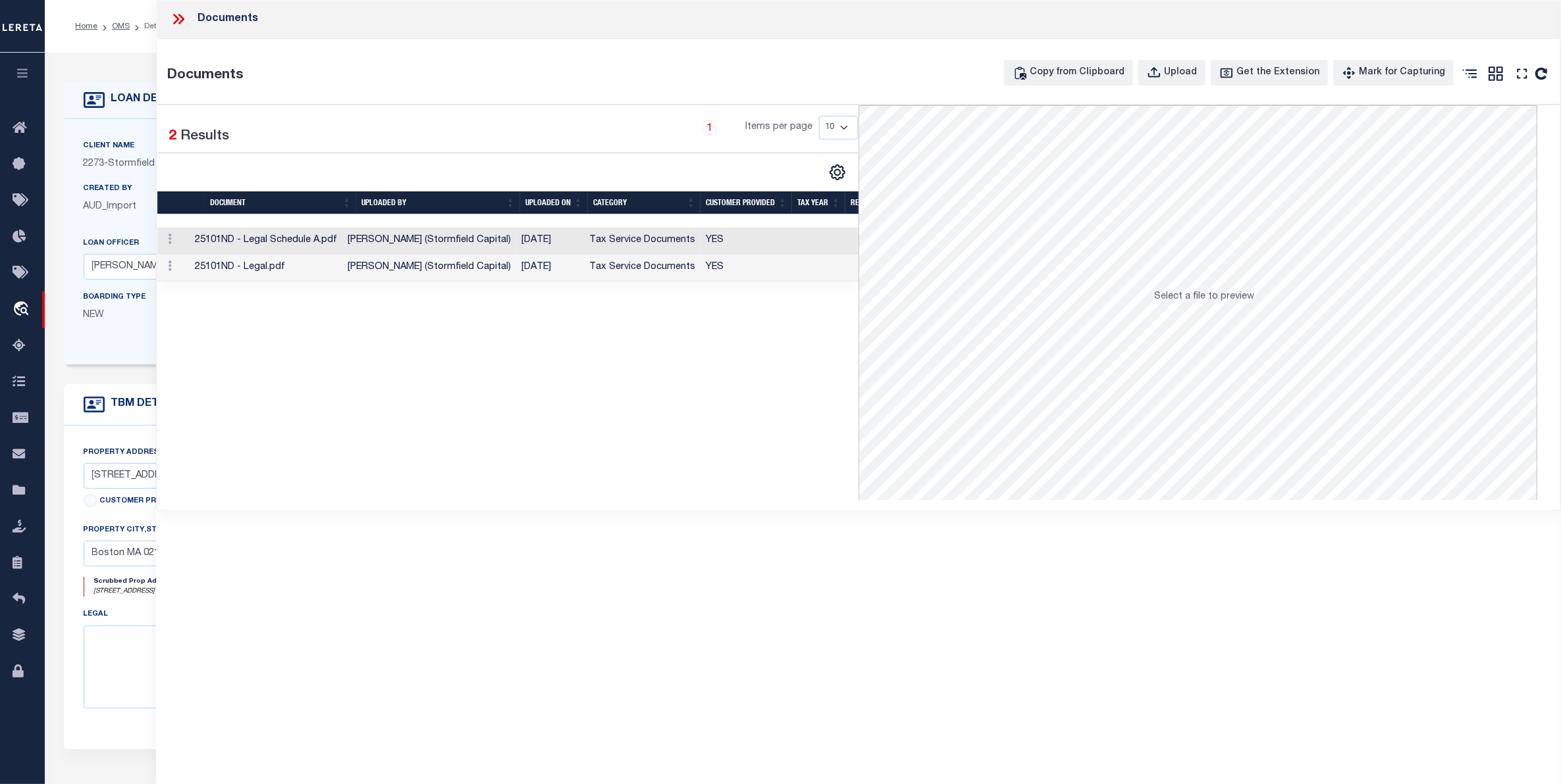
click at [172, 15] on icon at bounding box center [178, 19] width 17 height 17
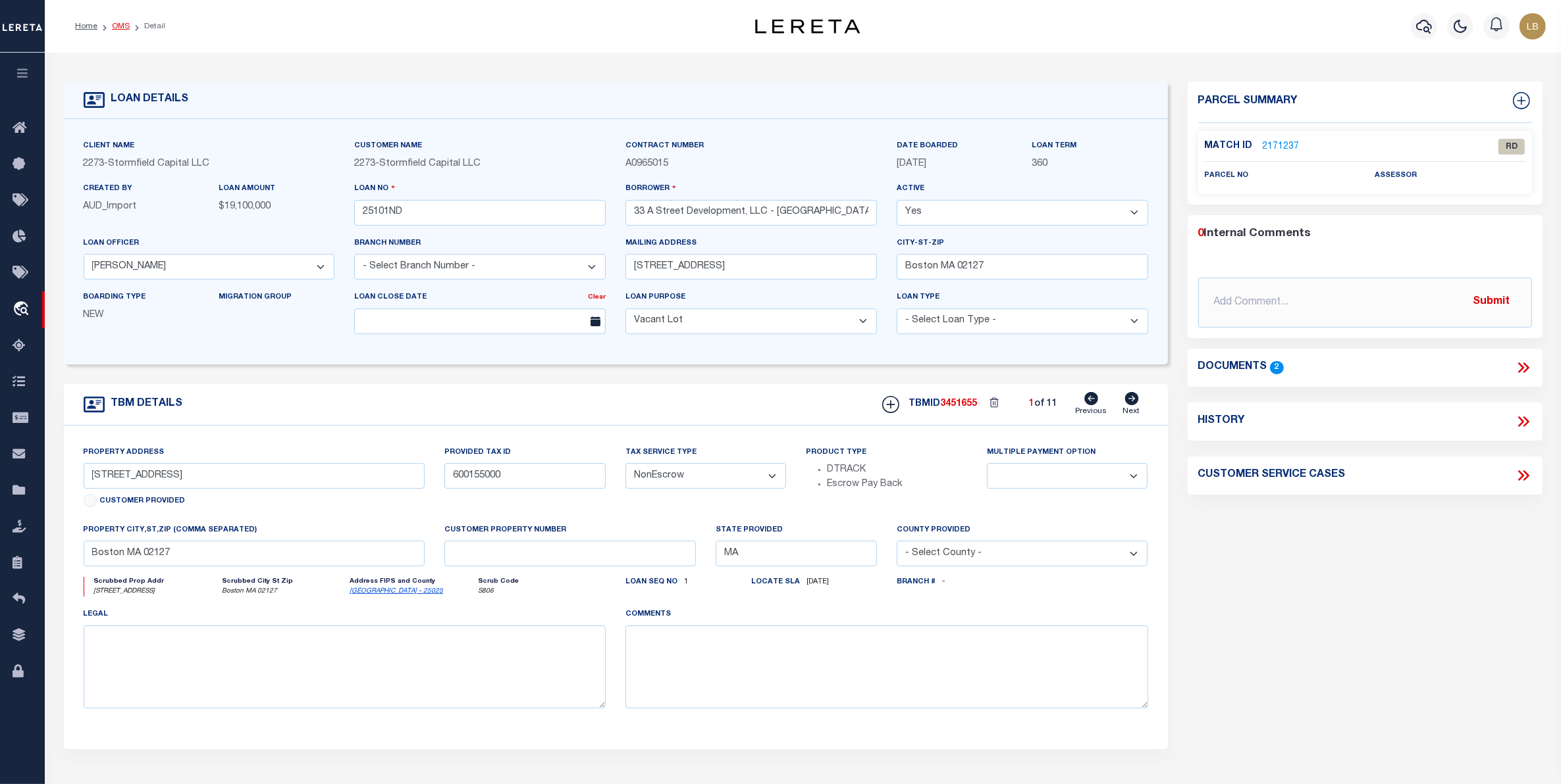
click at [122, 22] on link "OMS" at bounding box center [120, 26] width 18 height 8
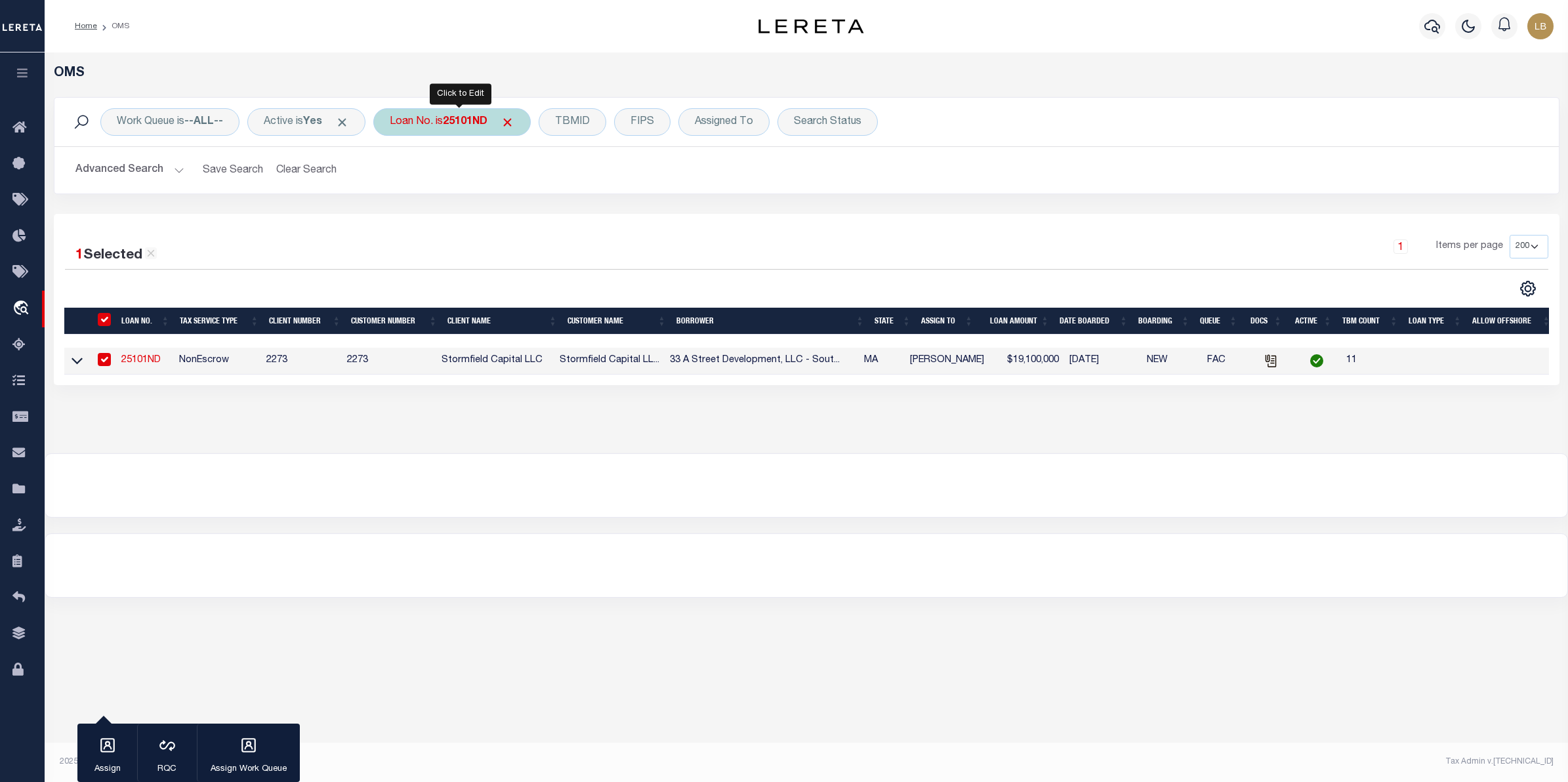
click at [475, 120] on b "25101ND" at bounding box center [465, 122] width 44 height 10
type input "25154ND"
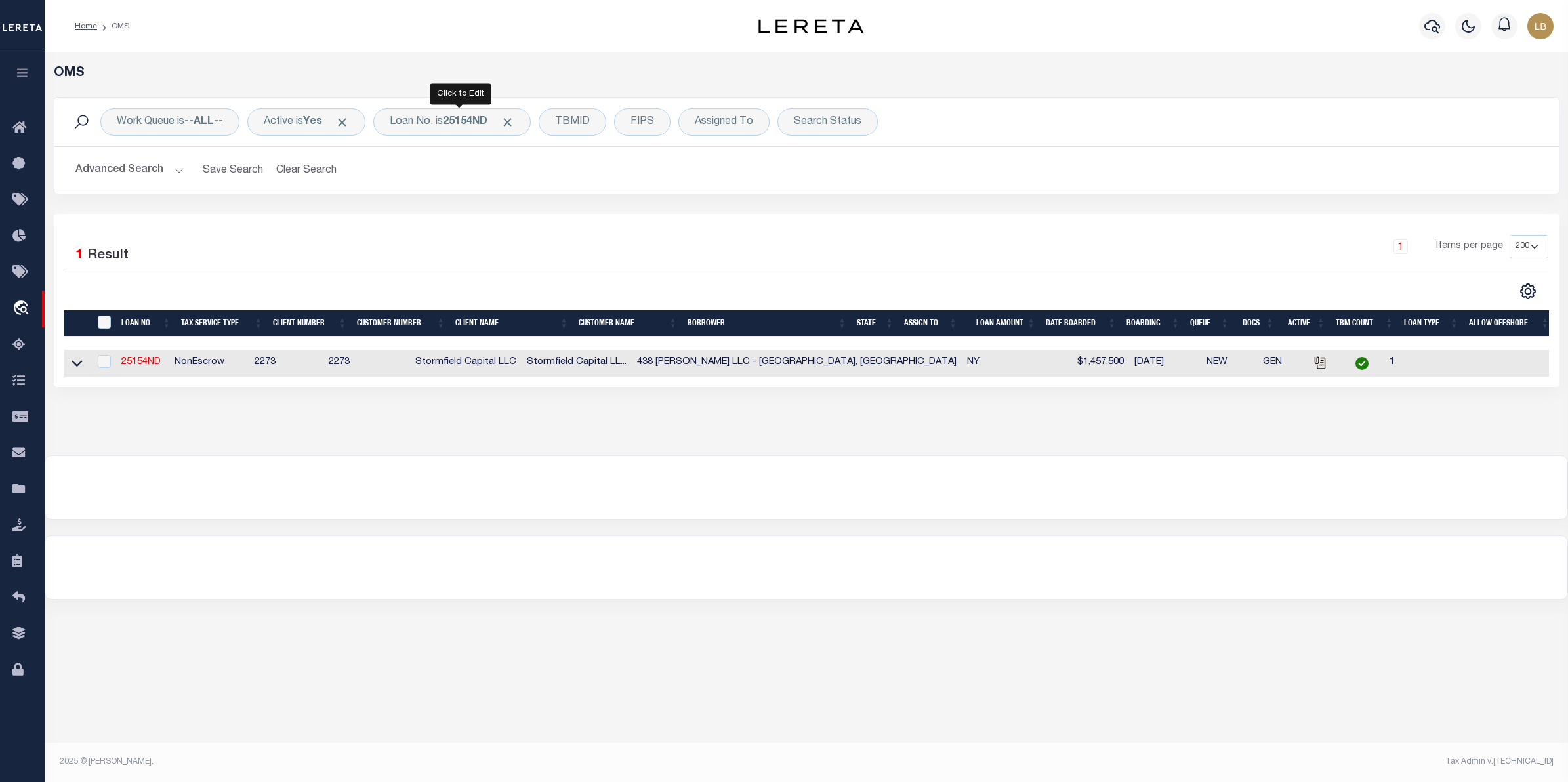
click at [488, 123] on b "25154ND" at bounding box center [465, 122] width 44 height 10
type input "25116ND"
click at [488, 123] on b "25116ND" at bounding box center [465, 122] width 44 height 10
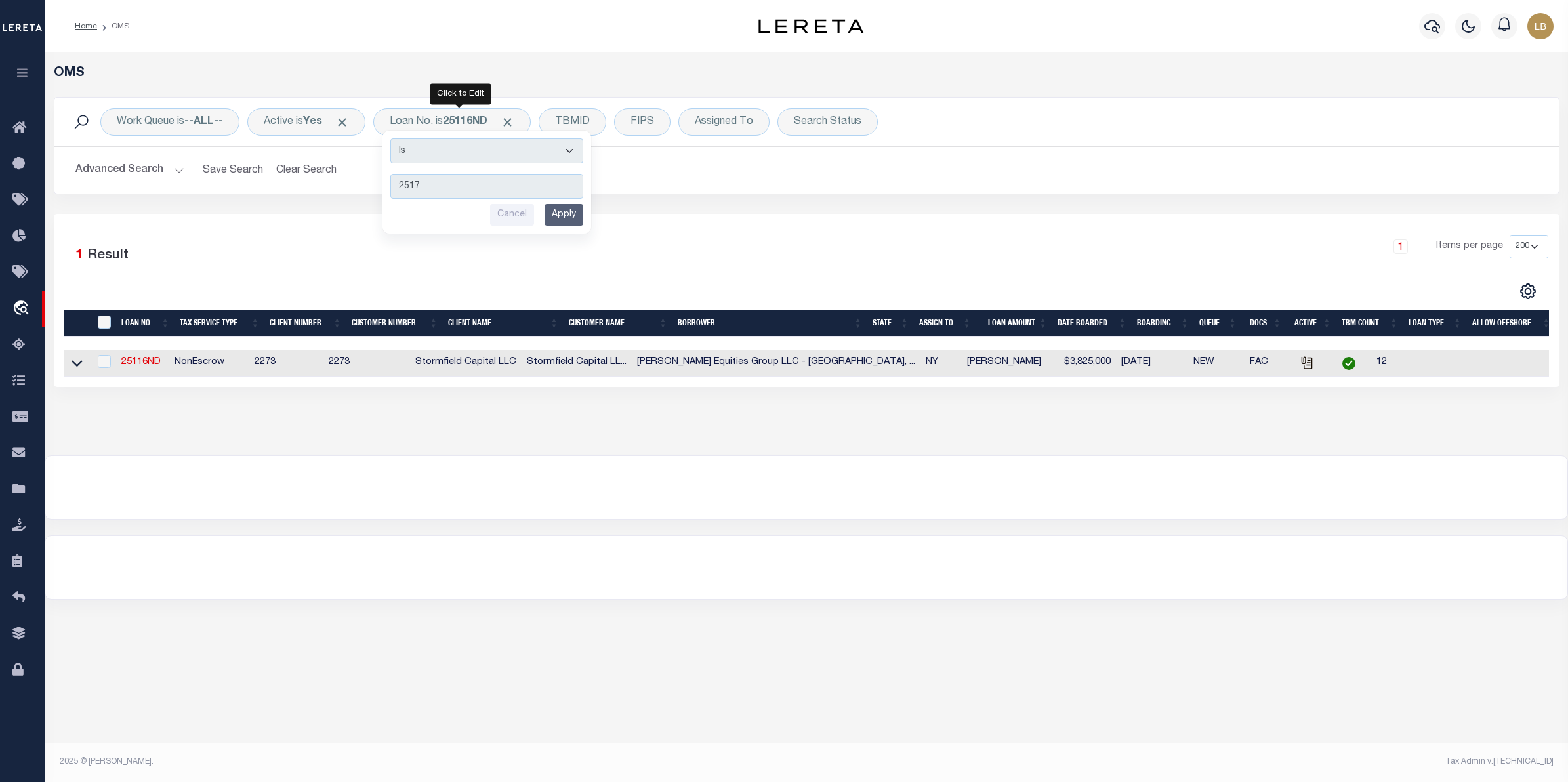
type input "25171"
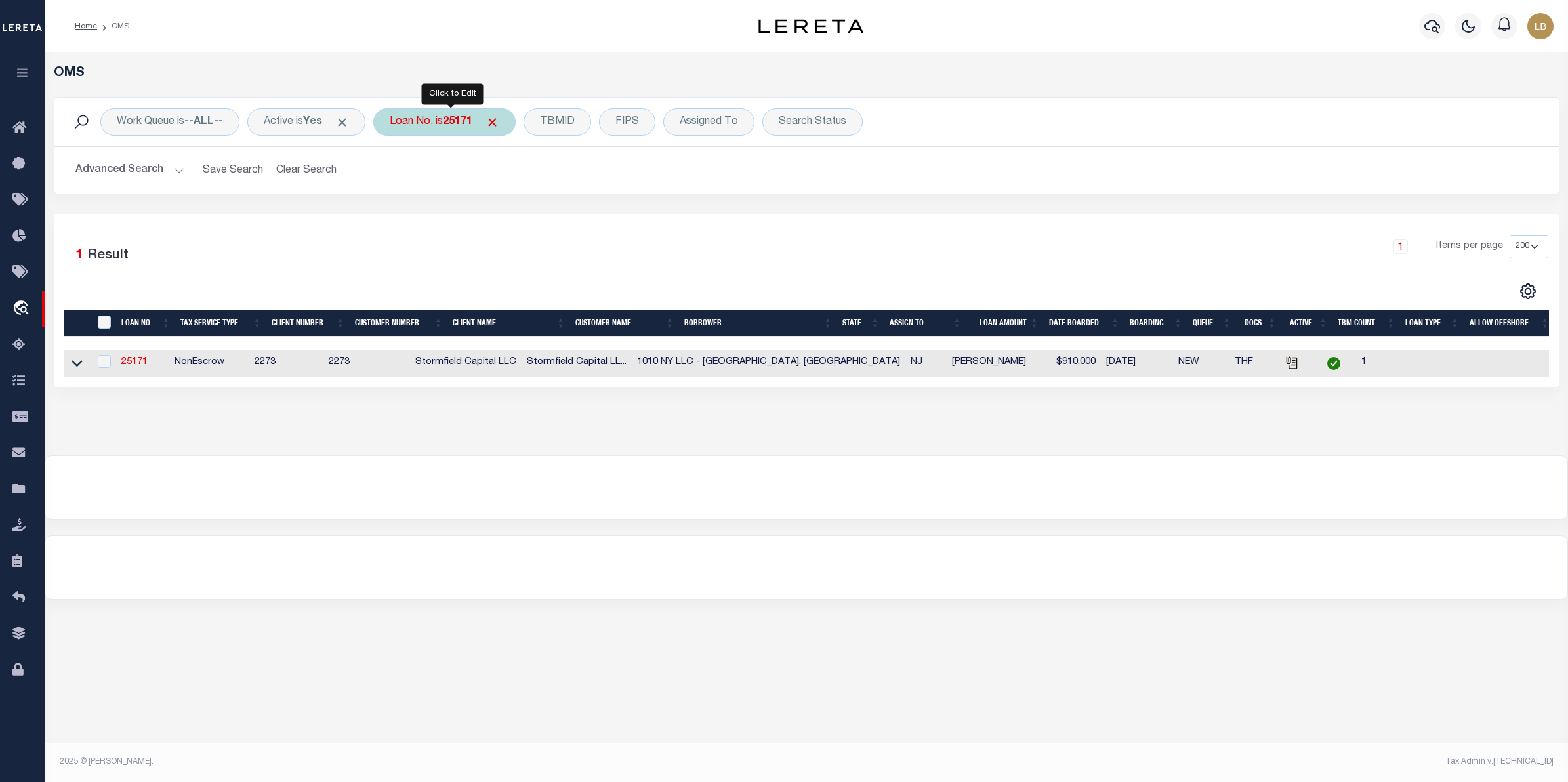
click at [452, 128] on div "Loan No. is 25171" at bounding box center [444, 122] width 142 height 27
type input "1040011675-00001"
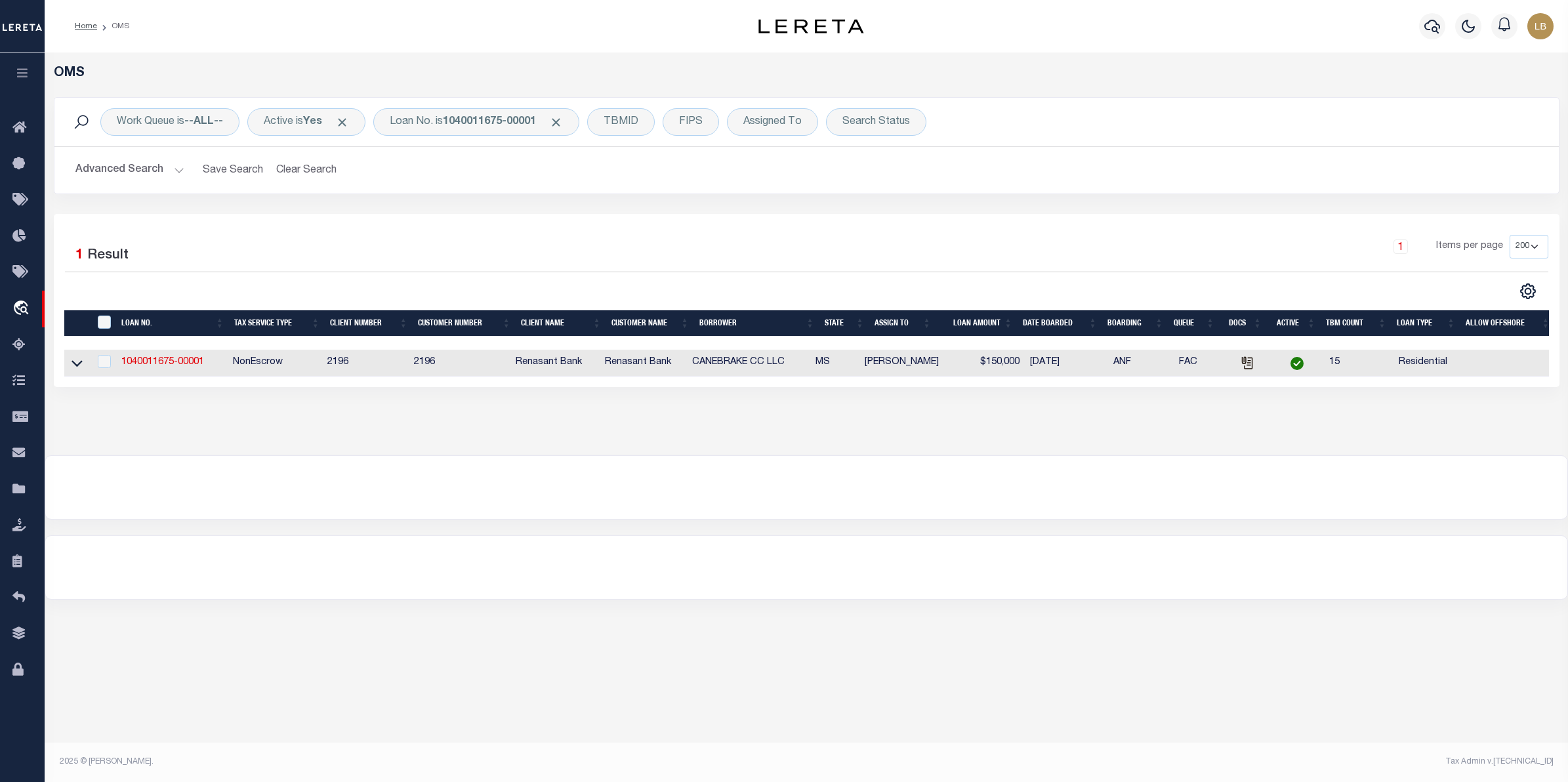
click at [142, 371] on td "1040011675-00001" at bounding box center [172, 363] width 111 height 27
checkbox input "true"
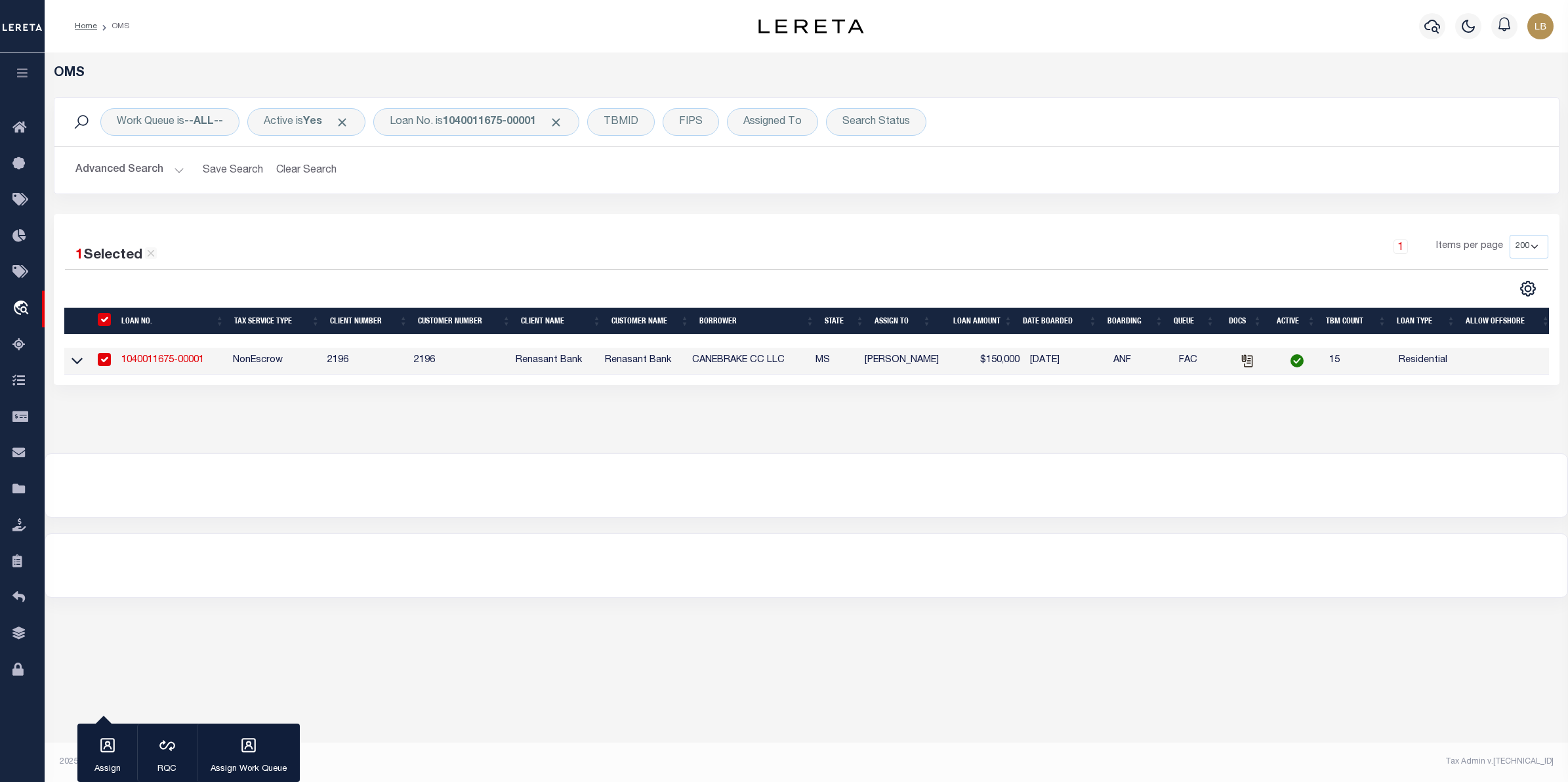
click at [136, 353] on td "1040011675-00001" at bounding box center [172, 362] width 111 height 27
checkbox input "false"
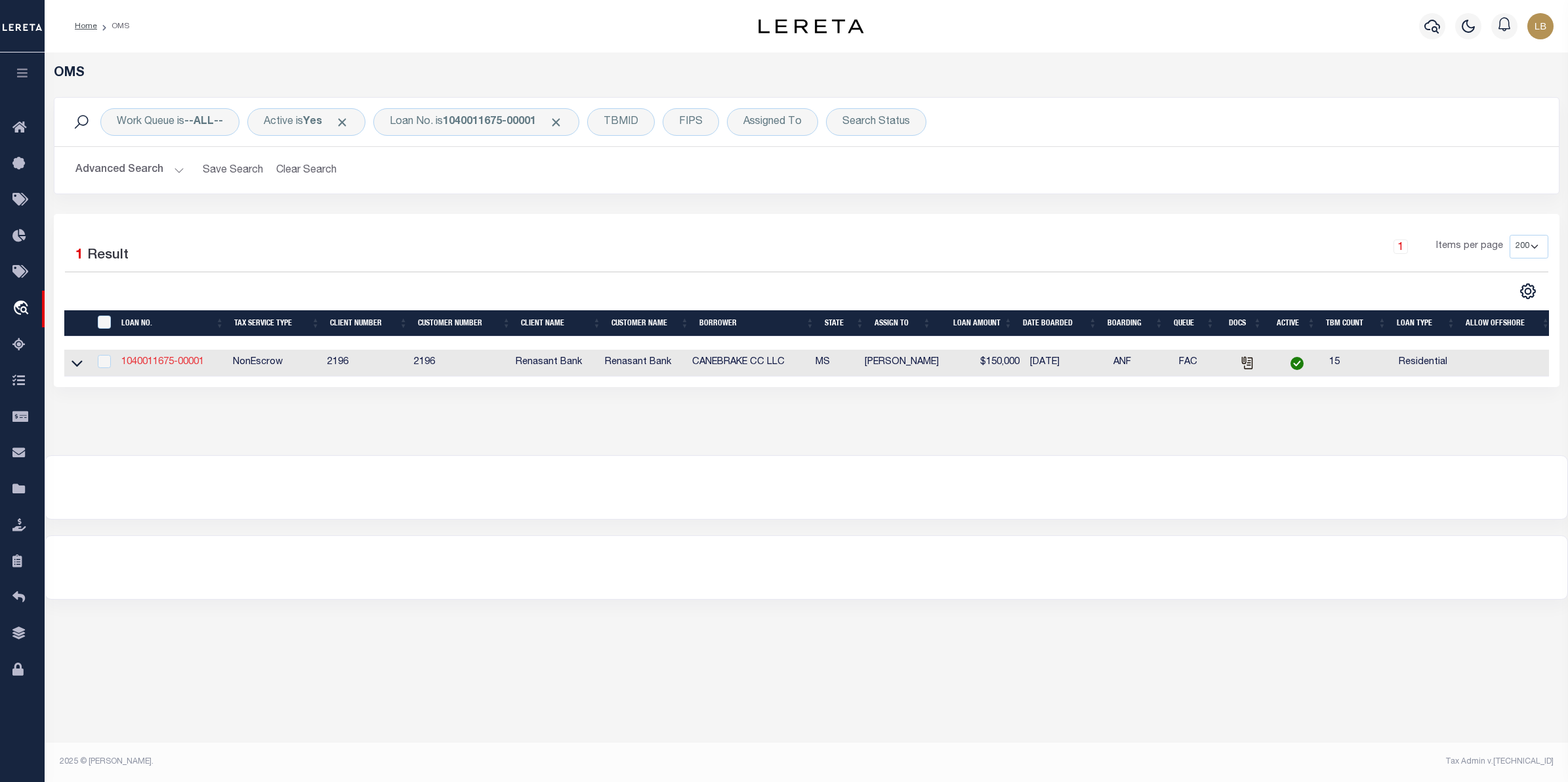
click at [149, 367] on link "1040011675-00001" at bounding box center [163, 362] width 83 height 9
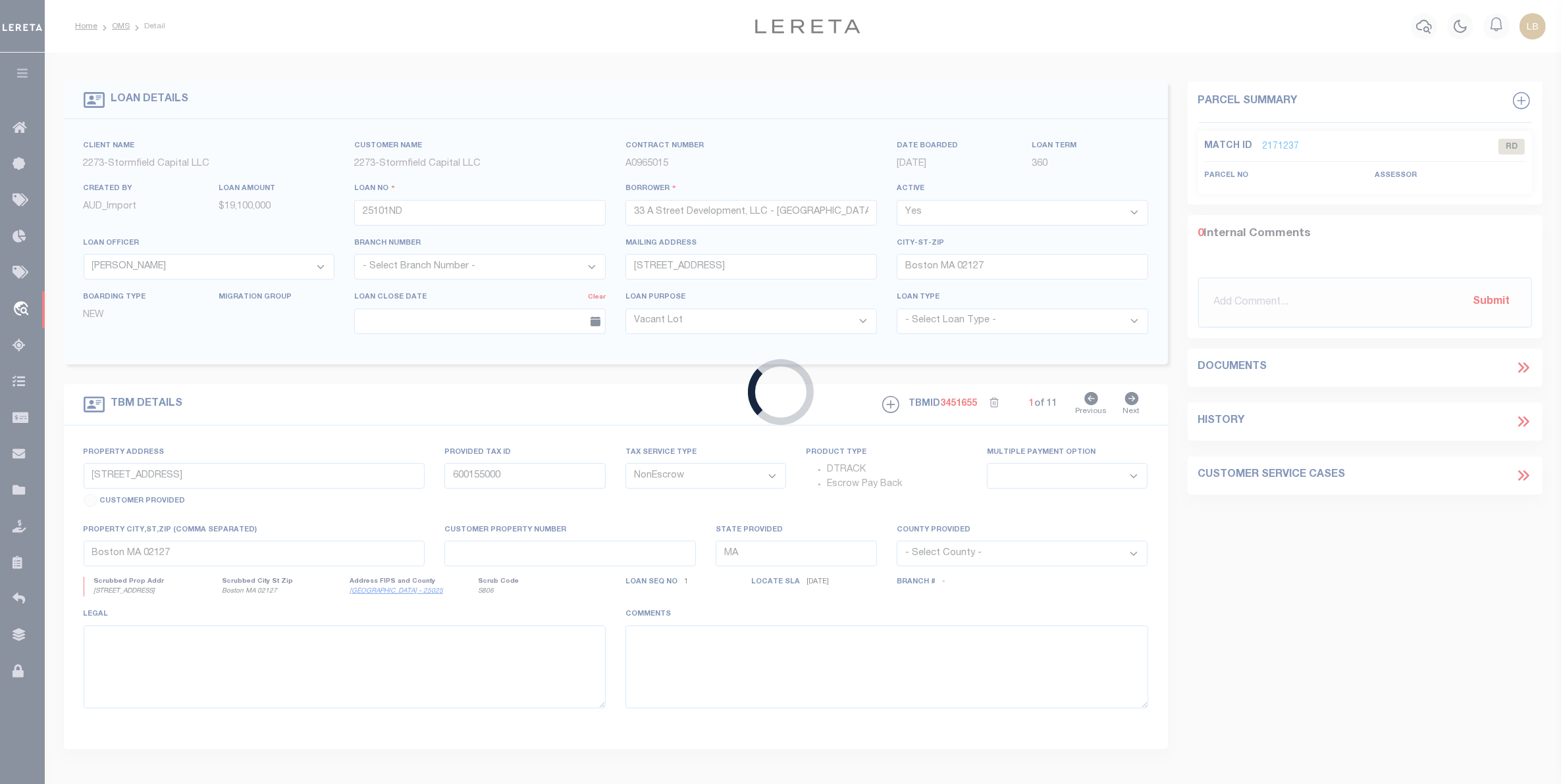
type input "1040011675-00001"
type input "CANEBRAKE CC LLC"
select select
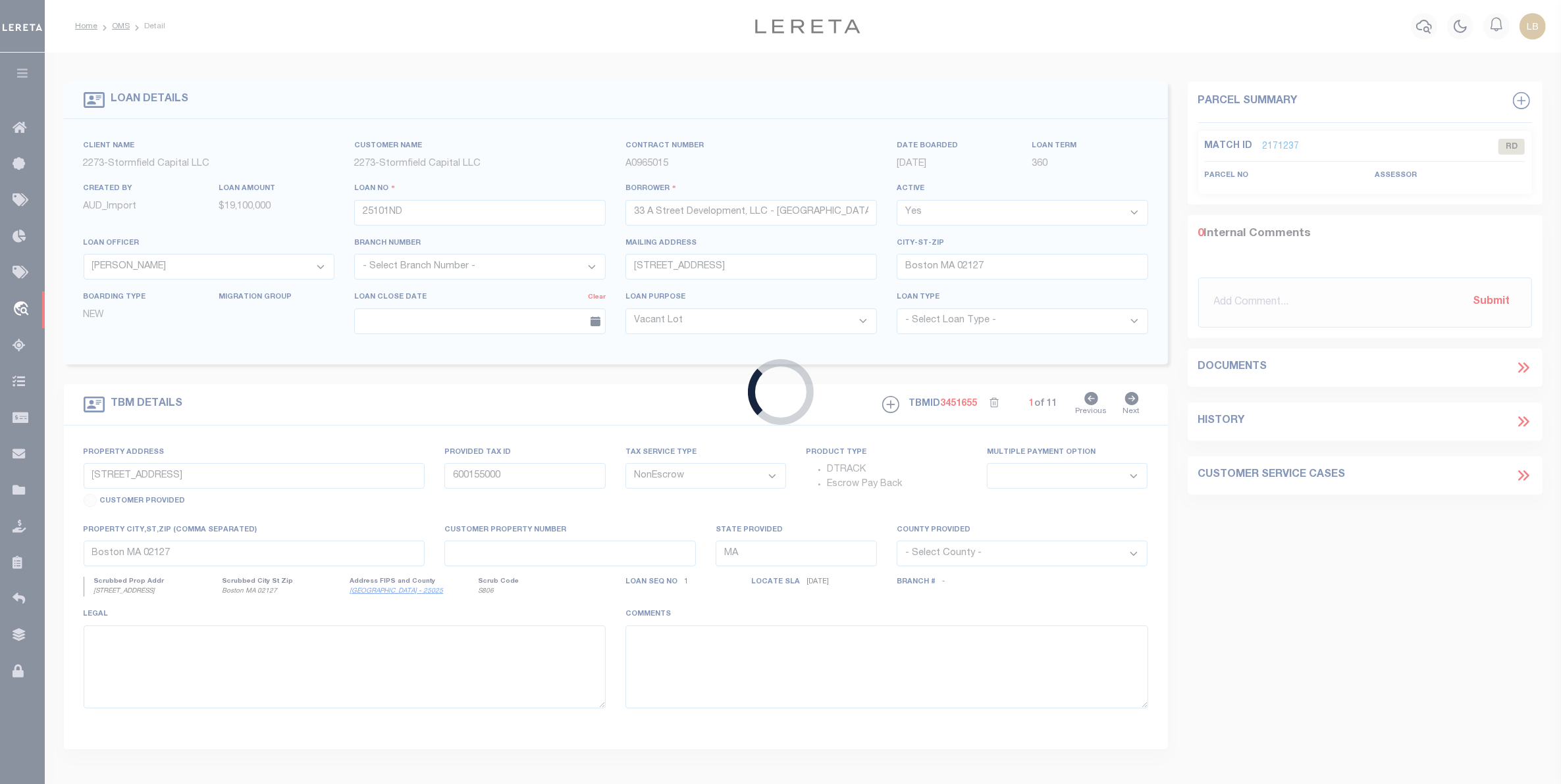
select select "10"
select select
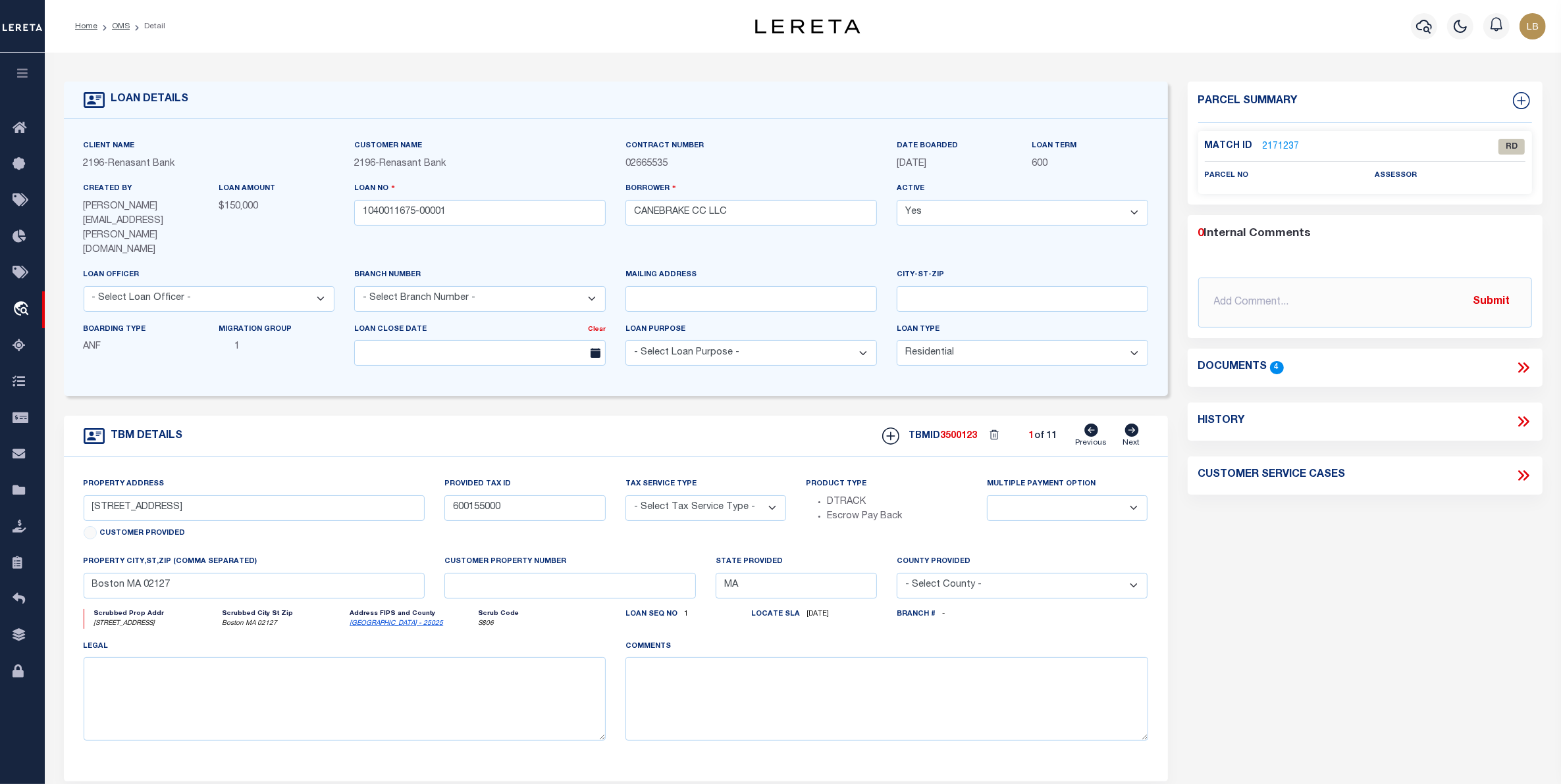
type input "1 CANE DR"
radio input "true"
select select "NonEscrow"
select select
type input "HATTIESBURG MS 39402"
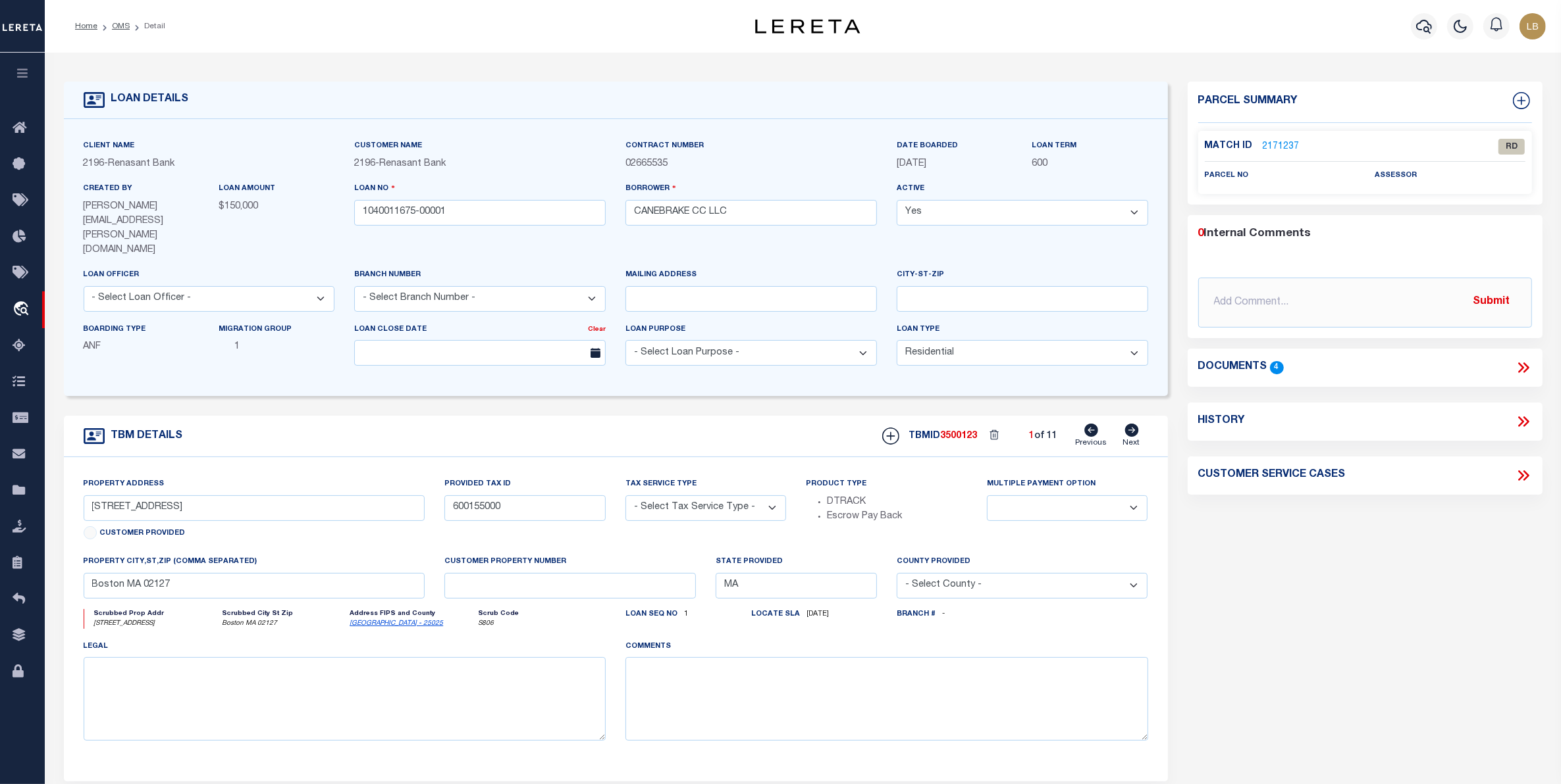
type input "1040011675"
type input "MS"
type textarea "PARCEL: 101F-02-004.000 PARCEL: 101F-02-034.000 PARCEL: 101G-01-034.000 101F-02…"
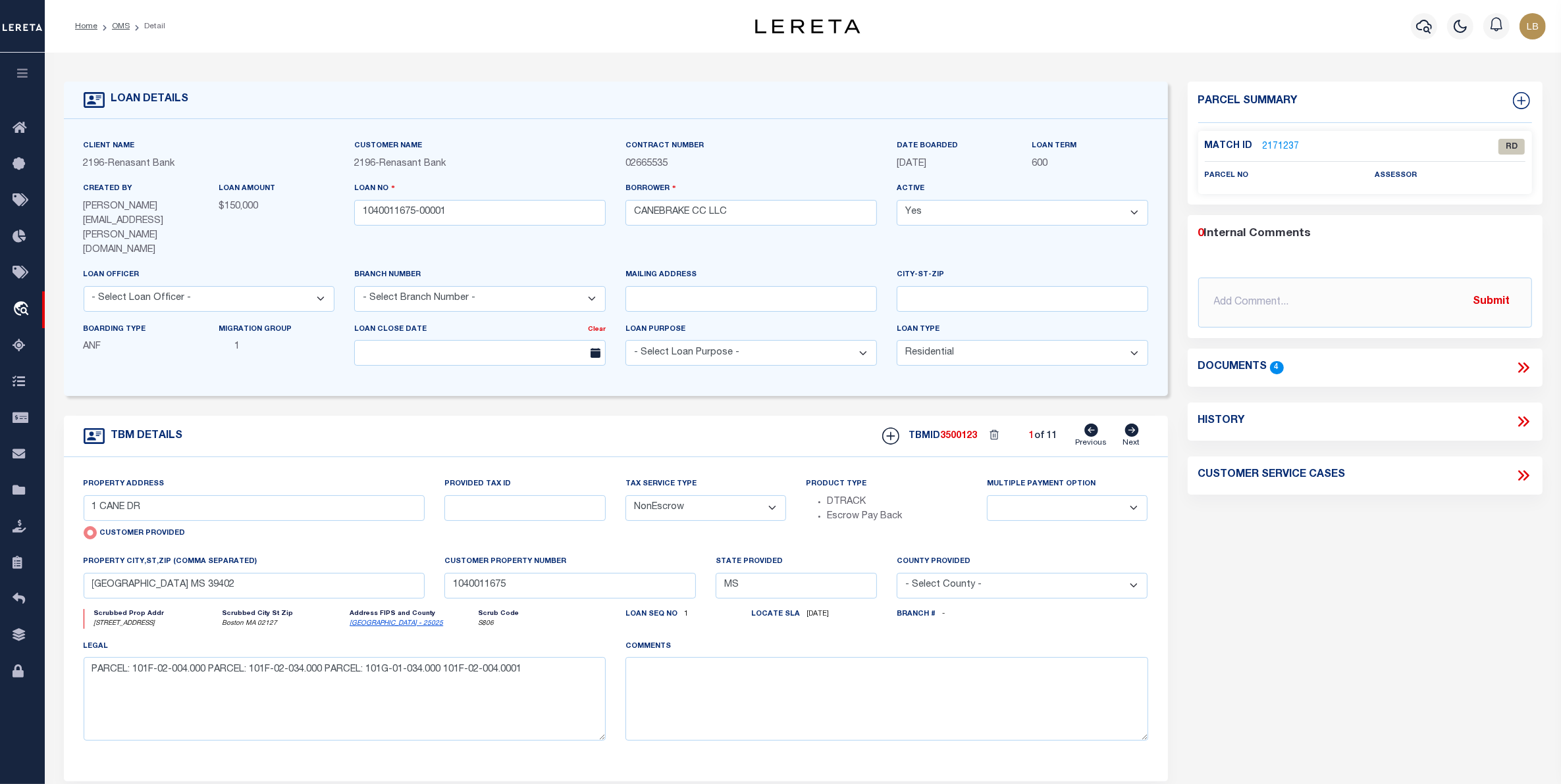
select select "4983"
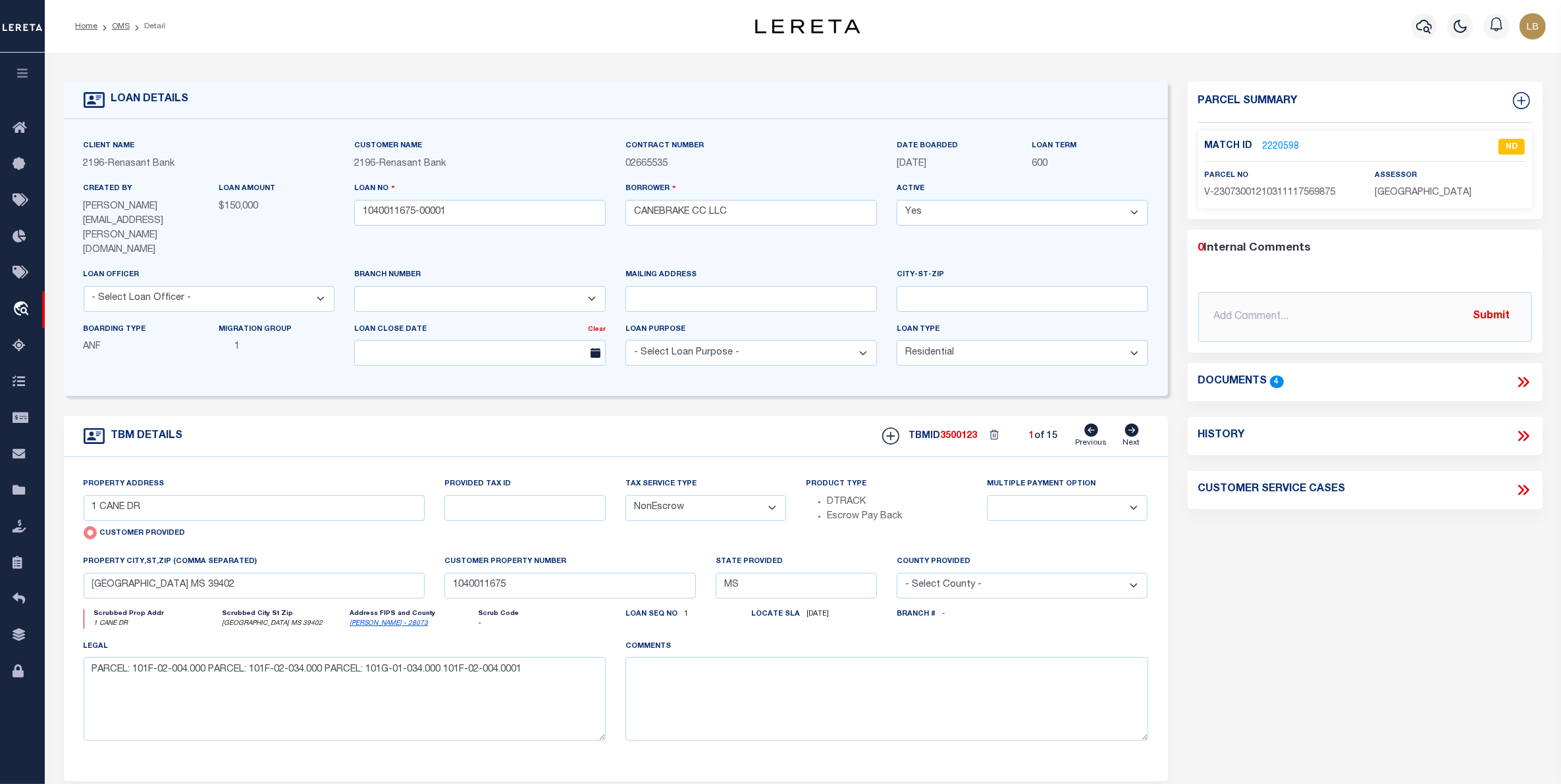
click at [1524, 381] on icon at bounding box center [1523, 382] width 17 height 17
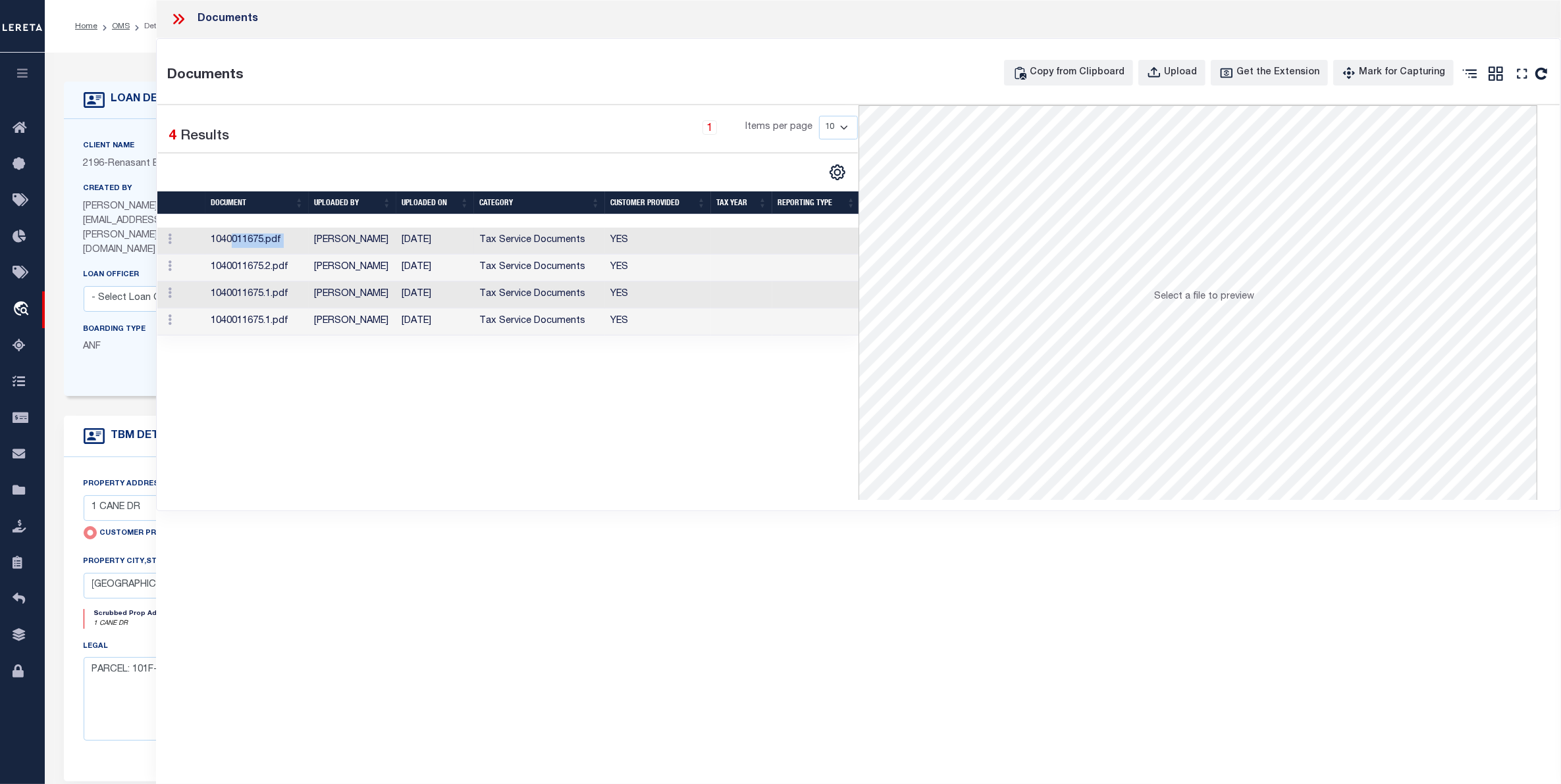
drag, startPoint x: 230, startPoint y: 242, endPoint x: 308, endPoint y: 241, distance: 78.0
click at [308, 241] on tr "1040011675.pdf Paige Bradford 08/29/2025 Tax Service Documents YES" at bounding box center [509, 241] width 703 height 27
click at [168, 244] on icon at bounding box center [170, 239] width 4 height 10
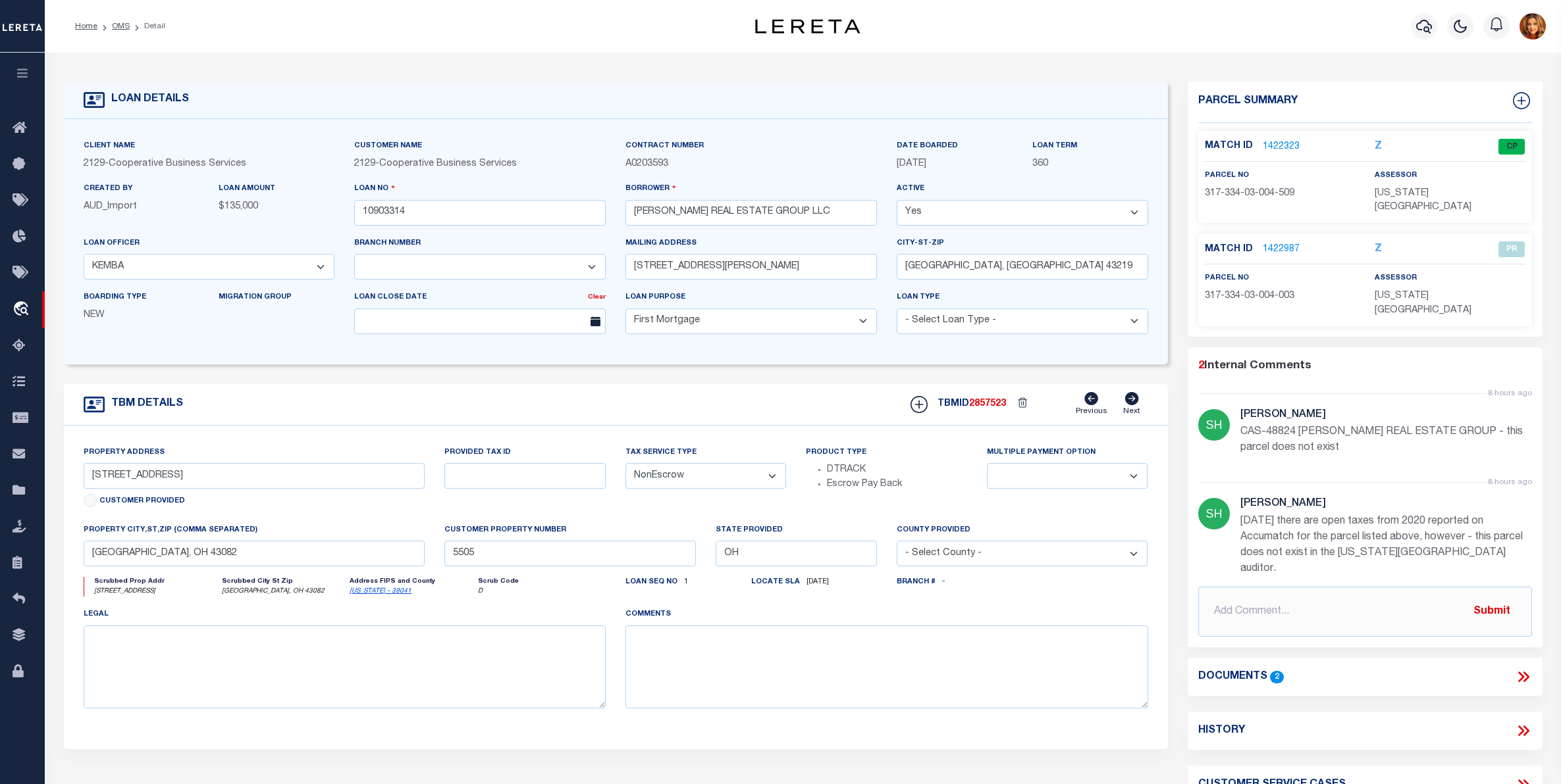
select select "20012"
select select "3334"
select select "10"
select select "NonEscrow"
